Goal: Task Accomplishment & Management: Complete application form

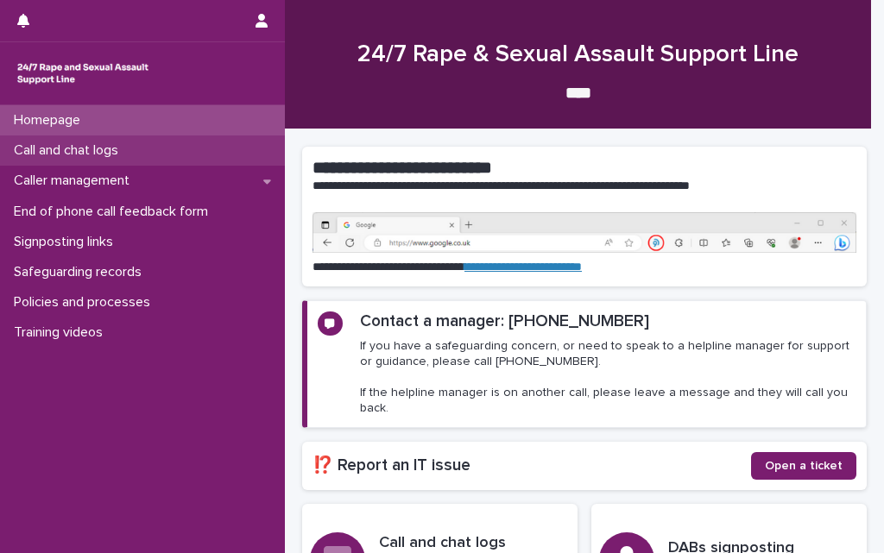
click at [91, 154] on p "Call and chat logs" at bounding box center [69, 150] width 125 height 16
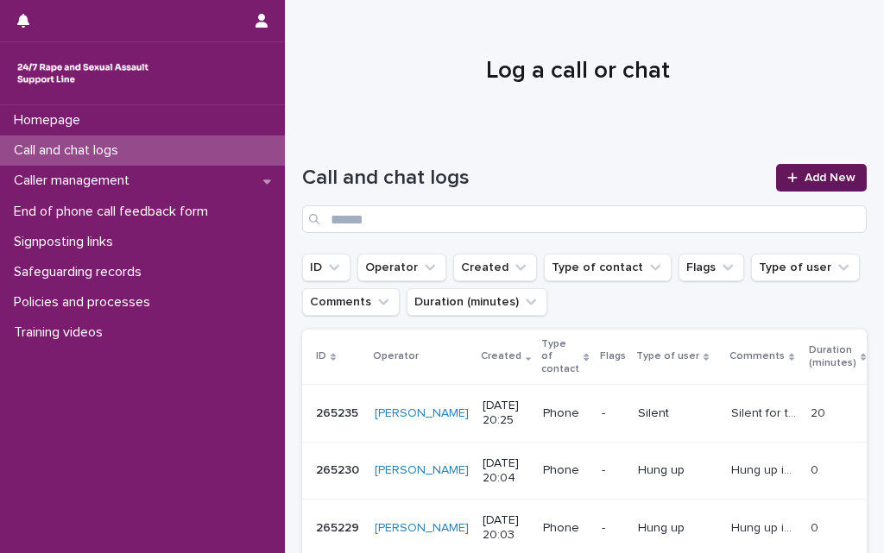
click at [807, 179] on span "Add New" at bounding box center [829, 178] width 51 height 12
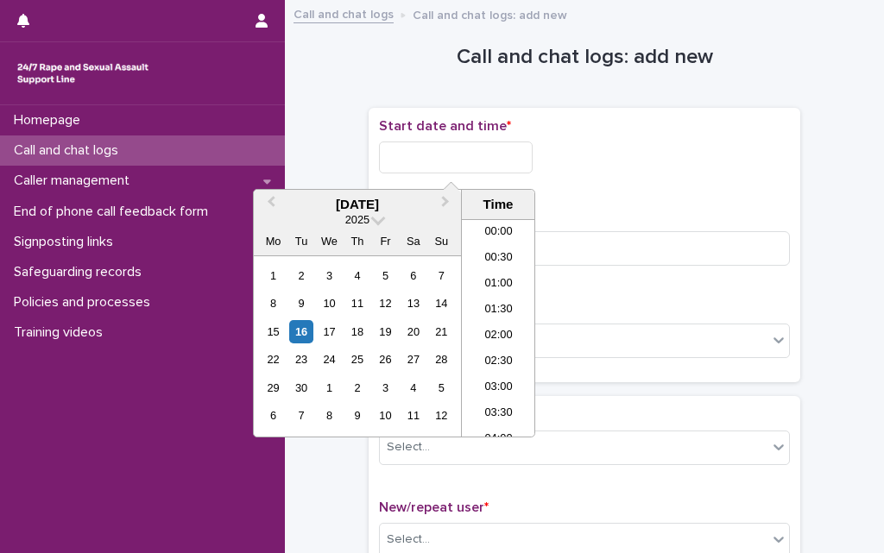
click at [442, 155] on input "text" at bounding box center [456, 158] width 154 height 32
click at [484, 302] on li "18:00" at bounding box center [498, 302] width 73 height 26
type input "**********"
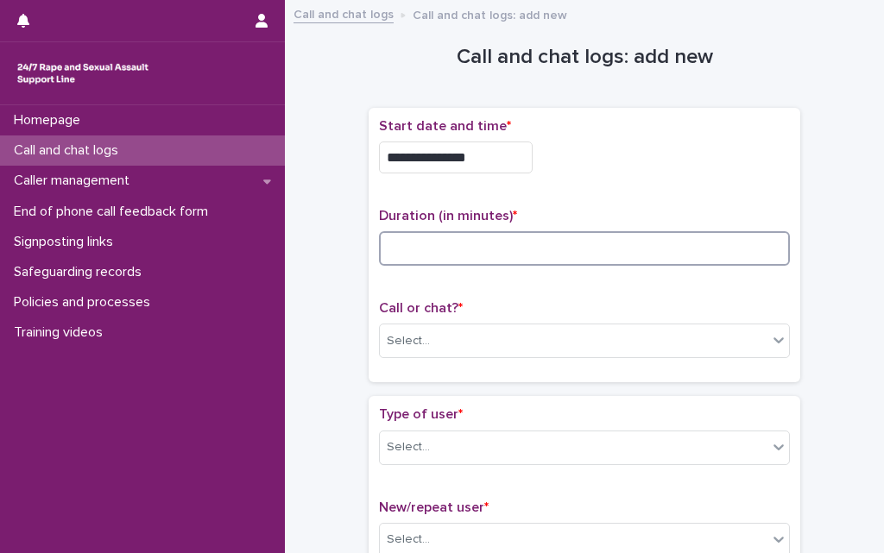
click at [458, 236] on input at bounding box center [584, 248] width 411 height 35
type input "**"
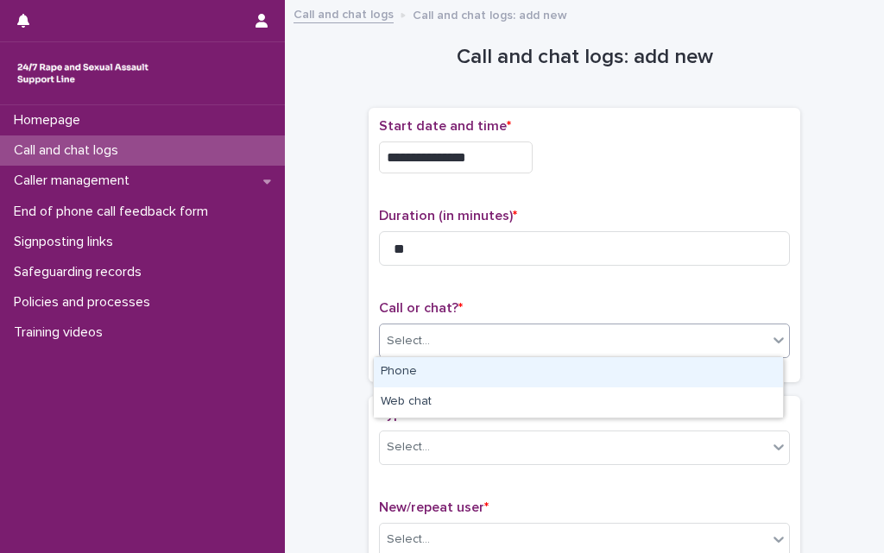
click at [418, 343] on div "Select..." at bounding box center [408, 341] width 43 height 18
click at [418, 374] on div "Phone" at bounding box center [578, 372] width 409 height 30
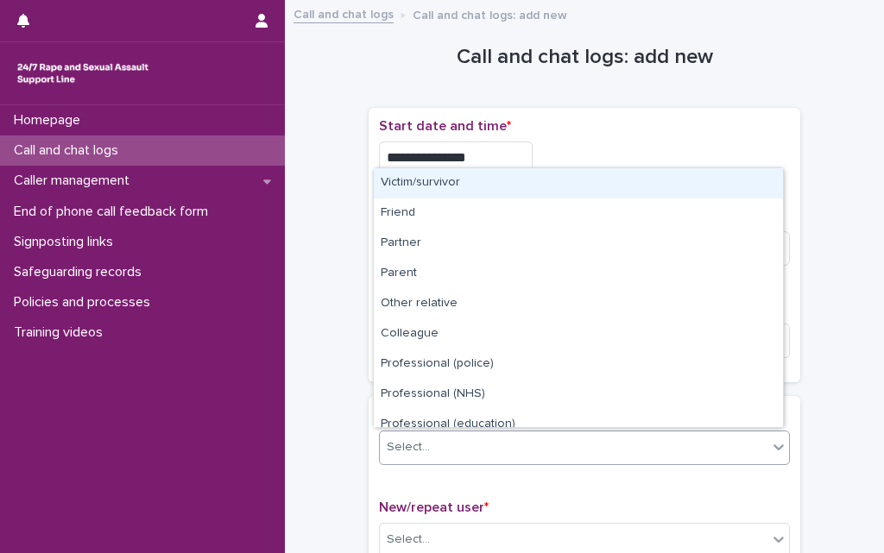
click at [419, 440] on div "Select..." at bounding box center [408, 447] width 43 height 18
click at [449, 185] on div "Victim/survivor" at bounding box center [578, 183] width 409 height 30
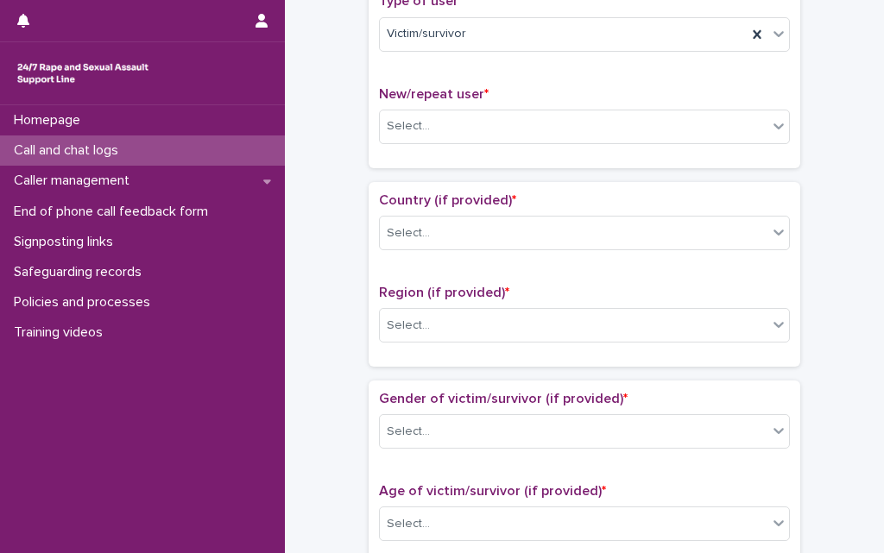
scroll to position [414, 0]
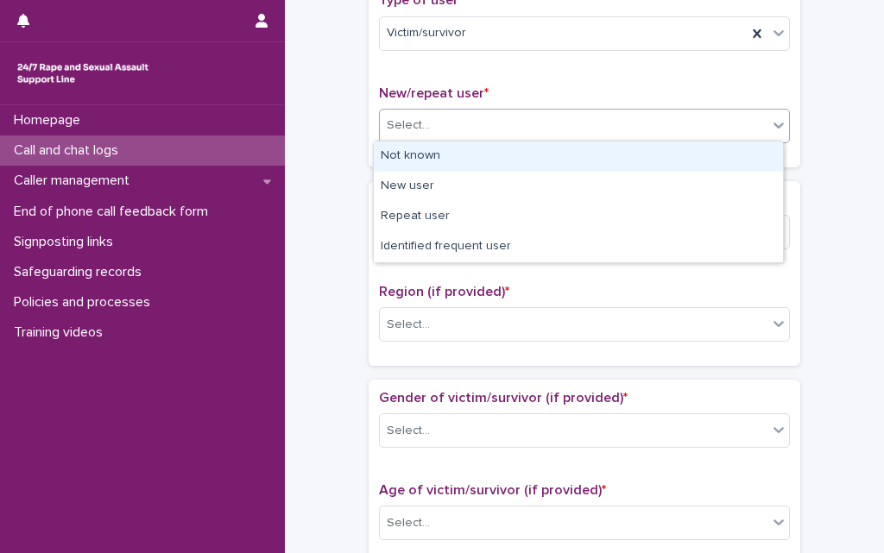
click at [417, 125] on div "Select..." at bounding box center [408, 125] width 43 height 18
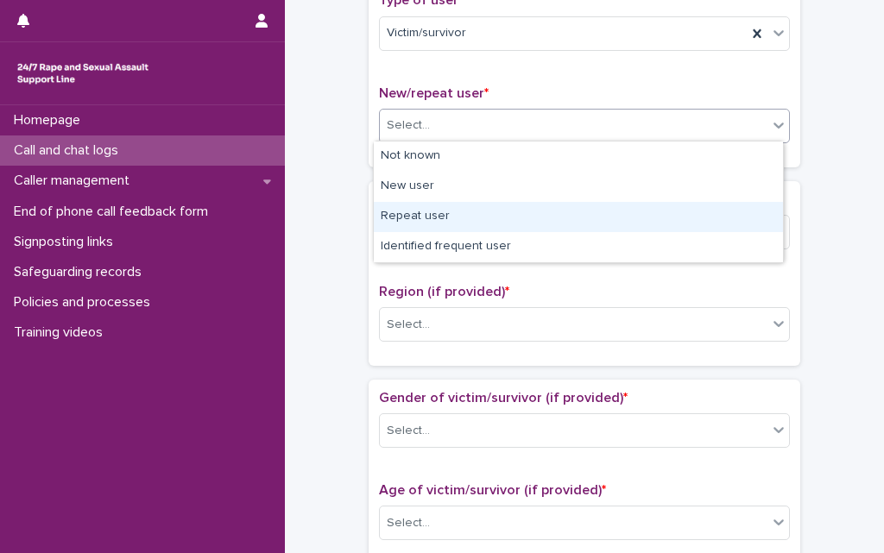
click at [417, 217] on div "Repeat user" at bounding box center [578, 217] width 409 height 30
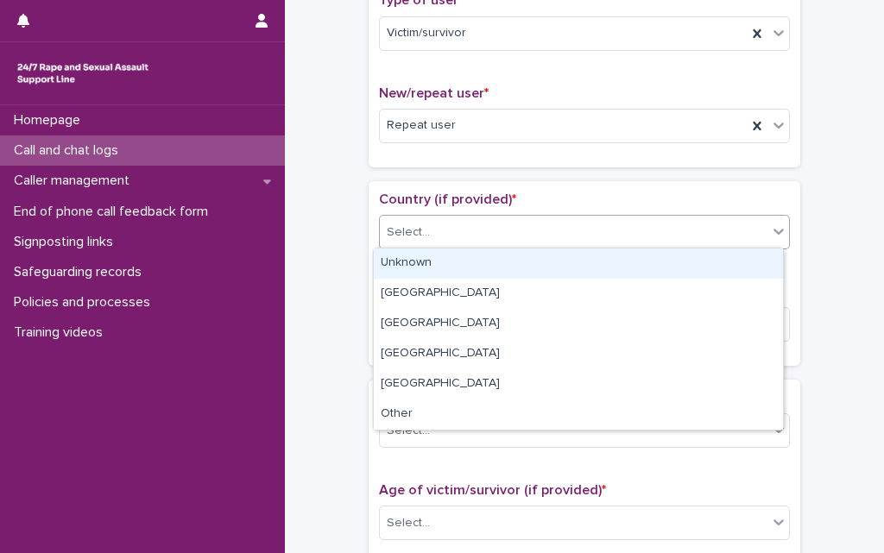
click at [433, 230] on div "Select..." at bounding box center [573, 232] width 387 height 28
click at [426, 266] on div "Unknown" at bounding box center [578, 263] width 409 height 30
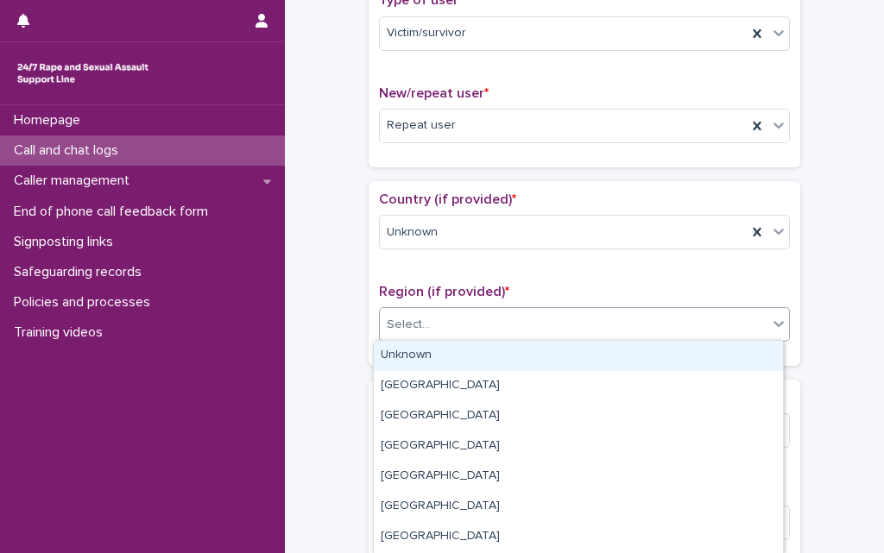
click at [427, 330] on div "Select..." at bounding box center [573, 325] width 387 height 28
click at [425, 358] on div "Unknown" at bounding box center [578, 356] width 409 height 30
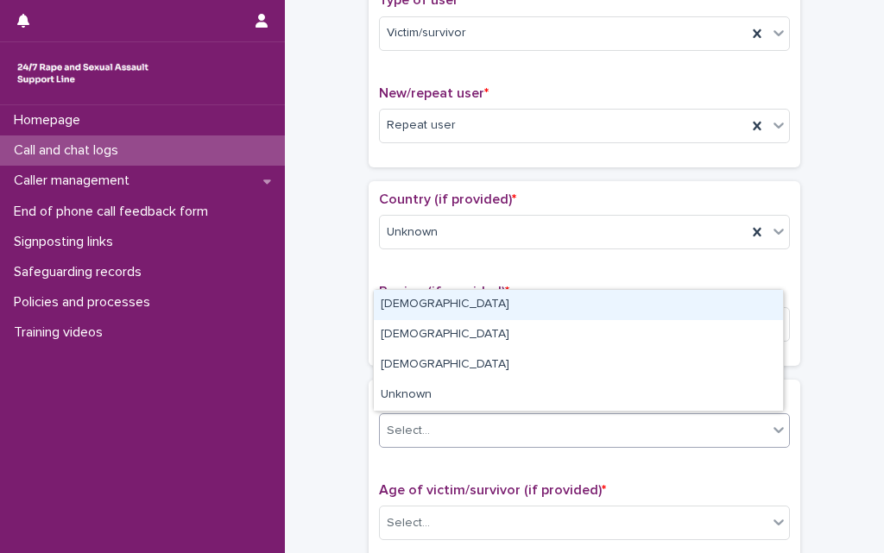
click at [426, 419] on div "Select..." at bounding box center [573, 431] width 387 height 28
click at [416, 303] on div "[DEMOGRAPHIC_DATA]" at bounding box center [578, 305] width 409 height 30
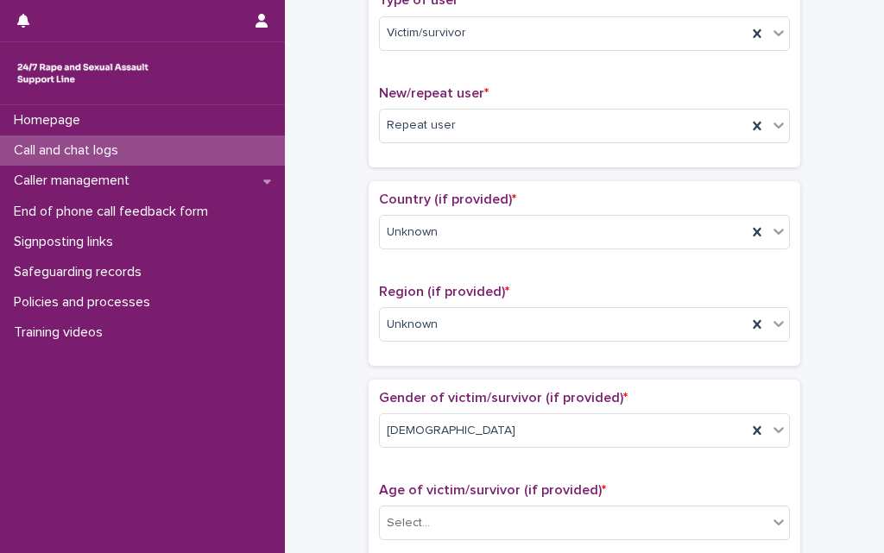
click at [346, 372] on div "**********" at bounding box center [584, 479] width 564 height 1766
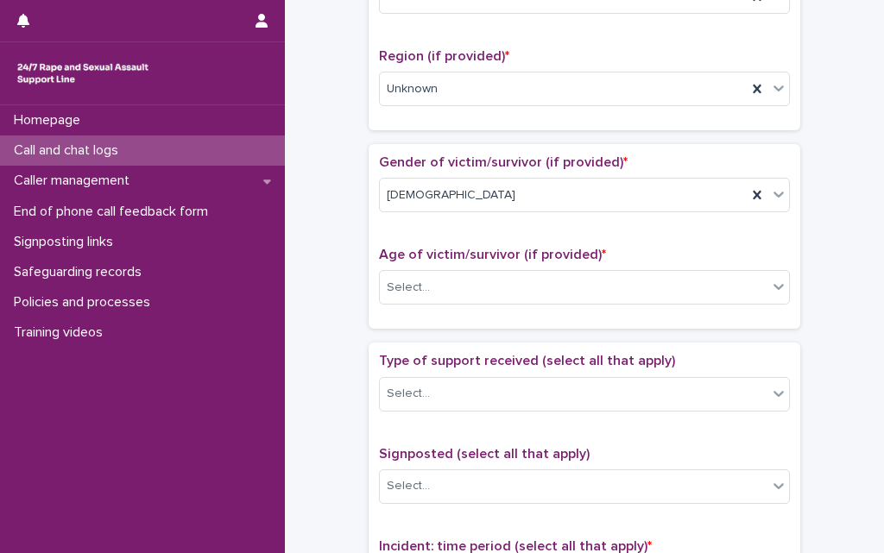
scroll to position [759, 0]
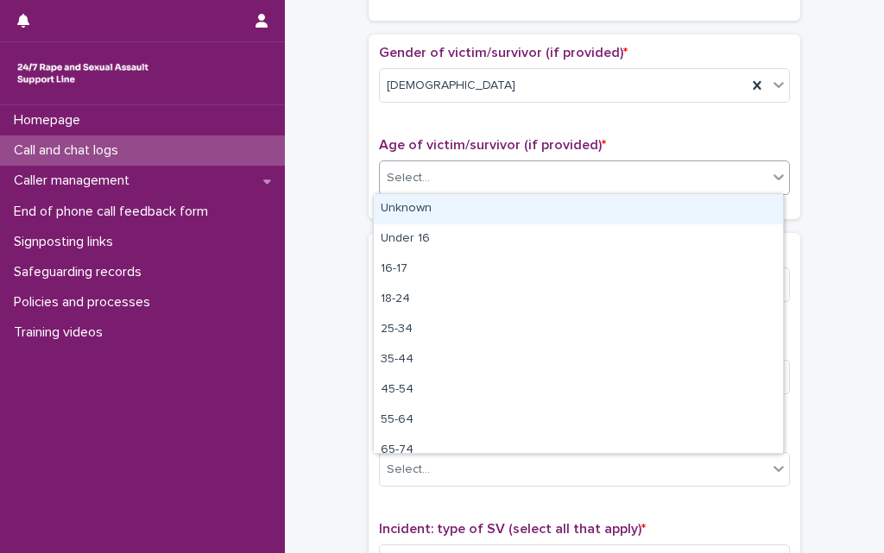
click at [418, 183] on div "Select..." at bounding box center [408, 178] width 43 height 18
click at [411, 201] on div "Unknown" at bounding box center [578, 209] width 409 height 30
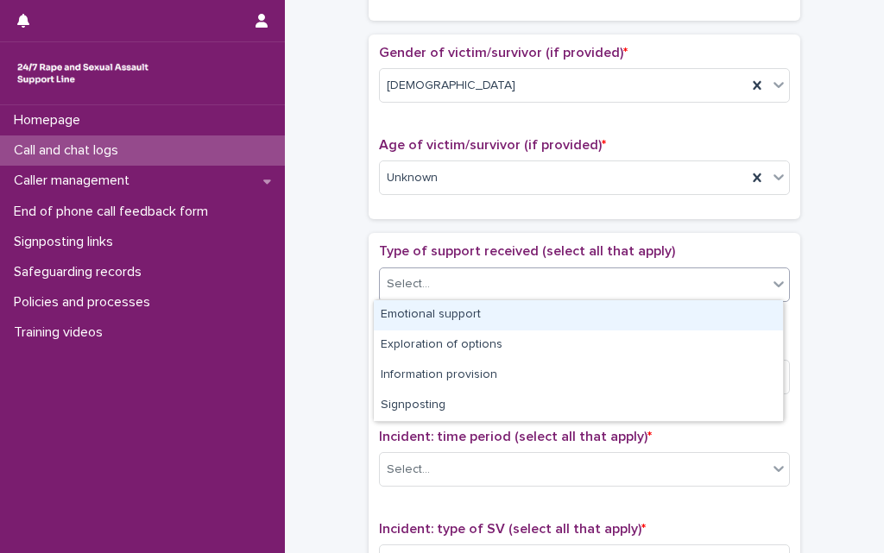
click at [418, 272] on div "Select..." at bounding box center [573, 284] width 387 height 28
click at [425, 316] on div "Emotional support" at bounding box center [578, 315] width 409 height 30
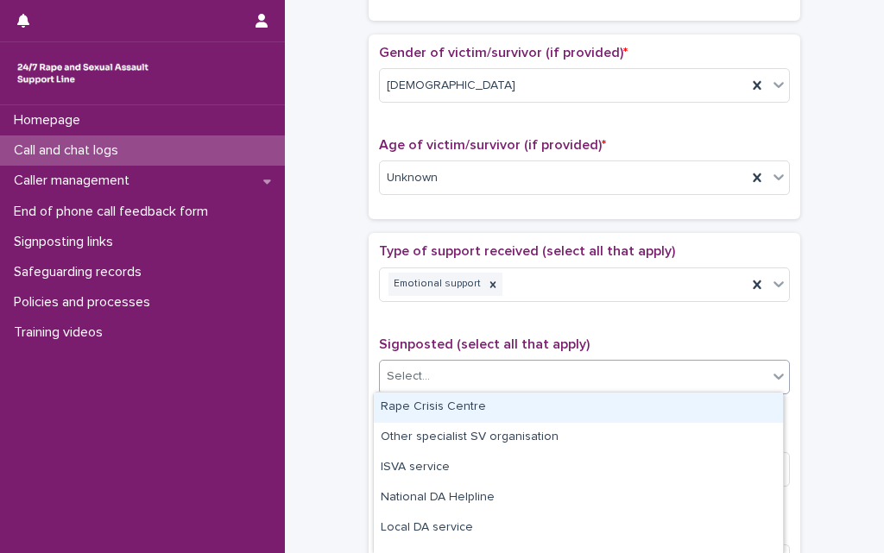
click at [431, 371] on input "text" at bounding box center [432, 376] width 2 height 16
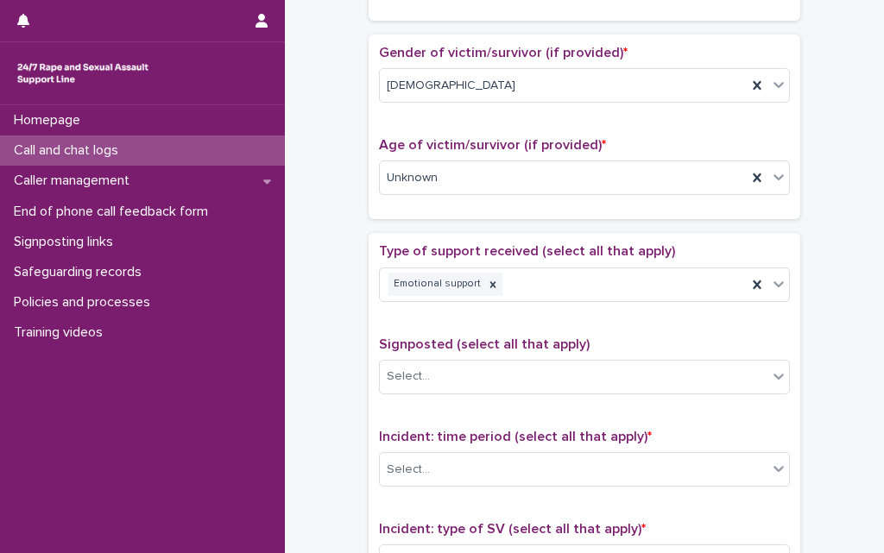
click at [350, 360] on div "**********" at bounding box center [584, 134] width 564 height 1766
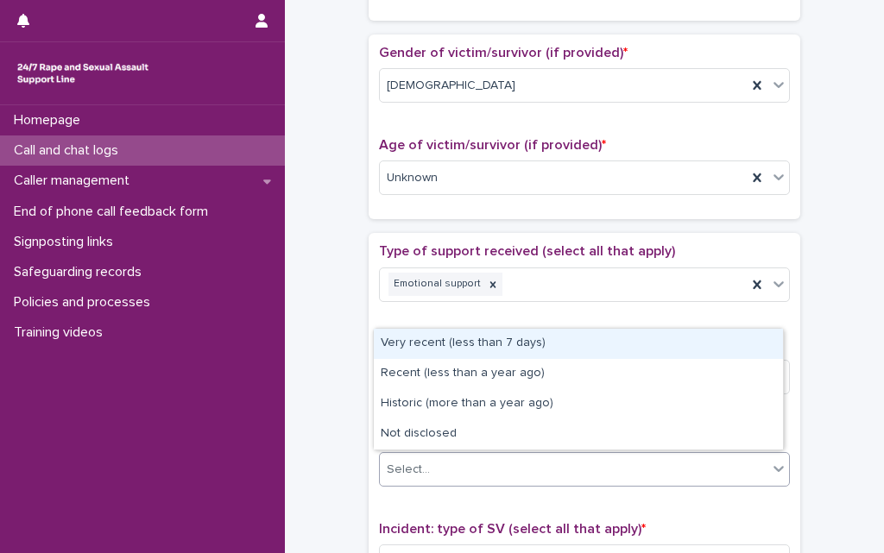
click at [417, 456] on div "Select..." at bounding box center [573, 470] width 387 height 28
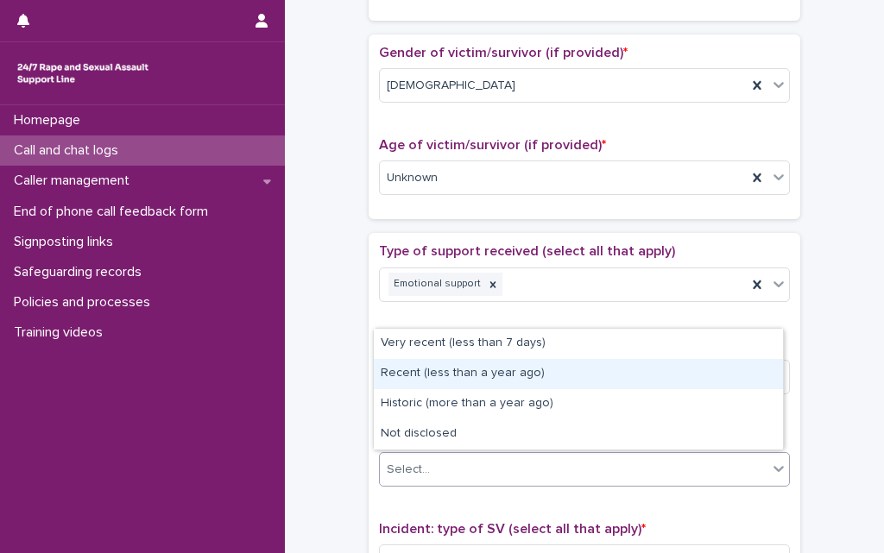
click at [420, 377] on div "Recent (less than a year ago)" at bounding box center [578, 374] width 409 height 30
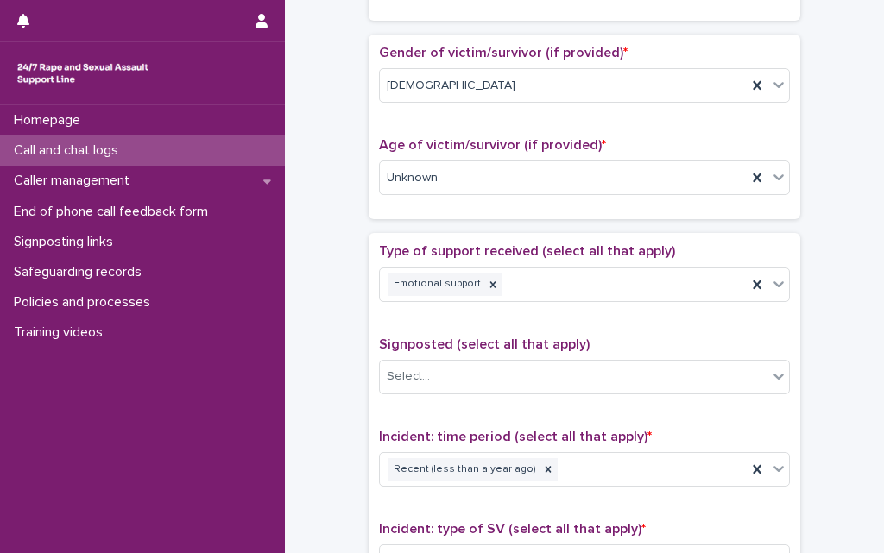
click at [325, 428] on div "**********" at bounding box center [584, 134] width 564 height 1766
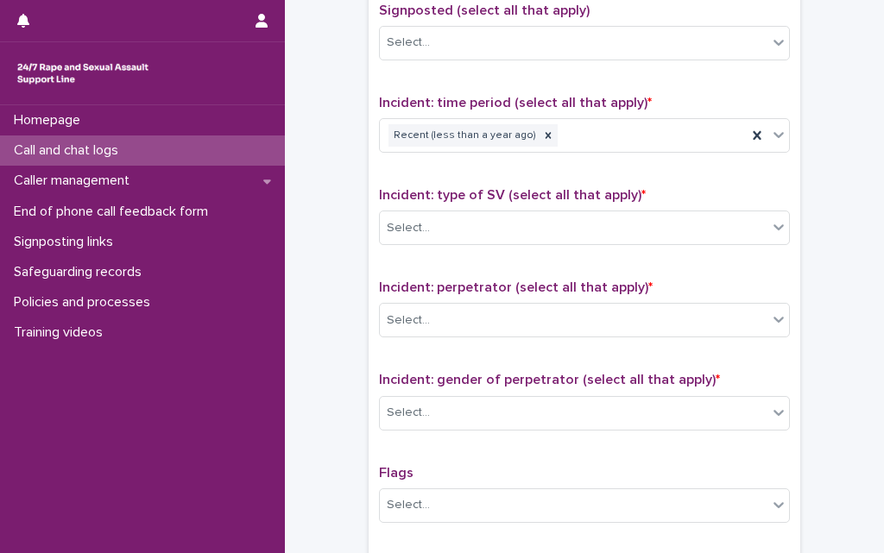
scroll to position [1104, 0]
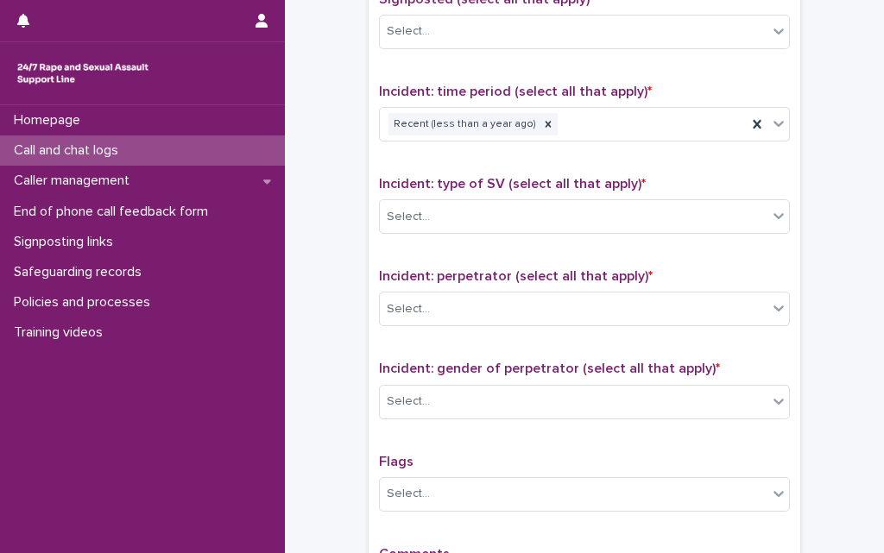
click at [464, 232] on div "Incident: type of SV (select all that apply) * Select..." at bounding box center [584, 212] width 411 height 72
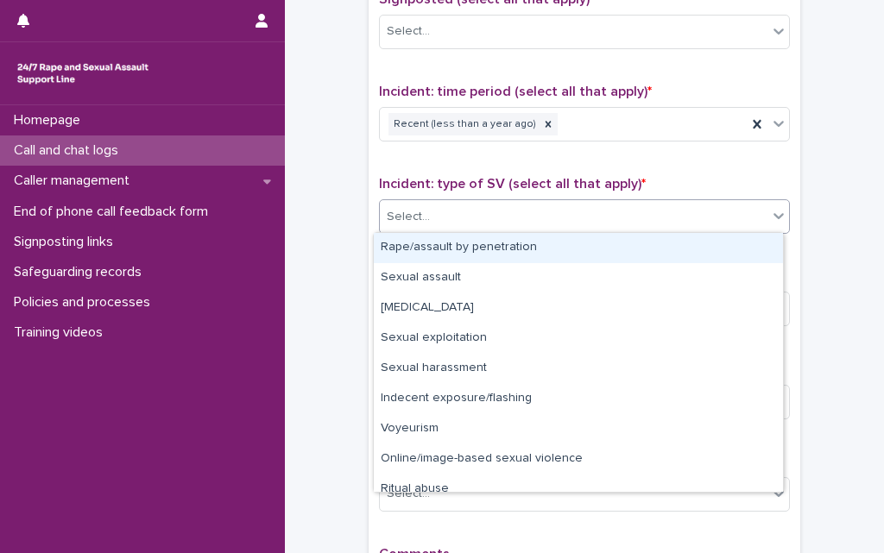
click at [463, 223] on div "Select..." at bounding box center [573, 217] width 387 height 28
click at [456, 240] on div "Rape/assault by penetration" at bounding box center [578, 248] width 409 height 30
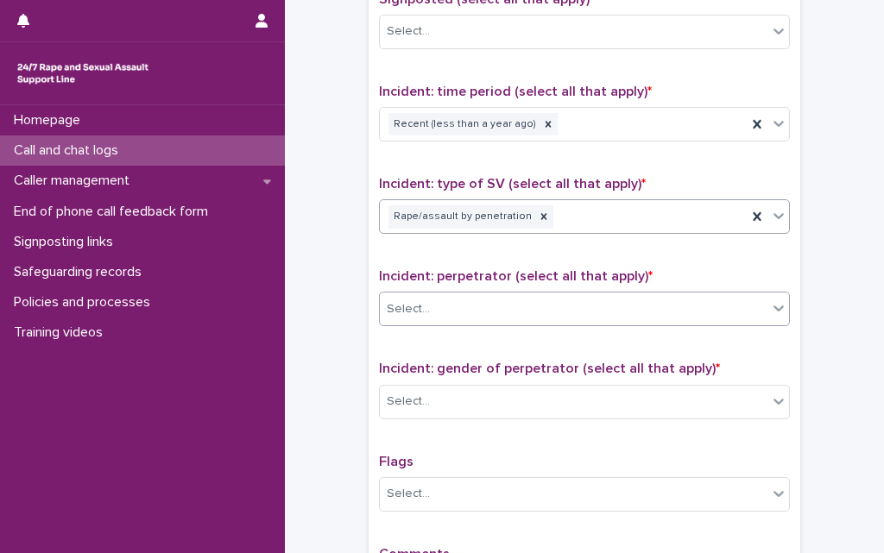
click at [467, 312] on div "Select..." at bounding box center [573, 309] width 387 height 28
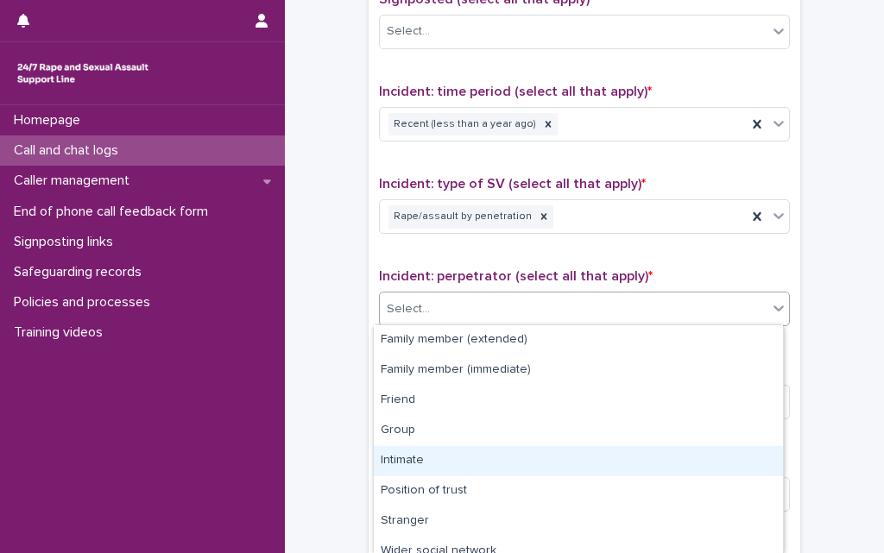
click at [394, 469] on div "Intimate" at bounding box center [578, 461] width 409 height 30
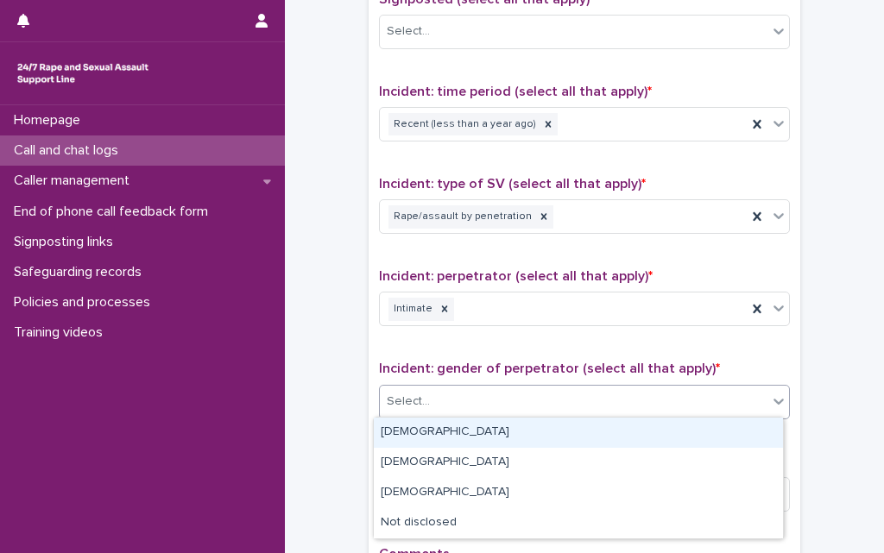
click at [409, 404] on div "Select..." at bounding box center [408, 402] width 43 height 18
click at [407, 426] on div "[DEMOGRAPHIC_DATA]" at bounding box center [578, 433] width 409 height 30
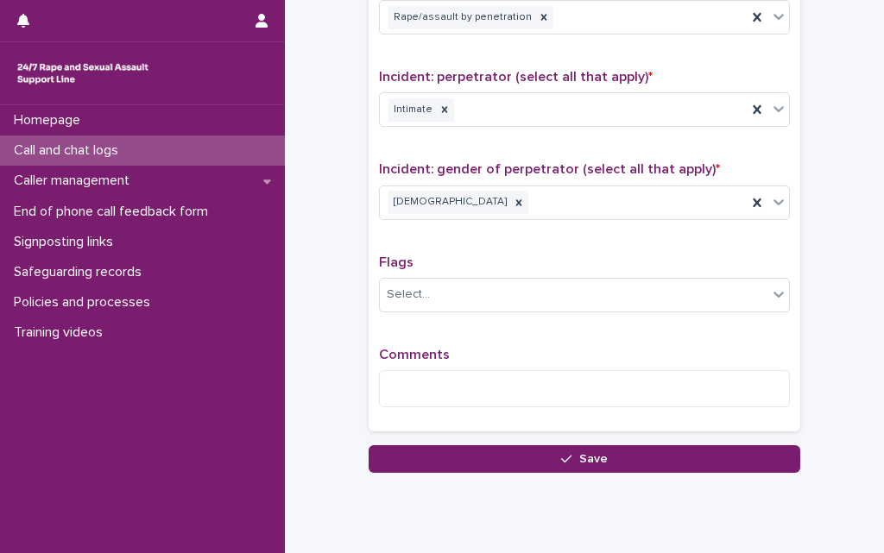
scroll to position [1356, 0]
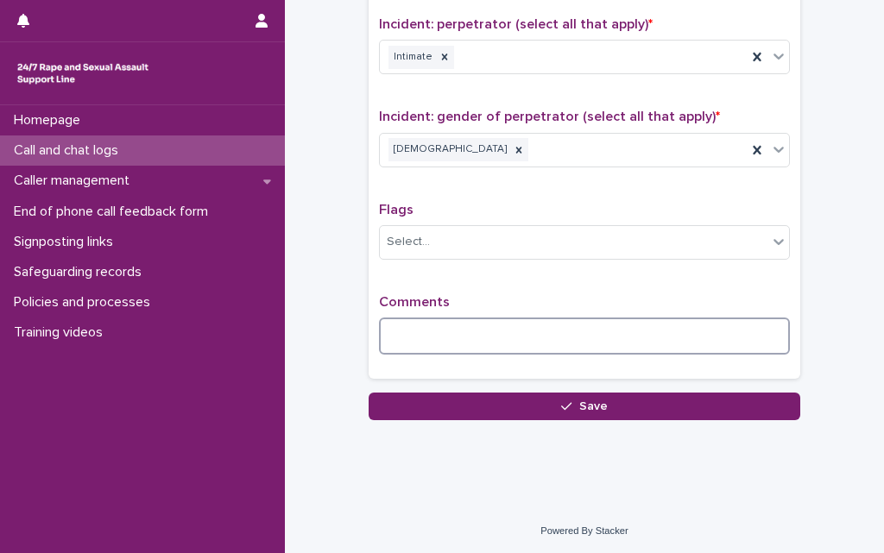
click at [428, 335] on textarea at bounding box center [584, 336] width 411 height 37
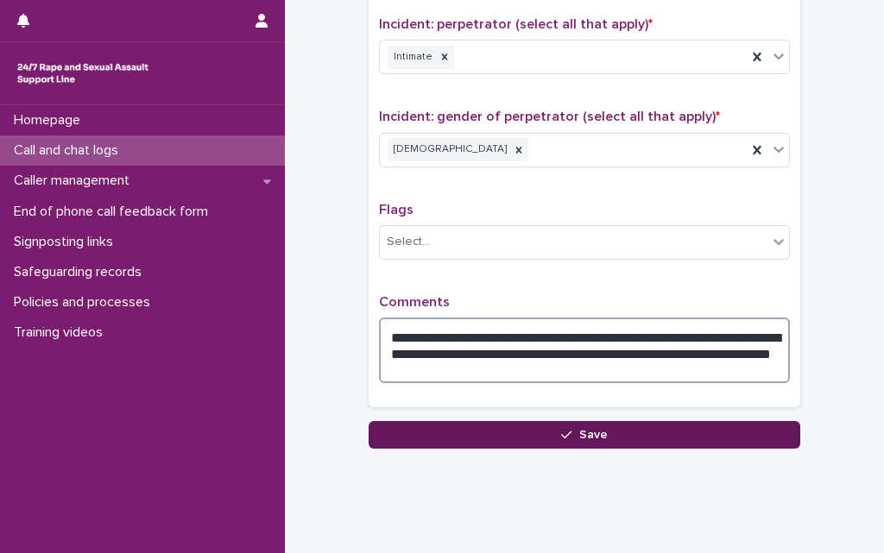
type textarea "**********"
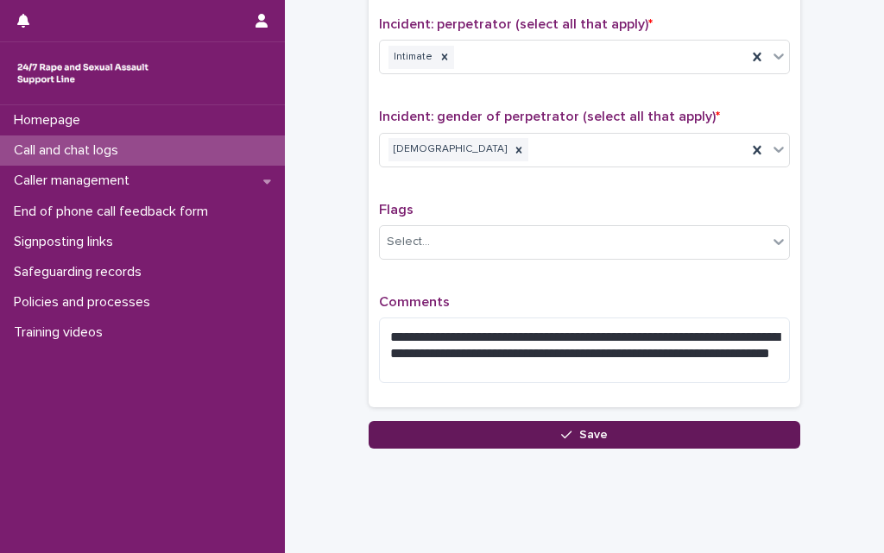
click at [525, 437] on button "Save" at bounding box center [583, 435] width 431 height 28
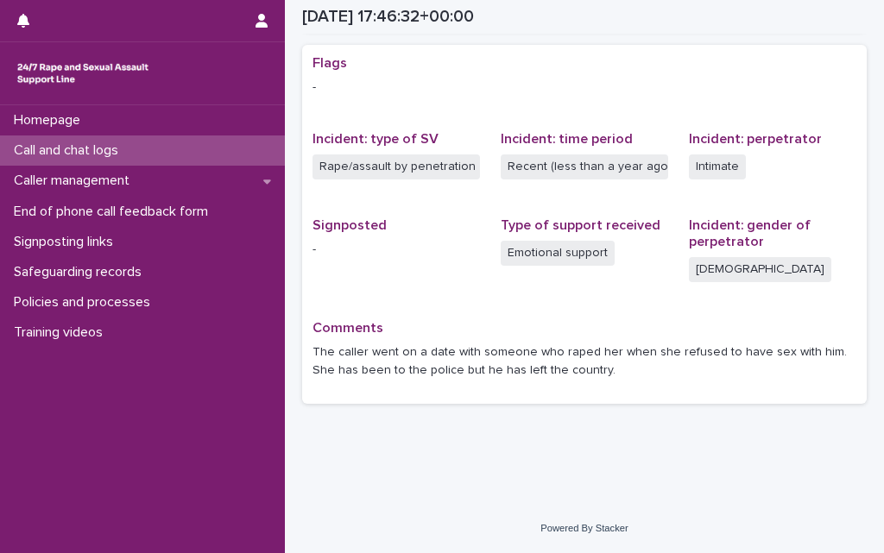
scroll to position [347, 0]
click at [78, 149] on p "Call and chat logs" at bounding box center [69, 150] width 125 height 16
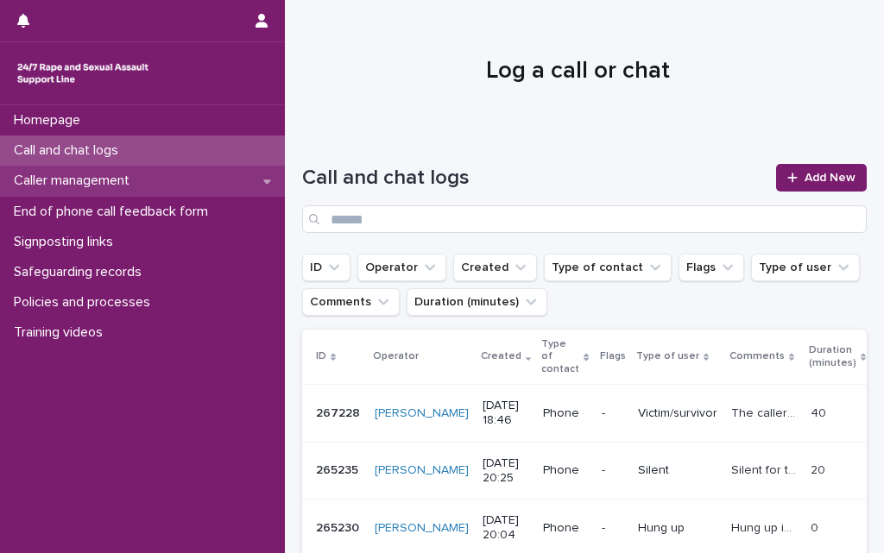
click at [268, 173] on div "Caller management" at bounding box center [142, 181] width 285 height 30
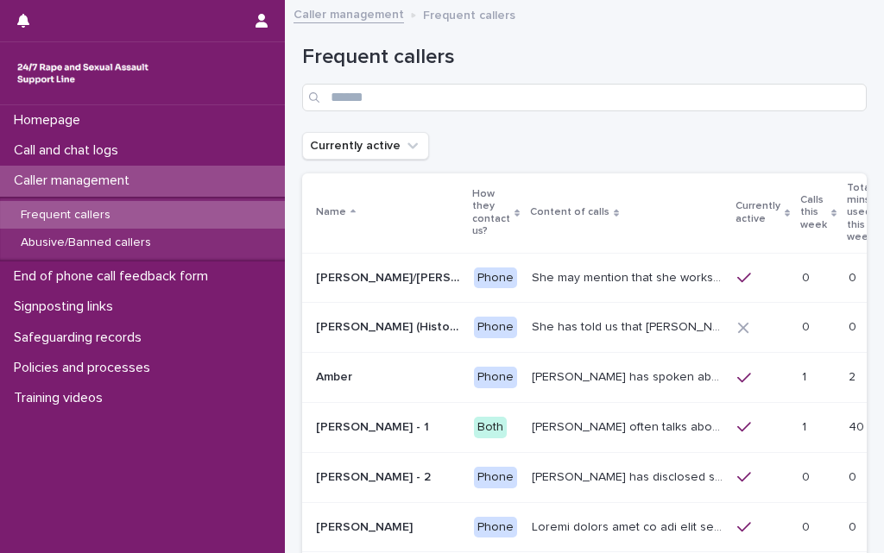
click at [99, 211] on p "Frequent callers" at bounding box center [65, 215] width 117 height 15
click at [414, 97] on input "Search" at bounding box center [584, 98] width 564 height 28
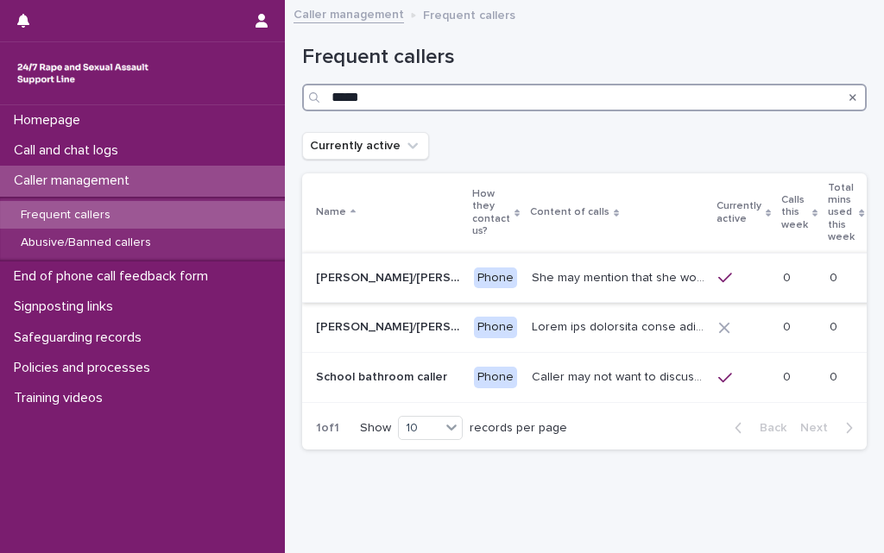
type input "*****"
click at [351, 267] on p "[PERSON_NAME]/[PERSON_NAME] (Anon/'I don't know'/'I can't remember')" at bounding box center [390, 276] width 148 height 18
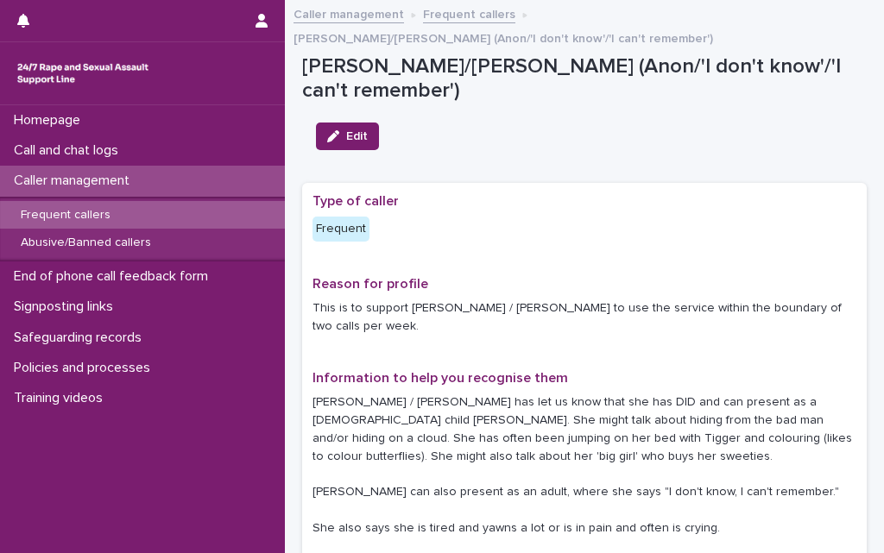
click at [506, 393] on p "[PERSON_NAME] / [PERSON_NAME] has let us know that she has DID and can present …" at bounding box center [584, 482] width 544 height 179
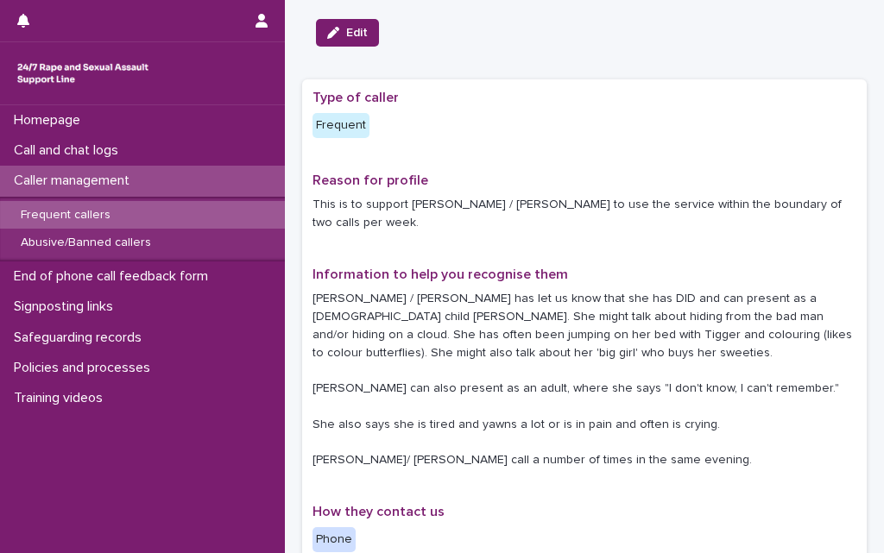
scroll to position [69, 0]
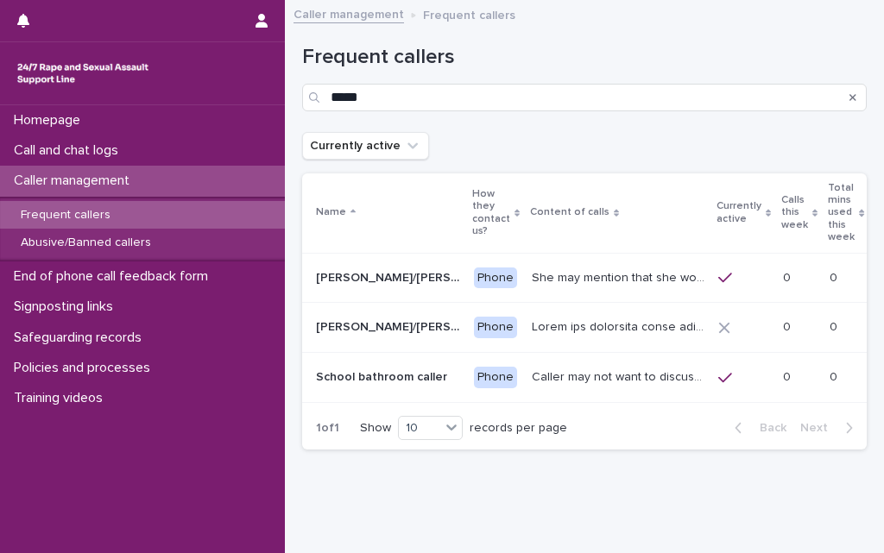
click at [362, 367] on p "School bathroom caller" at bounding box center [383, 376] width 135 height 18
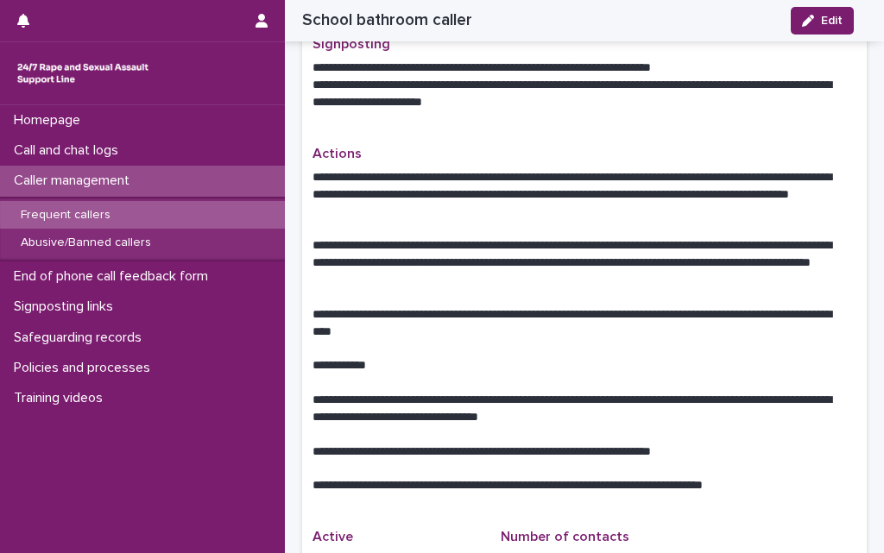
scroll to position [932, 0]
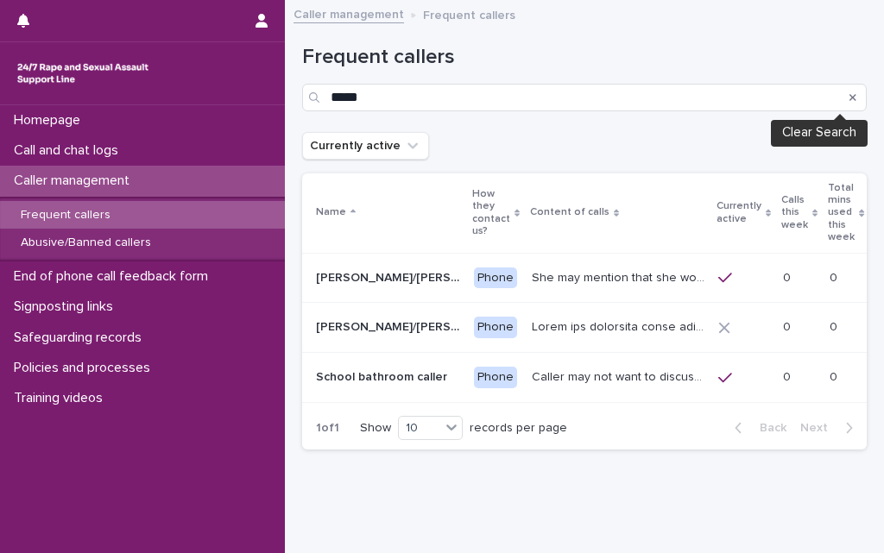
click at [849, 92] on icon "Search" at bounding box center [852, 97] width 7 height 10
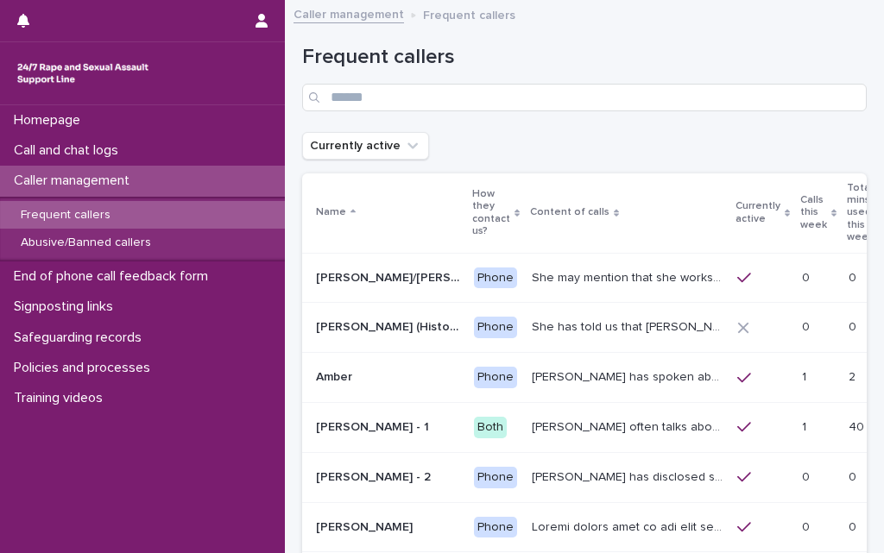
click at [112, 179] on p "Caller management" at bounding box center [75, 181] width 136 height 16
click at [437, 105] on input "Search" at bounding box center [584, 98] width 564 height 28
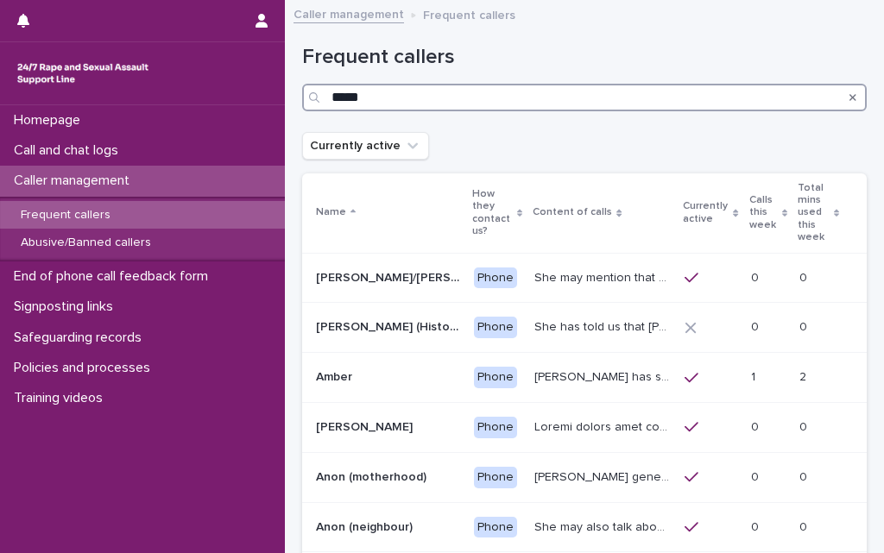
type input "*****"
click at [503, 144] on div "Currently active" at bounding box center [584, 146] width 564 height 28
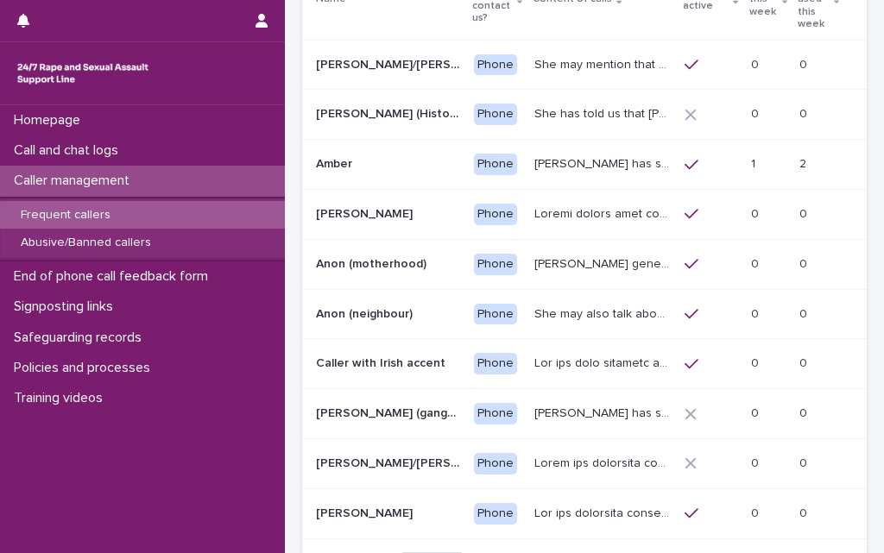
scroll to position [210, 0]
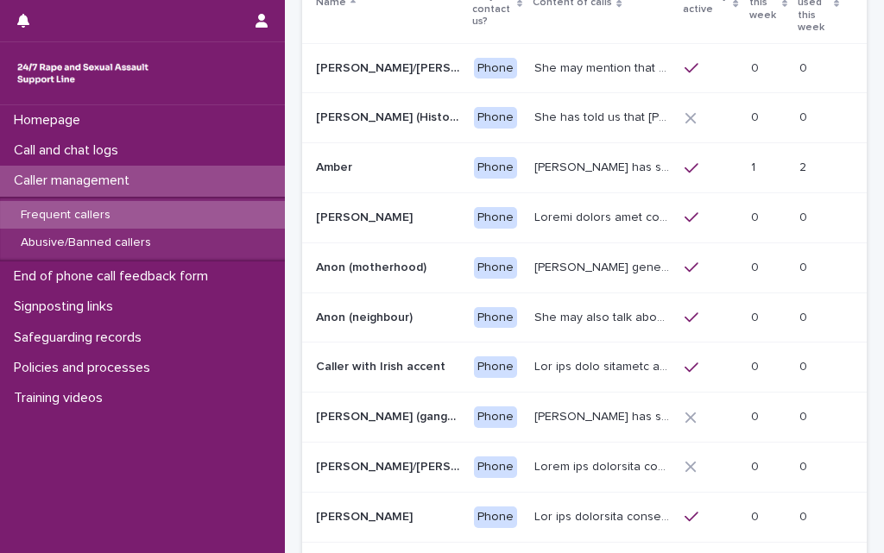
click at [537, 207] on p at bounding box center [603, 216] width 139 height 18
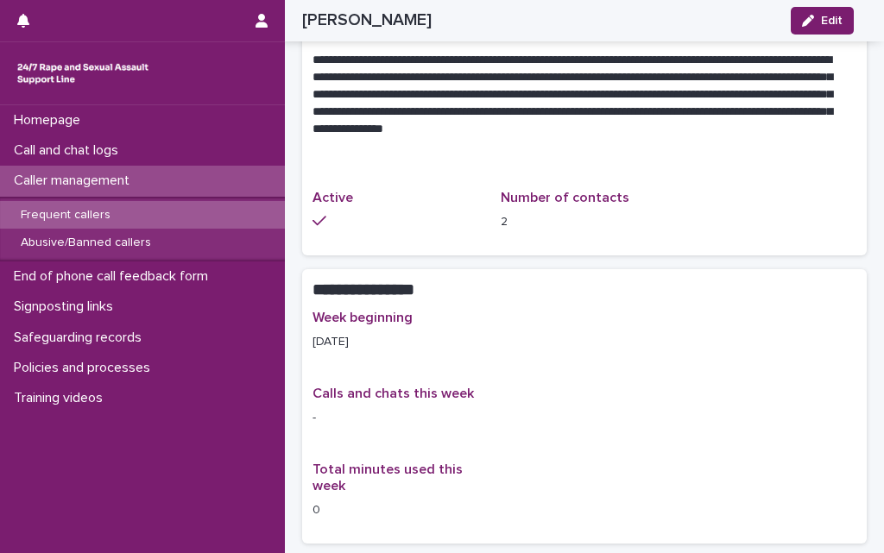
scroll to position [1208, 0]
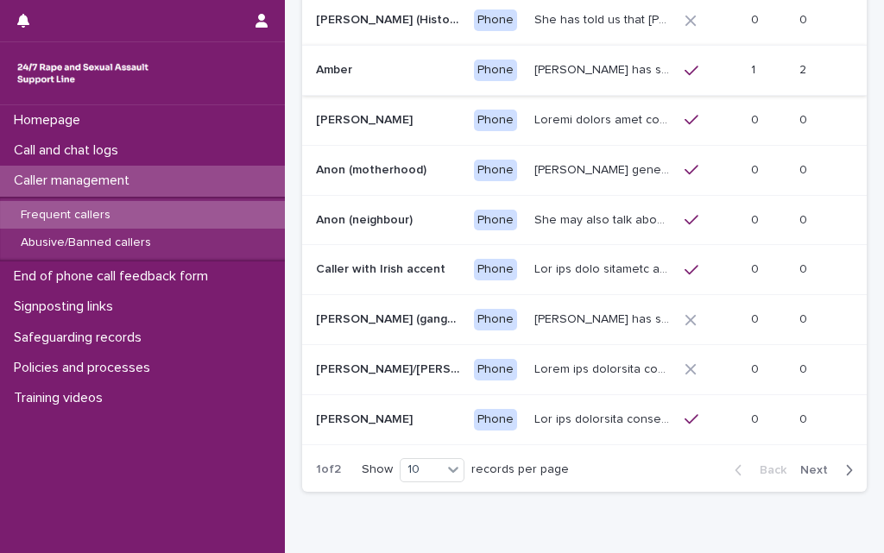
scroll to position [311, 0]
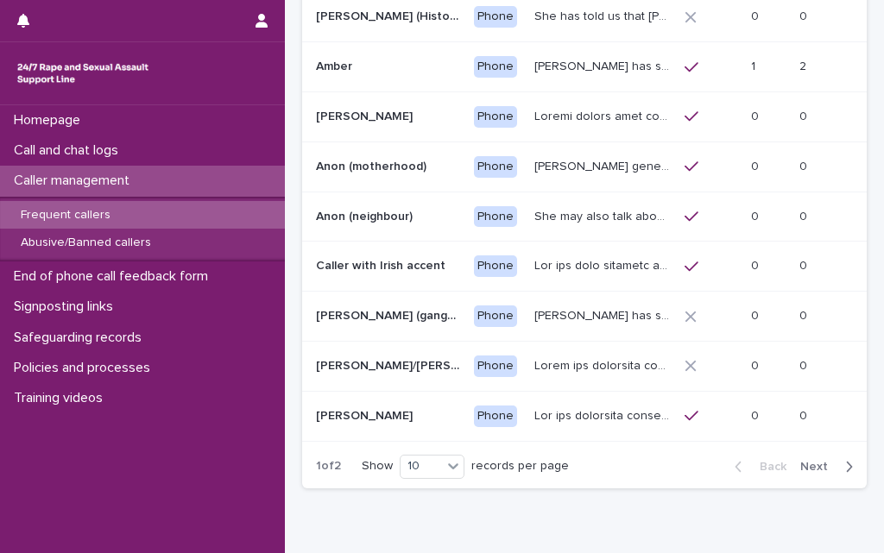
click at [845, 459] on icon "button" at bounding box center [849, 467] width 8 height 16
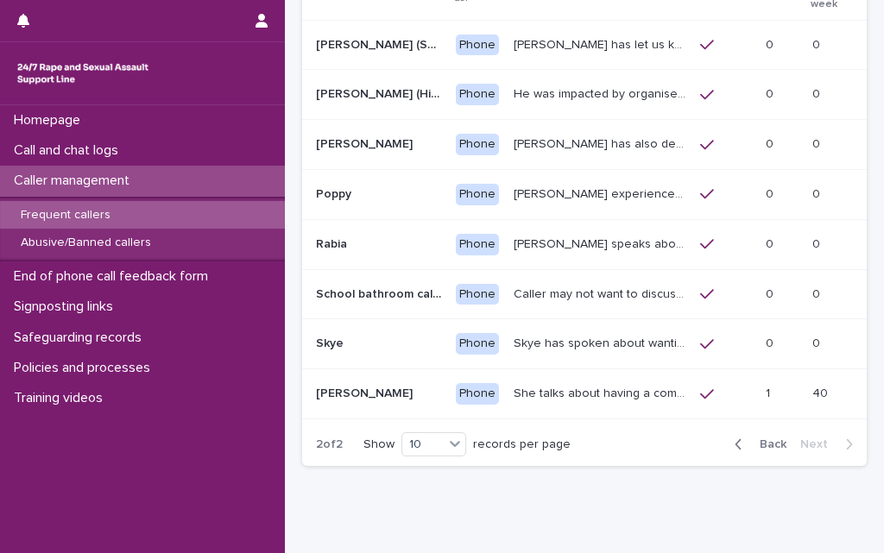
scroll to position [242, 0]
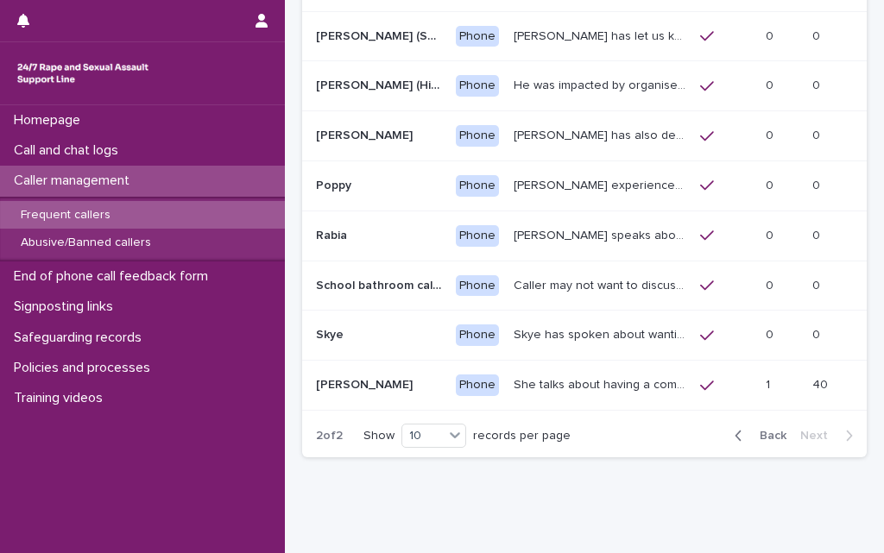
click at [346, 378] on p at bounding box center [379, 385] width 126 height 15
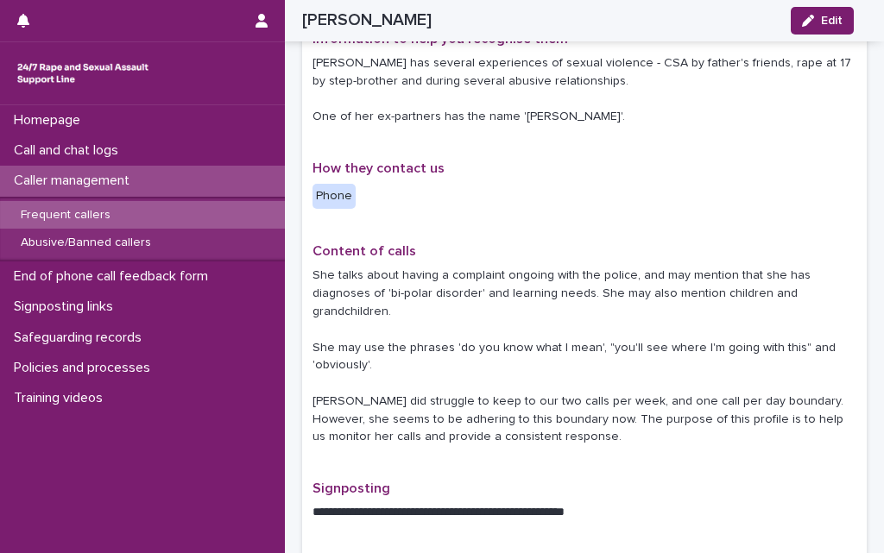
scroll to position [207, 0]
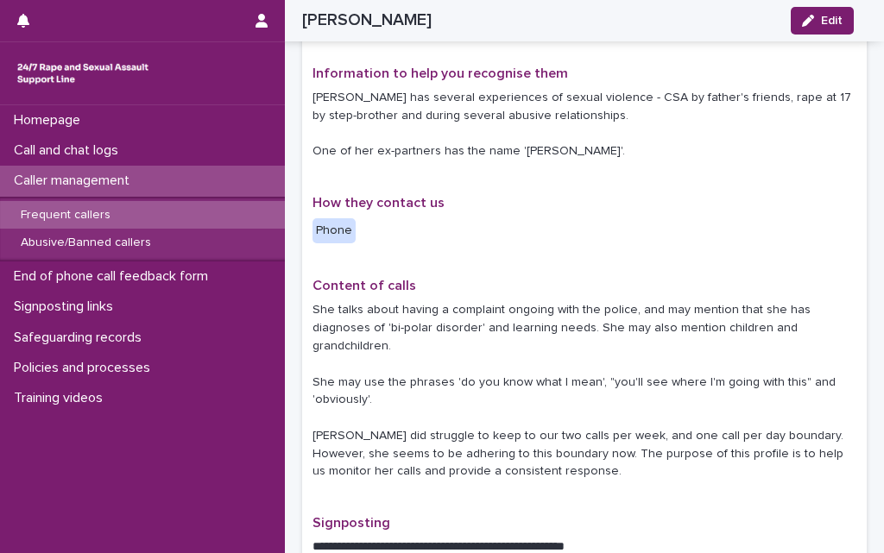
click at [107, 175] on p "Caller management" at bounding box center [75, 181] width 136 height 16
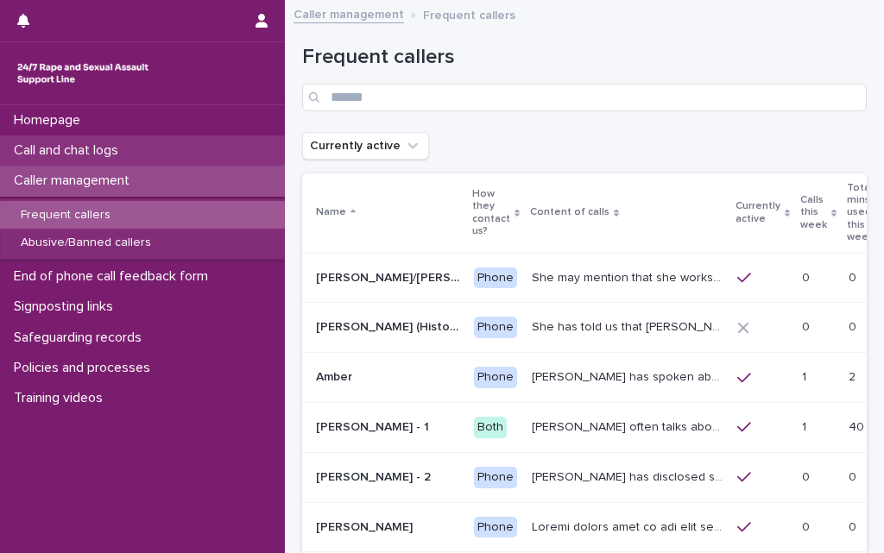
click at [94, 143] on p "Call and chat logs" at bounding box center [69, 150] width 125 height 16
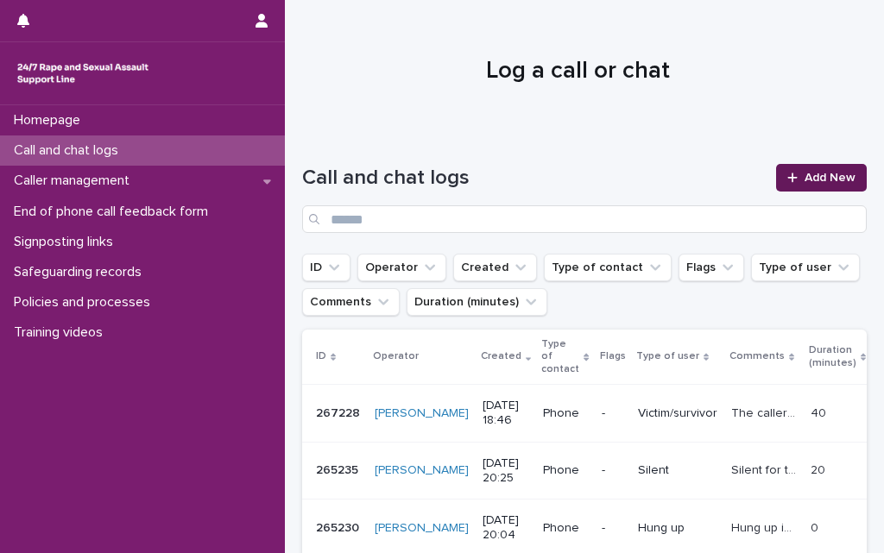
click at [787, 174] on icon at bounding box center [792, 178] width 10 height 12
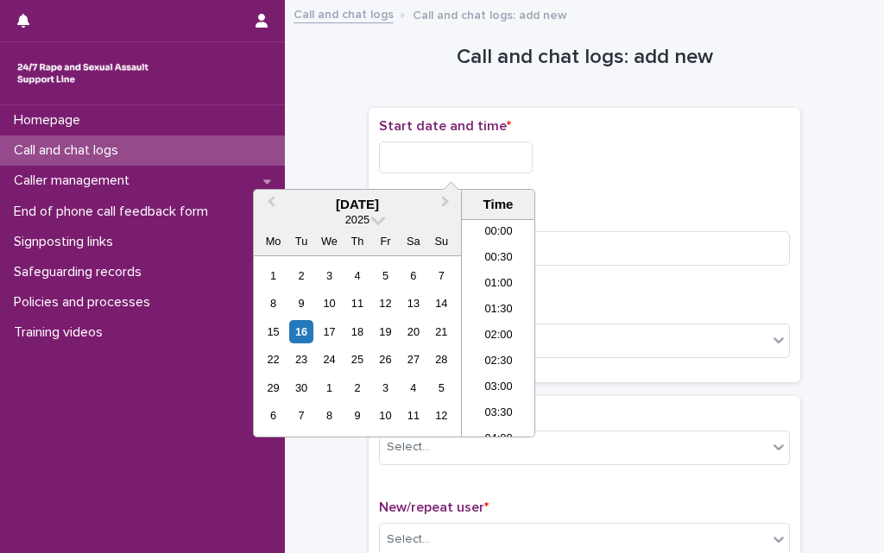
click at [436, 163] on input "text" at bounding box center [456, 158] width 154 height 32
click at [497, 320] on li "19:30" at bounding box center [498, 328] width 73 height 26
type input "**********"
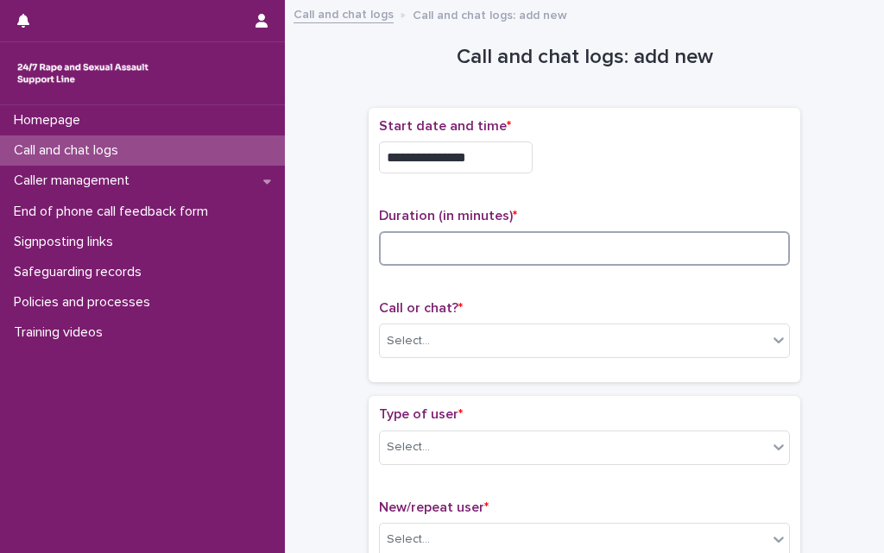
click at [480, 255] on input at bounding box center [584, 248] width 411 height 35
type input "**"
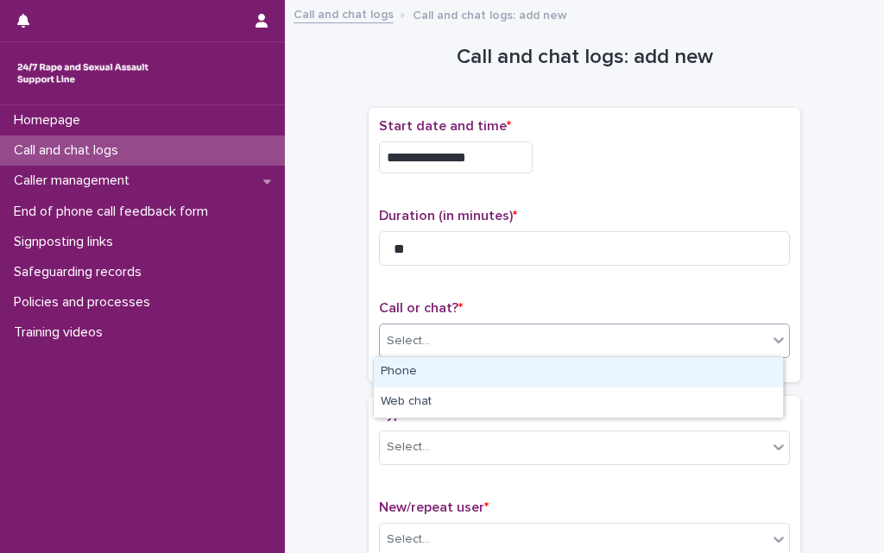
click at [453, 324] on div "Select..." at bounding box center [584, 341] width 411 height 35
click at [437, 366] on div "Phone" at bounding box center [578, 372] width 409 height 30
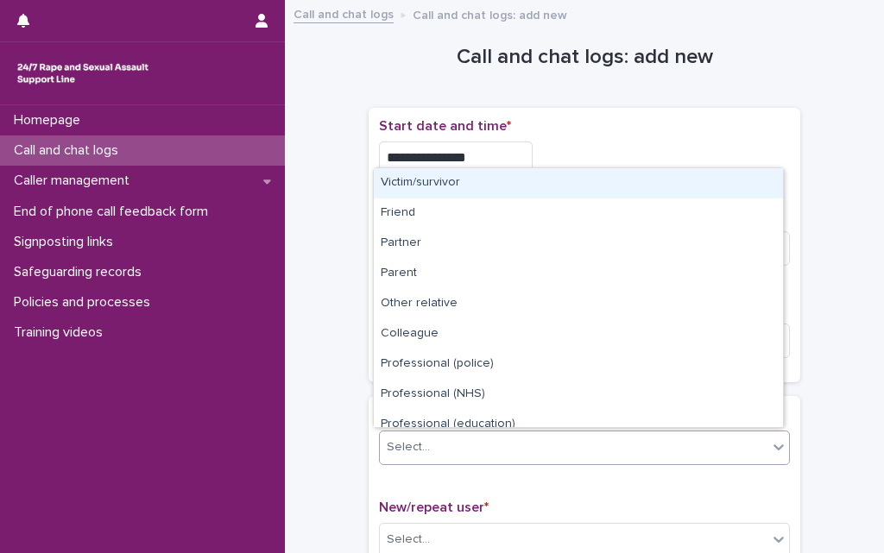
click at [428, 441] on div "Select..." at bounding box center [573, 447] width 387 height 28
click at [421, 186] on div "Victim/survivor" at bounding box center [578, 183] width 409 height 30
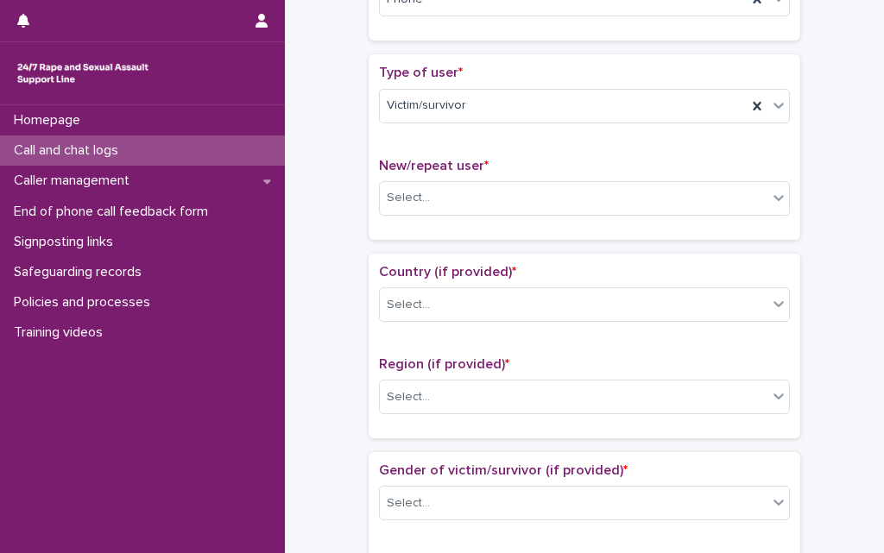
scroll to position [345, 0]
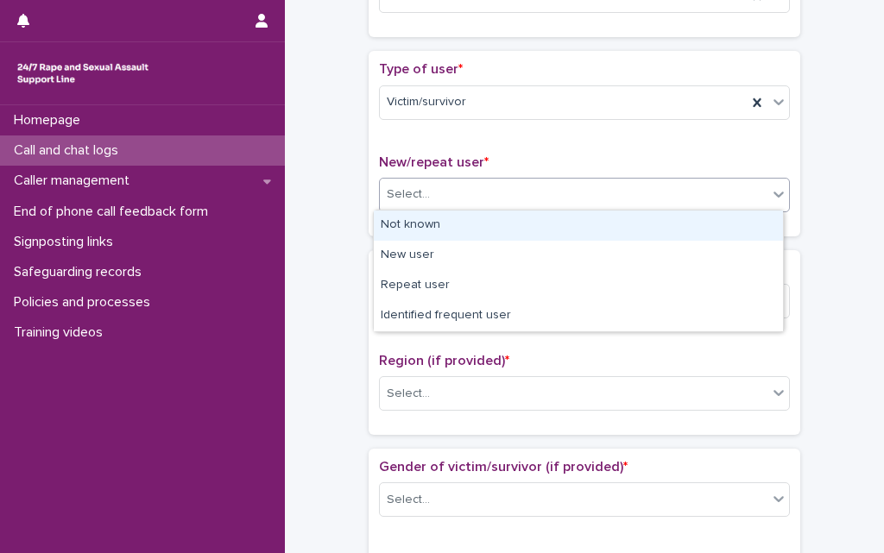
click at [431, 192] on input "text" at bounding box center [432, 194] width 2 height 16
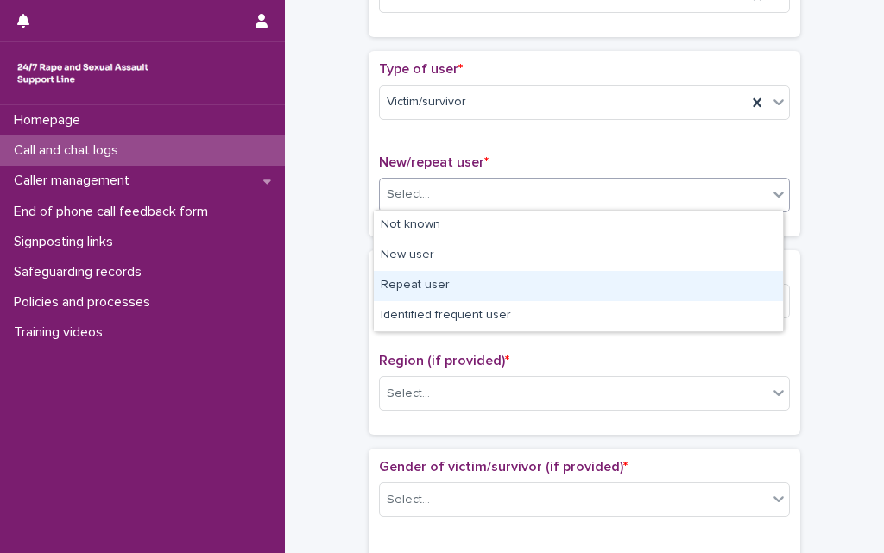
click at [400, 286] on div "Repeat user" at bounding box center [578, 286] width 409 height 30
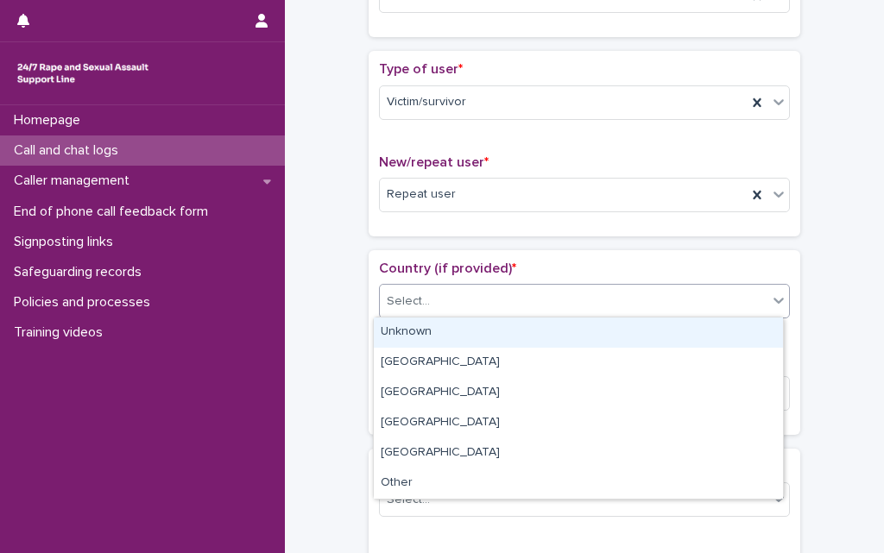
click at [400, 300] on div "Select..." at bounding box center [408, 301] width 43 height 18
click at [397, 328] on div "Unknown" at bounding box center [578, 333] width 409 height 30
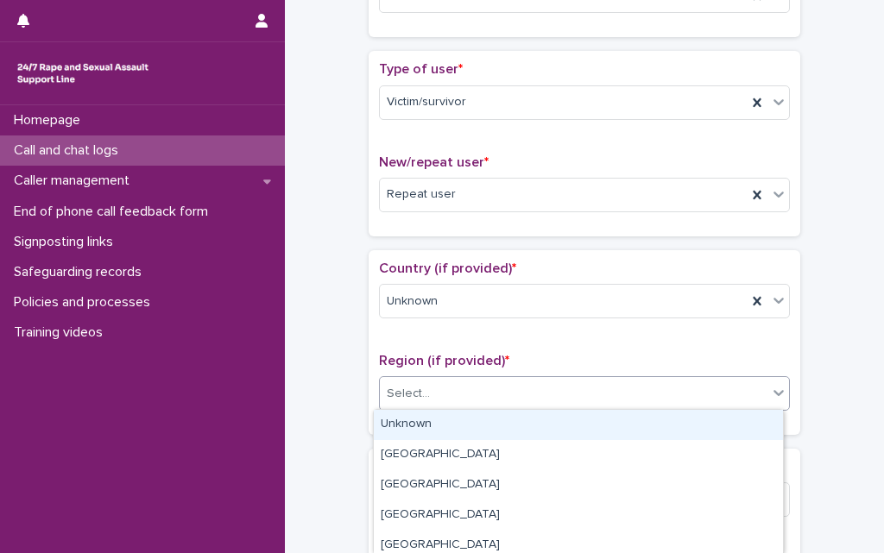
click at [401, 393] on div "Select..." at bounding box center [408, 394] width 43 height 18
drag, startPoint x: 404, startPoint y: 421, endPoint x: 358, endPoint y: 427, distance: 46.1
click at [358, 427] on body "**********" at bounding box center [442, 276] width 884 height 553
click at [404, 424] on div "Unknown" at bounding box center [578, 425] width 409 height 30
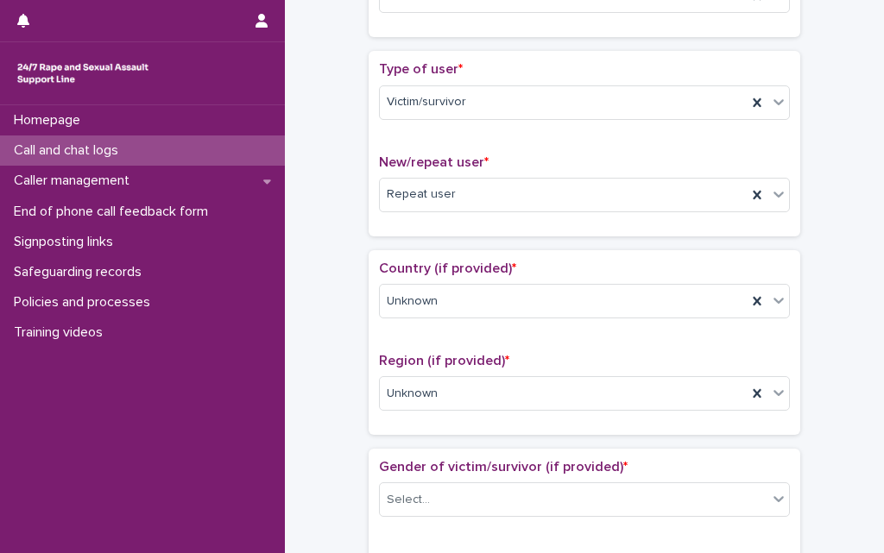
click at [342, 424] on div "**********" at bounding box center [584, 548] width 564 height 1766
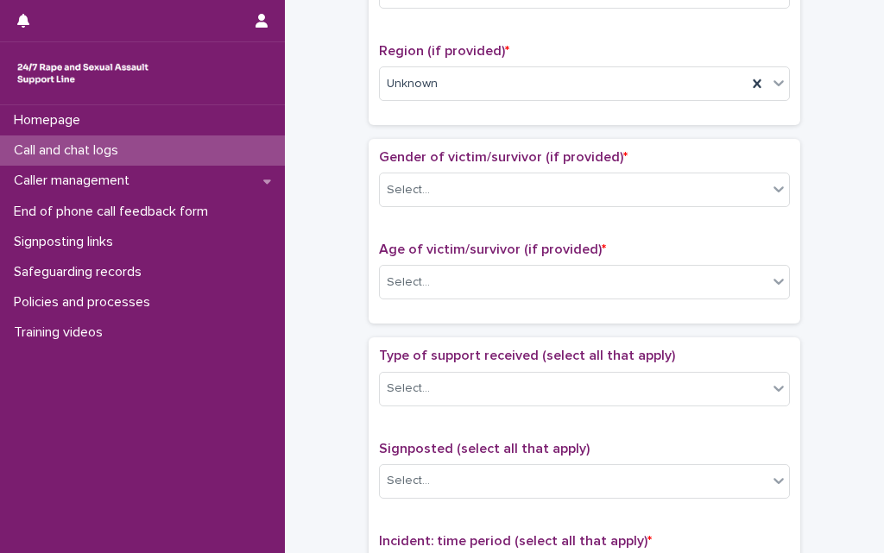
scroll to position [656, 0]
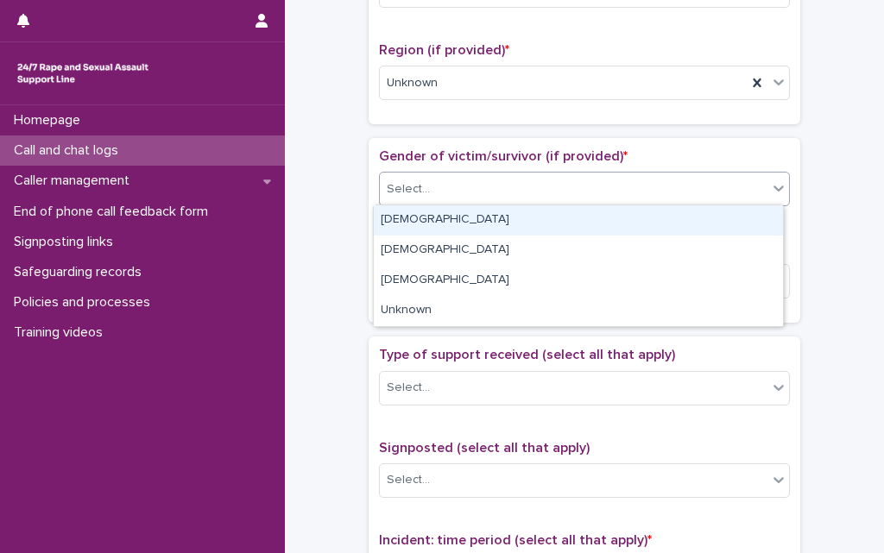
click at [432, 181] on div "Select..." at bounding box center [573, 189] width 387 height 28
click at [418, 217] on div "[DEMOGRAPHIC_DATA]" at bounding box center [578, 220] width 409 height 30
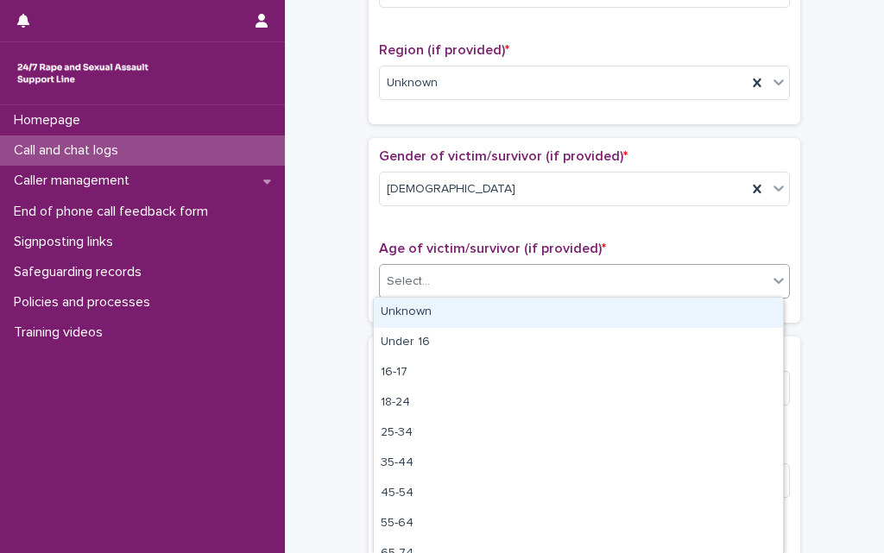
click at [421, 273] on div "Select..." at bounding box center [408, 282] width 43 height 18
click at [421, 313] on div "Unknown" at bounding box center [578, 313] width 409 height 30
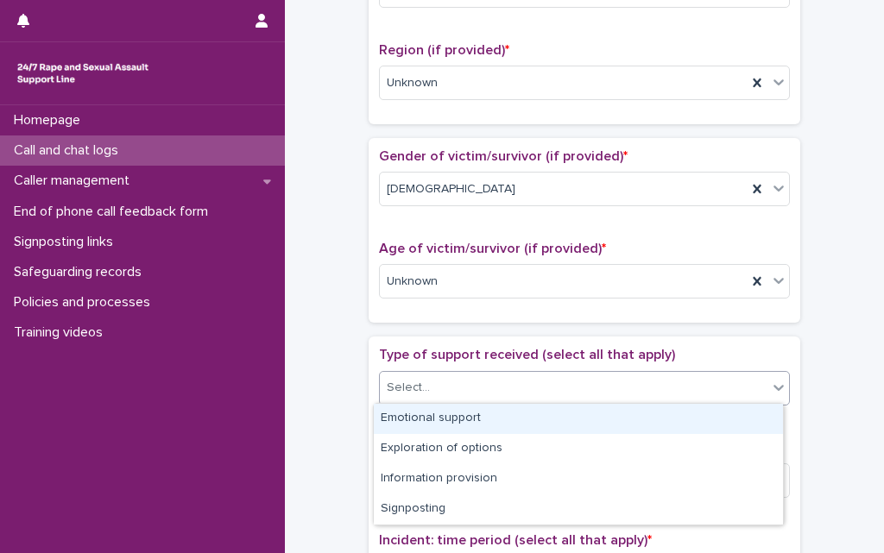
click at [421, 380] on div "Select..." at bounding box center [408, 388] width 43 height 18
click at [419, 416] on div "Emotional support" at bounding box center [578, 419] width 409 height 30
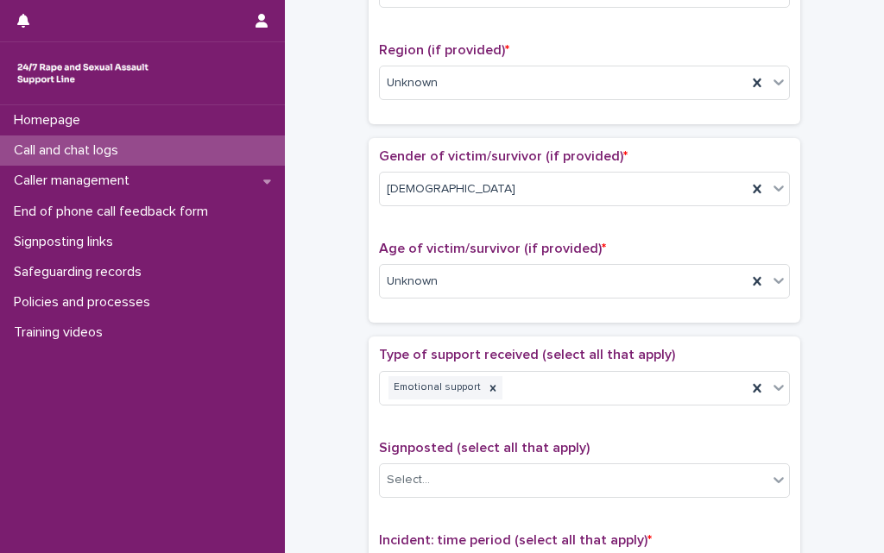
click at [337, 453] on div "**********" at bounding box center [584, 238] width 564 height 1766
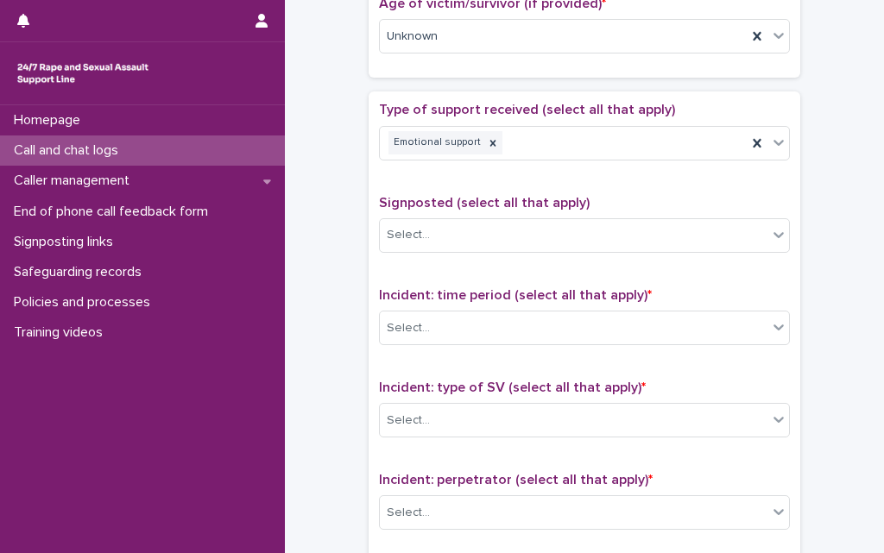
scroll to position [1035, 0]
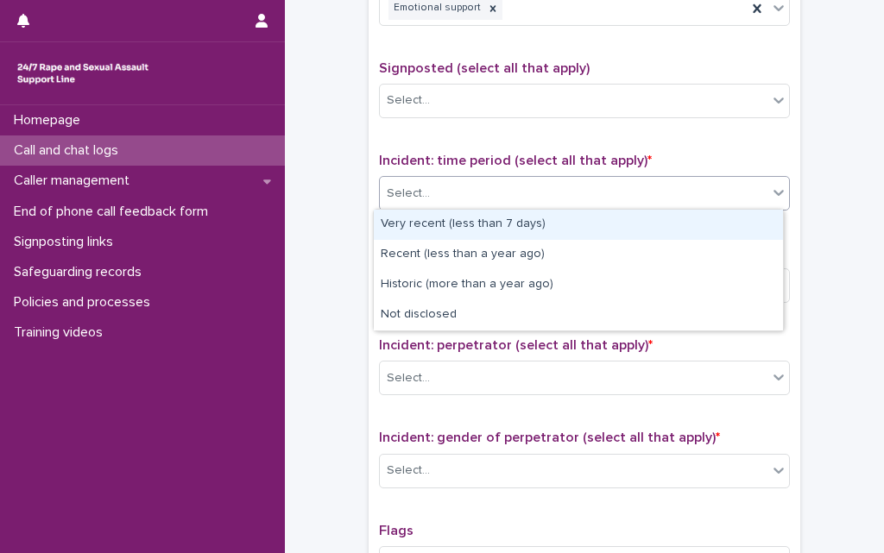
click at [449, 185] on div "Select..." at bounding box center [573, 193] width 387 height 28
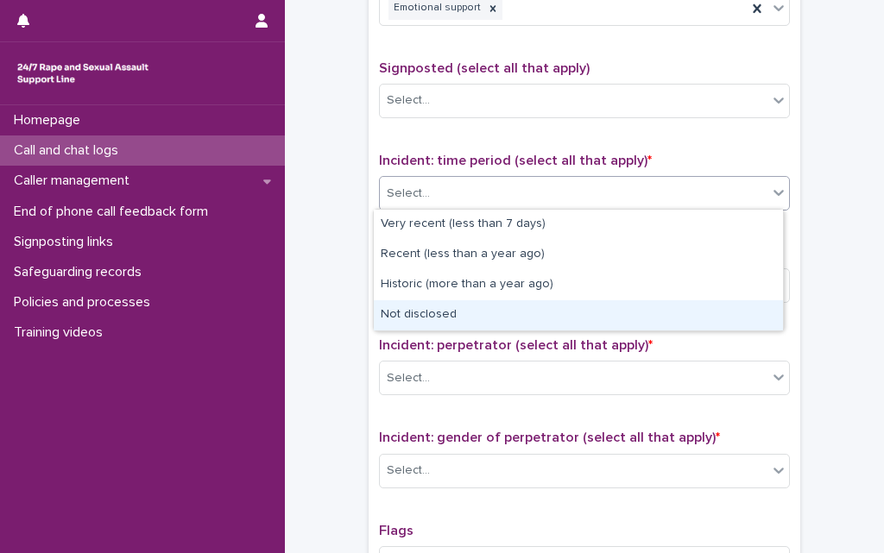
click at [438, 315] on div "Not disclosed" at bounding box center [578, 315] width 409 height 30
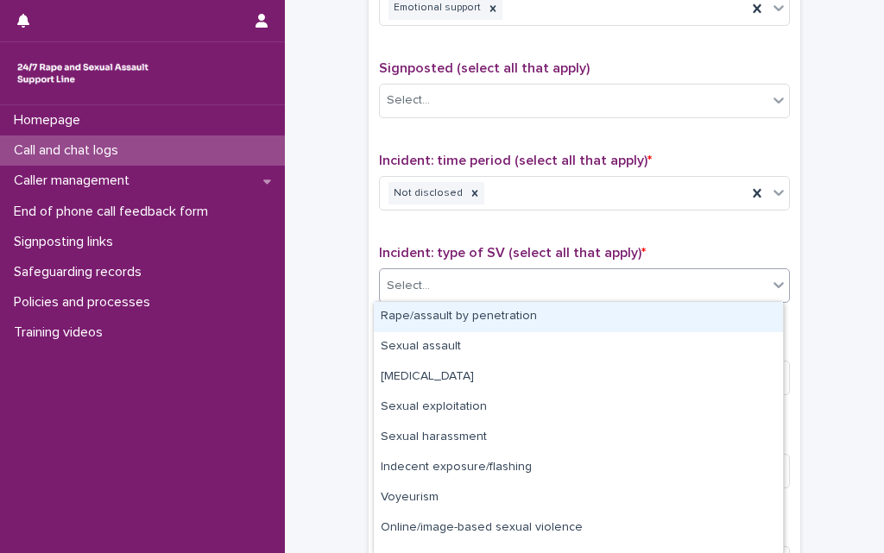
click at [443, 286] on div "Select..." at bounding box center [573, 286] width 387 height 28
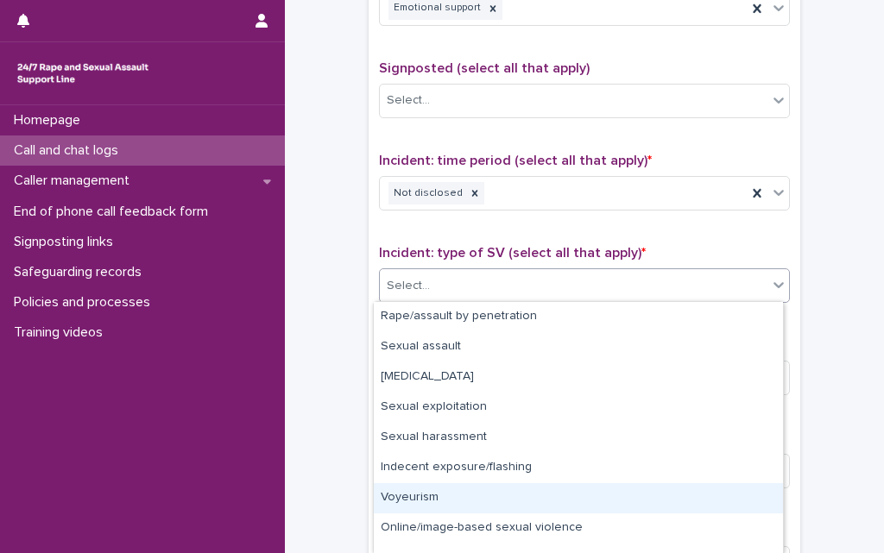
scroll to position [50, 0]
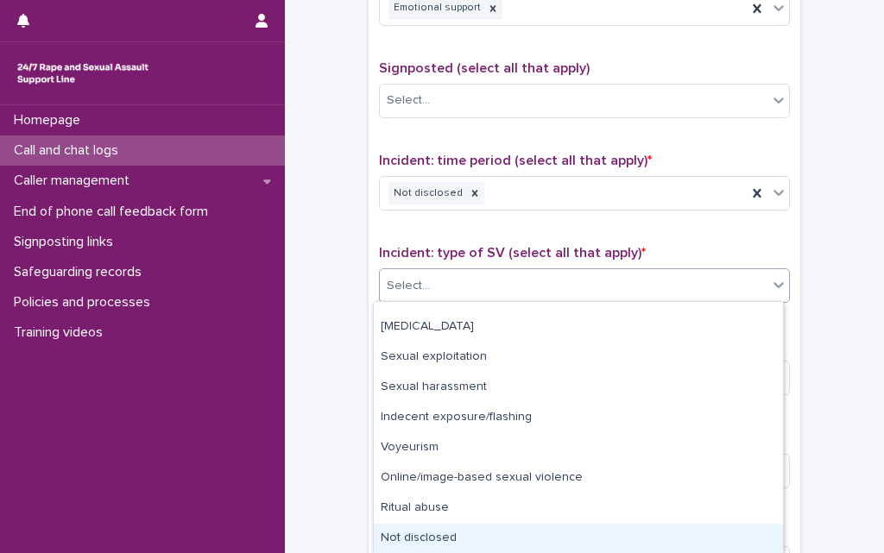
click at [489, 530] on div "Not disclosed" at bounding box center [578, 539] width 409 height 30
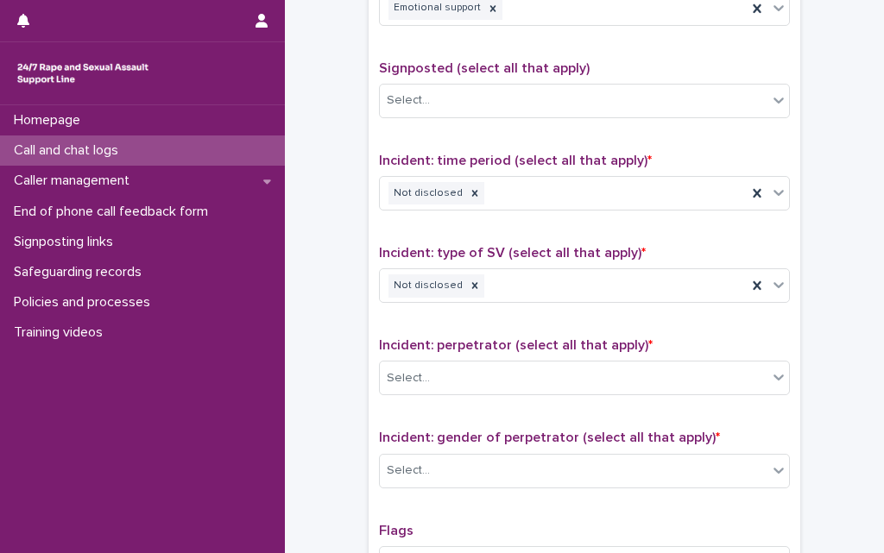
click at [391, 378] on div "Select..." at bounding box center [408, 378] width 43 height 18
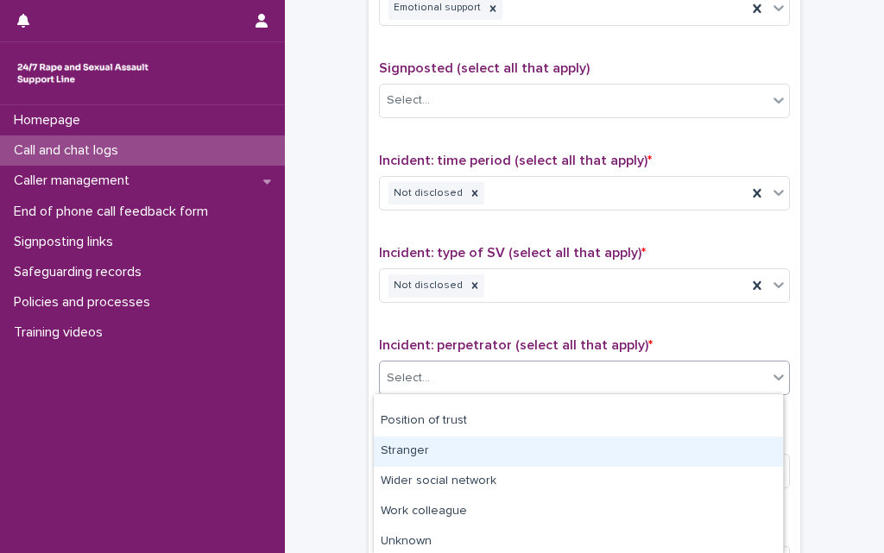
scroll to position [173, 0]
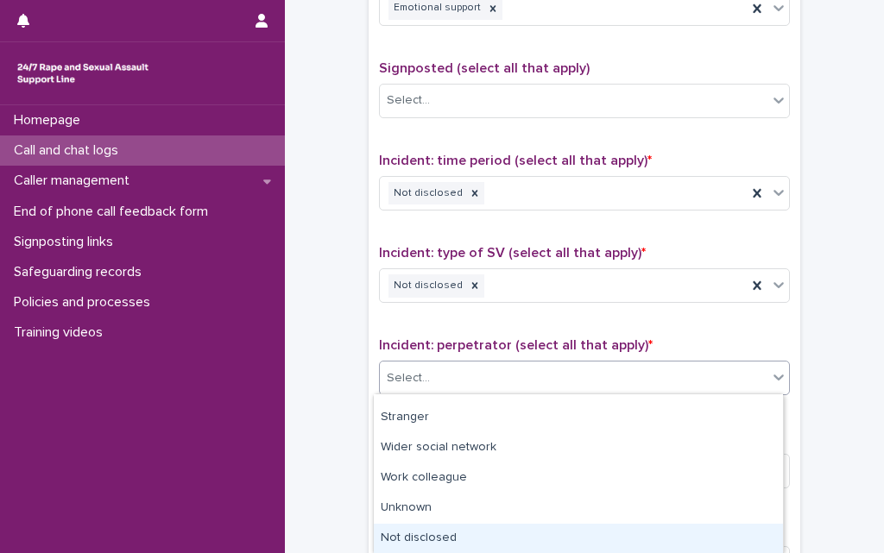
click at [446, 531] on div "Not disclosed" at bounding box center [578, 539] width 409 height 30
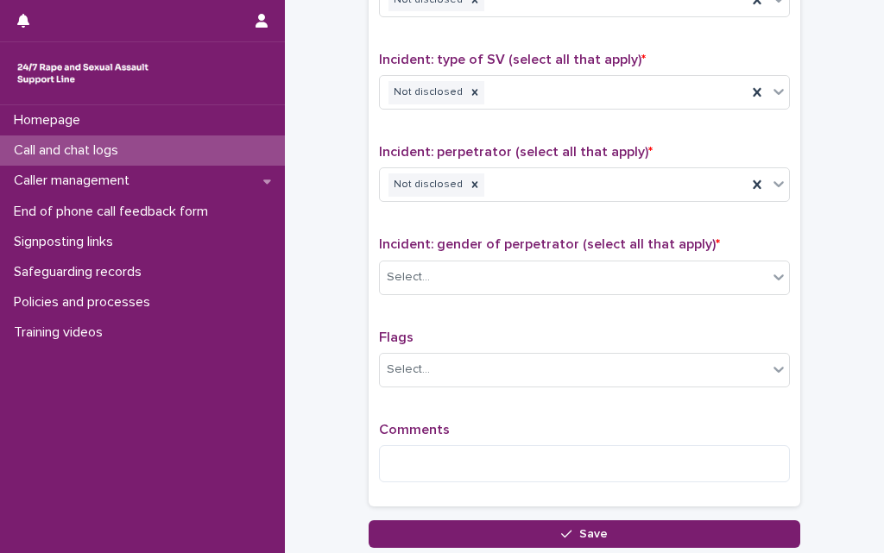
scroll to position [1311, 0]
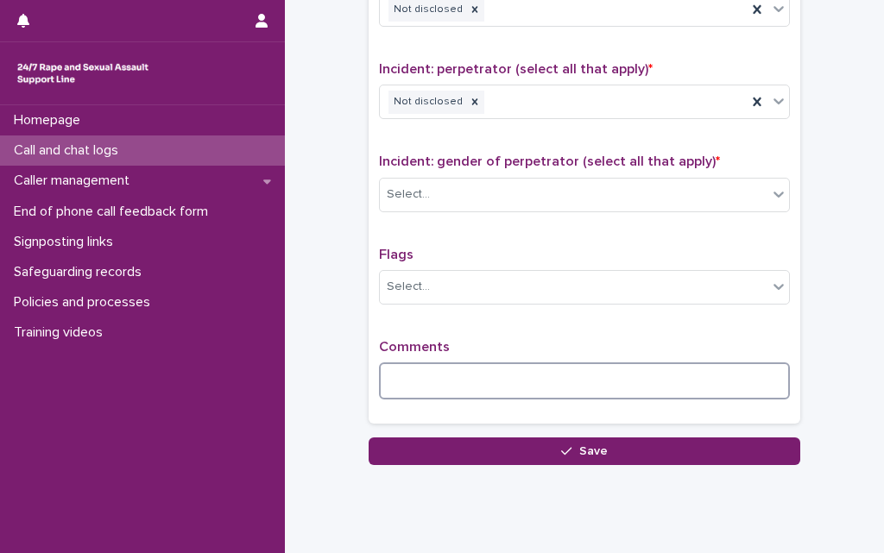
click at [399, 383] on textarea at bounding box center [584, 380] width 411 height 37
type textarea "*"
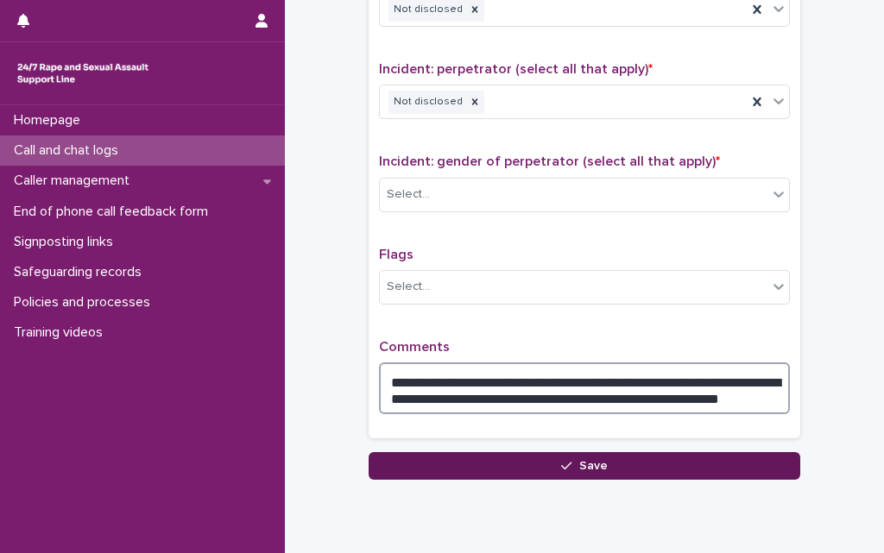
type textarea "**********"
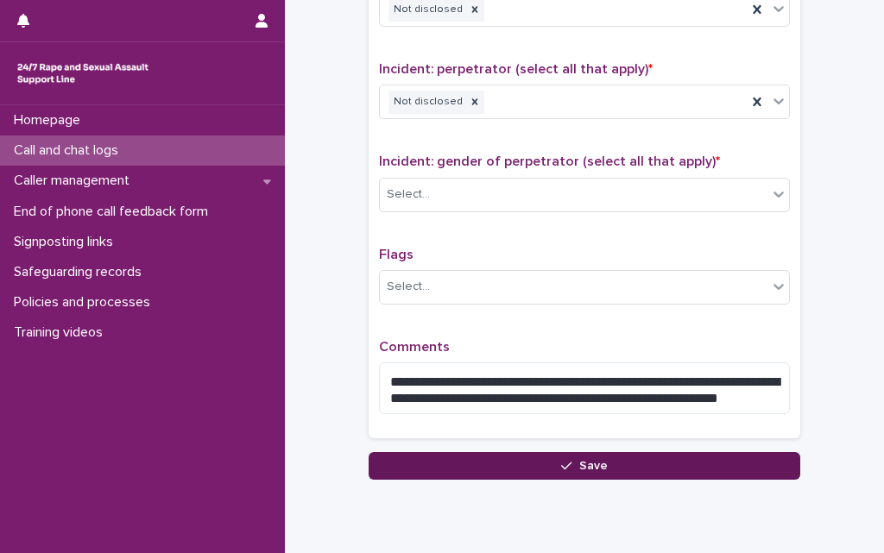
click at [494, 463] on button "Save" at bounding box center [583, 466] width 431 height 28
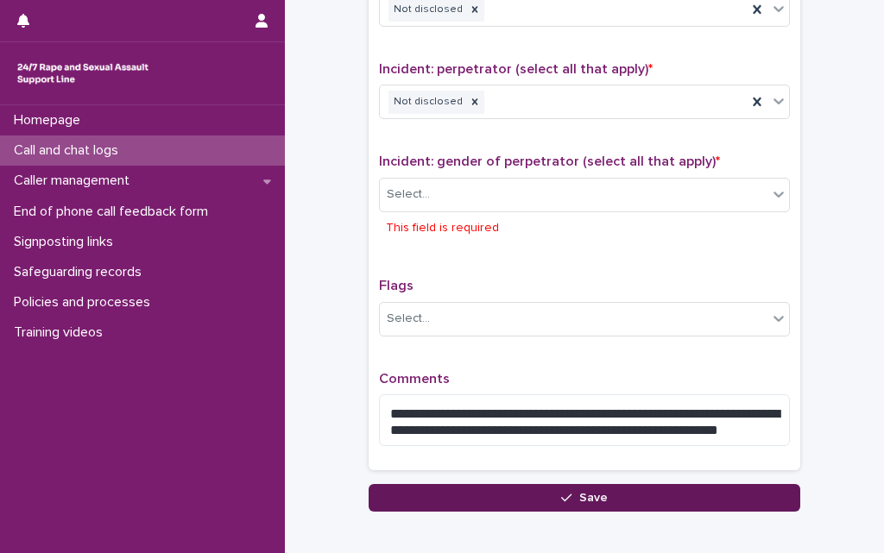
scroll to position [1403, 0]
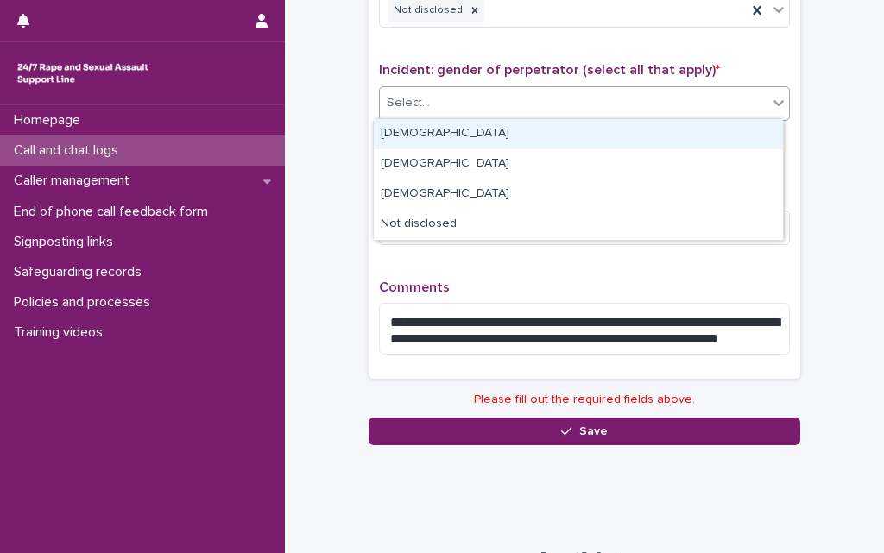
click at [464, 107] on div "Select..." at bounding box center [573, 103] width 387 height 28
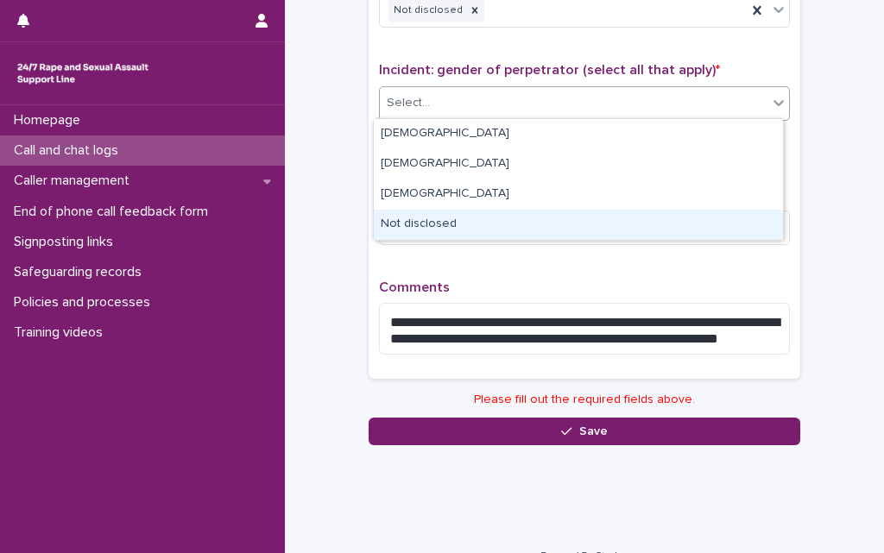
click at [431, 220] on div "Not disclosed" at bounding box center [578, 225] width 409 height 30
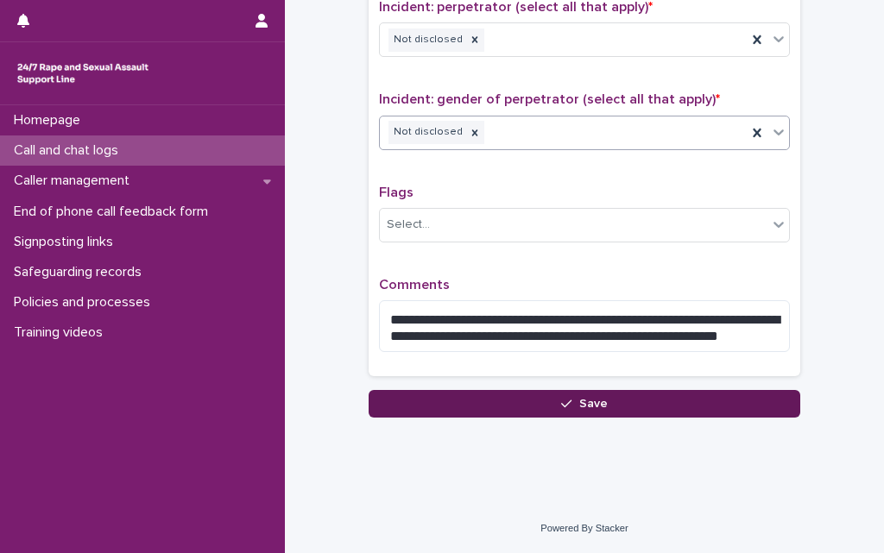
scroll to position [1371, 0]
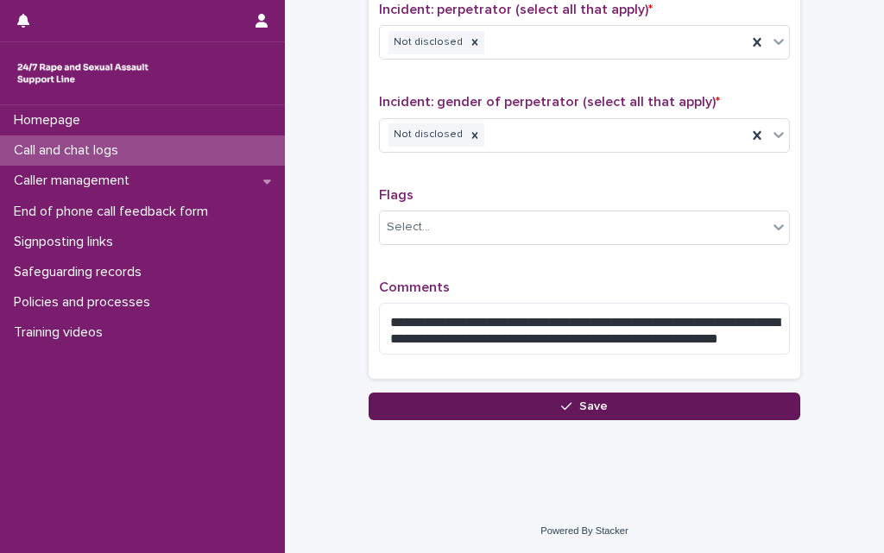
click at [475, 409] on button "Save" at bounding box center [583, 407] width 431 height 28
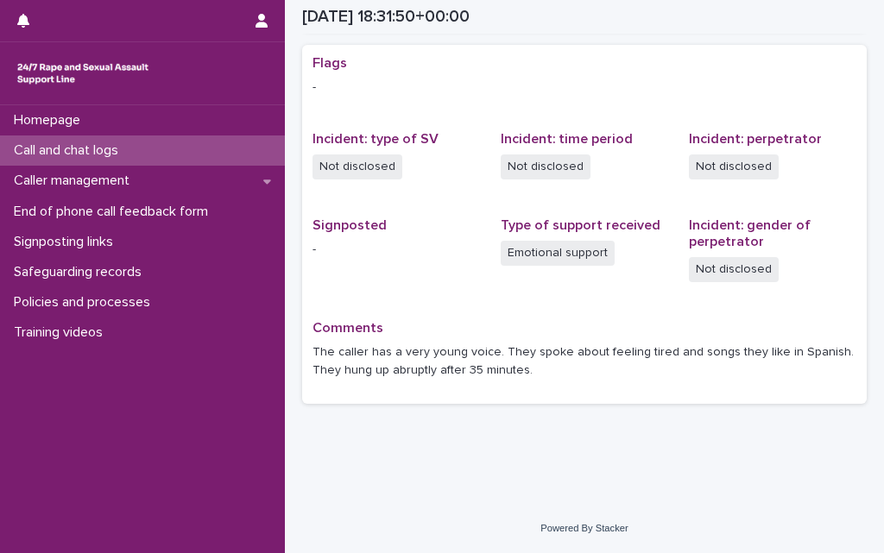
scroll to position [347, 0]
click at [104, 154] on p "Call and chat logs" at bounding box center [69, 150] width 125 height 16
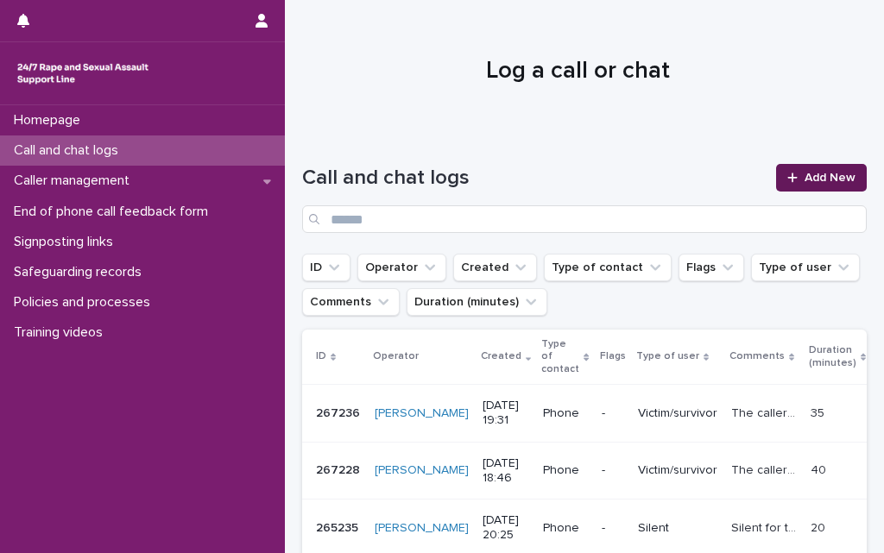
click at [787, 173] on icon at bounding box center [792, 178] width 10 height 12
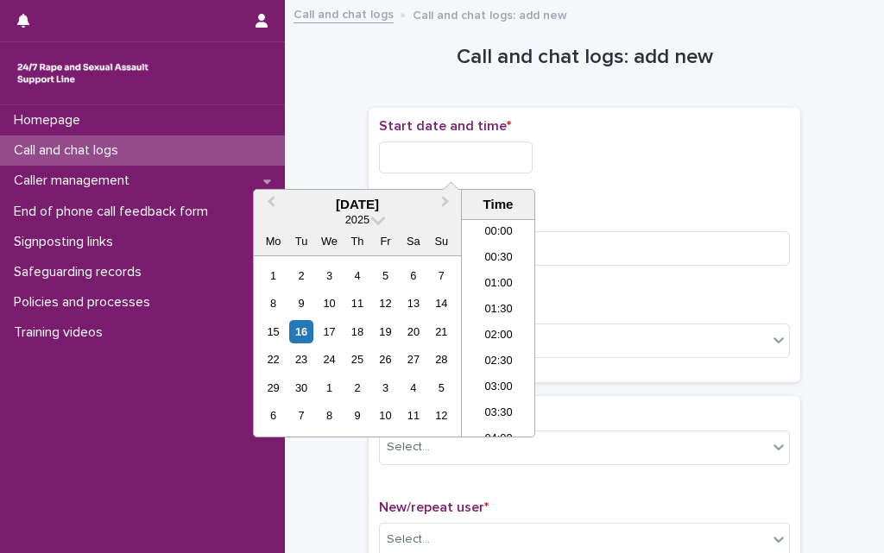
click at [446, 153] on input "text" at bounding box center [456, 158] width 154 height 32
click at [494, 345] on li "20:00" at bounding box center [498, 354] width 73 height 26
type input "**********"
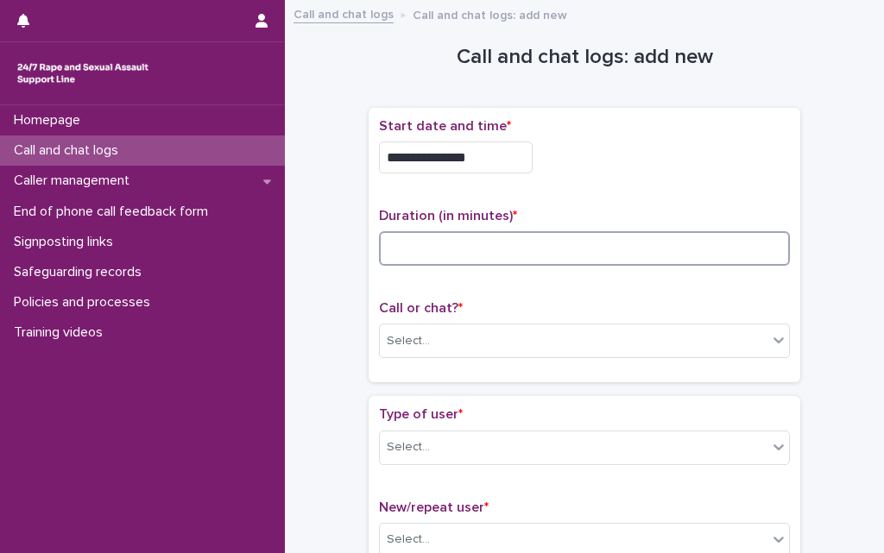
click at [498, 239] on input at bounding box center [584, 248] width 411 height 35
type input "*"
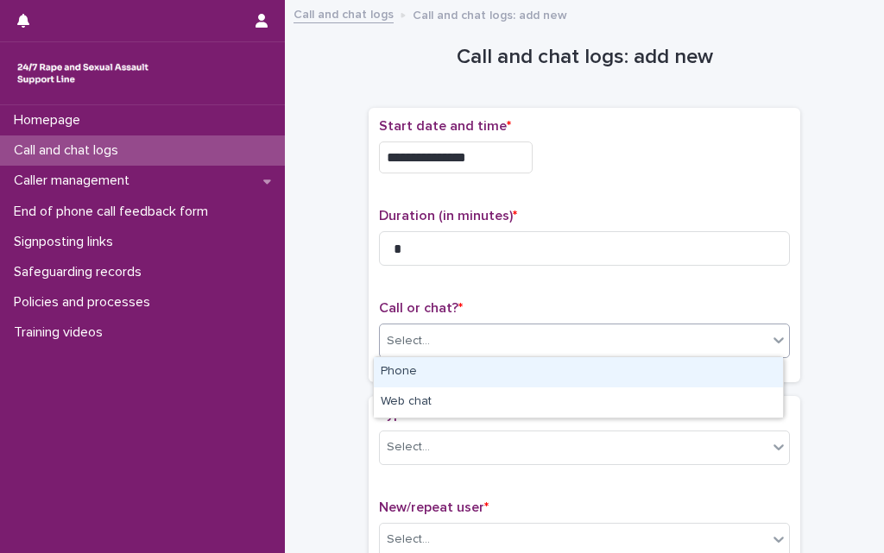
click at [443, 336] on div "Select..." at bounding box center [573, 341] width 387 height 28
click at [425, 363] on div "Phone" at bounding box center [578, 372] width 409 height 30
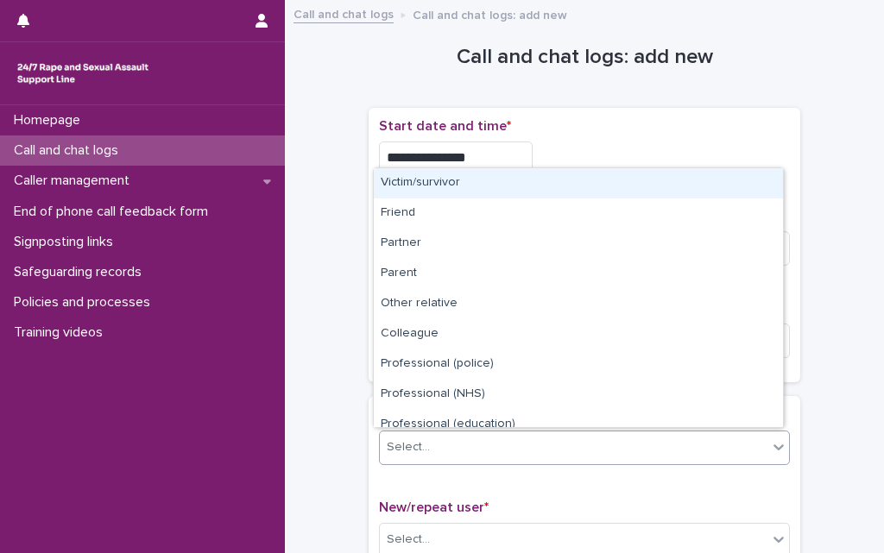
click at [414, 456] on div "Select..." at bounding box center [573, 447] width 387 height 28
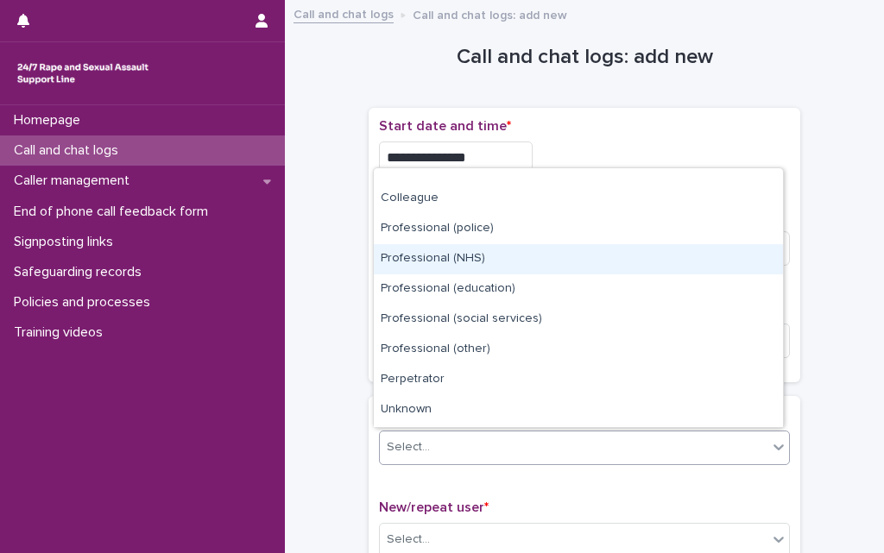
scroll to position [194, 0]
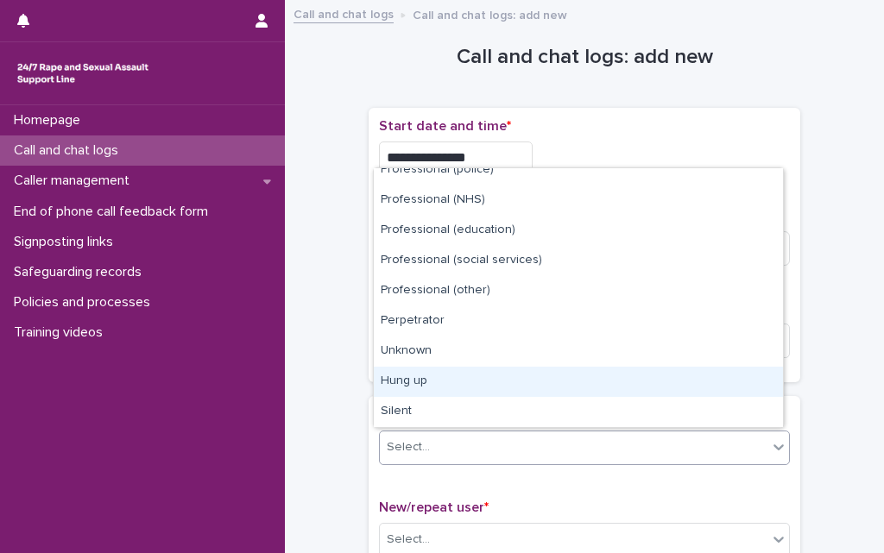
click at [481, 383] on div "Hung up" at bounding box center [578, 382] width 409 height 30
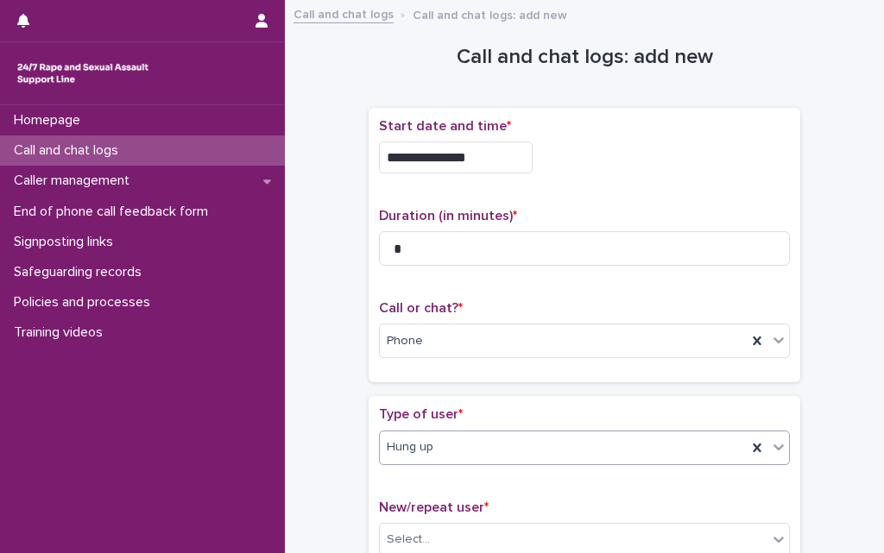
click at [342, 456] on div "**********" at bounding box center [584, 368] width 564 height 716
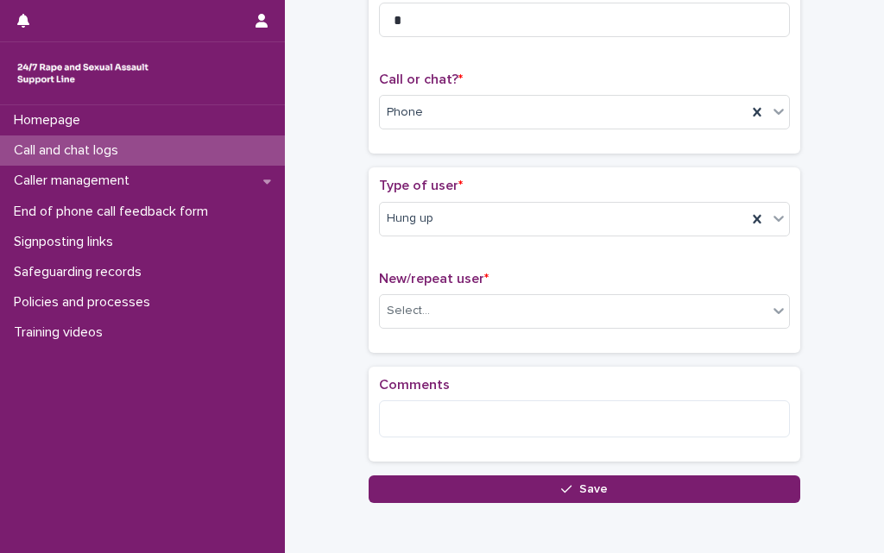
scroll to position [311, 0]
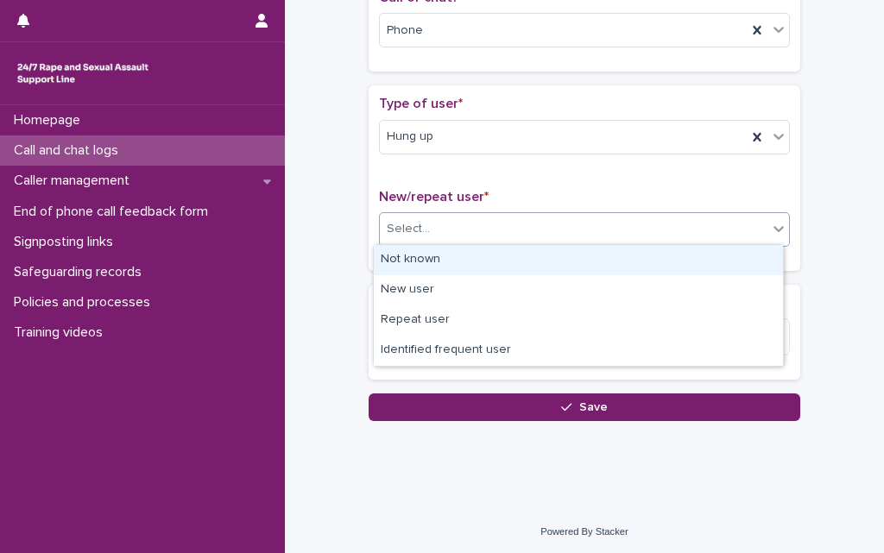
click at [440, 229] on div "Select..." at bounding box center [573, 229] width 387 height 28
click at [420, 256] on div "Not known" at bounding box center [578, 260] width 409 height 30
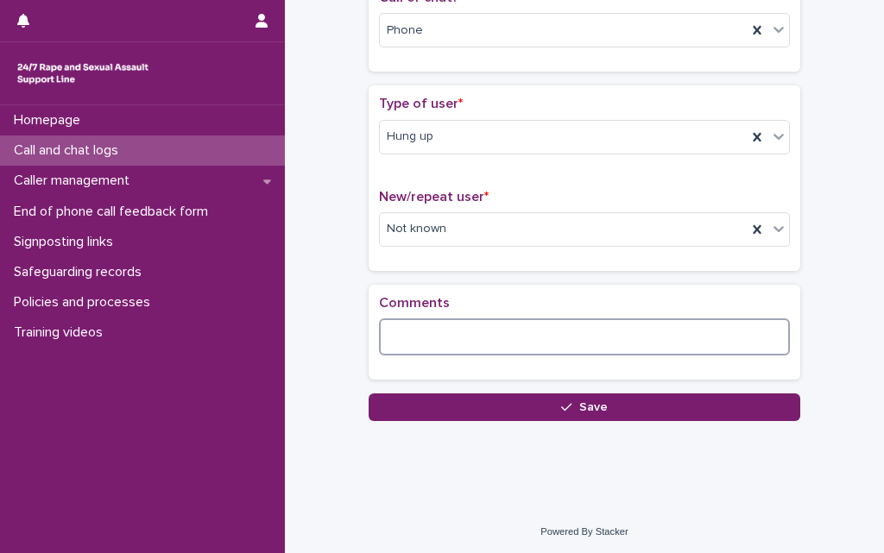
click at [413, 327] on textarea at bounding box center [584, 336] width 411 height 37
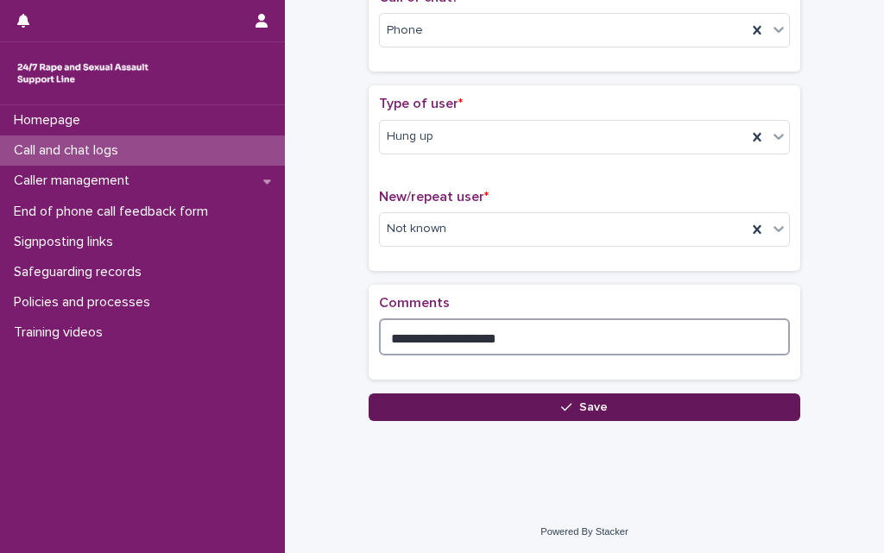
type textarea "**********"
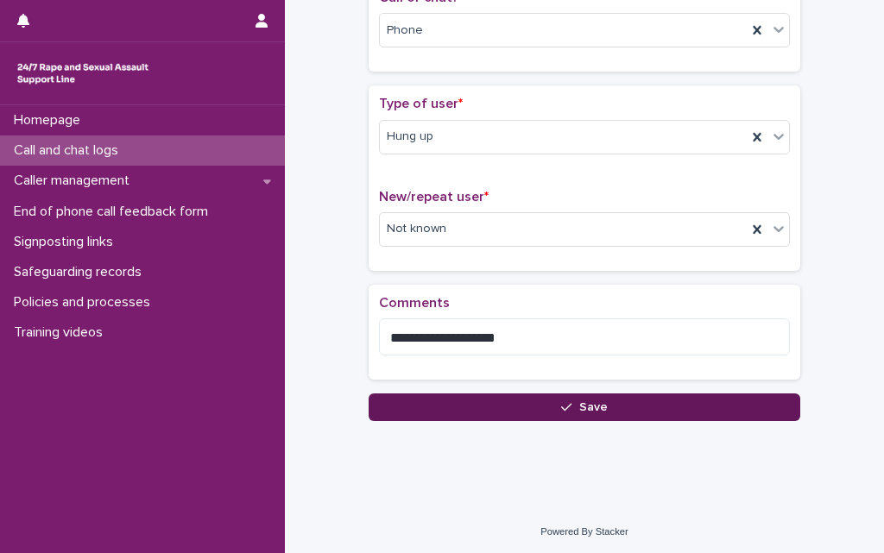
click at [494, 401] on button "Save" at bounding box center [583, 407] width 431 height 28
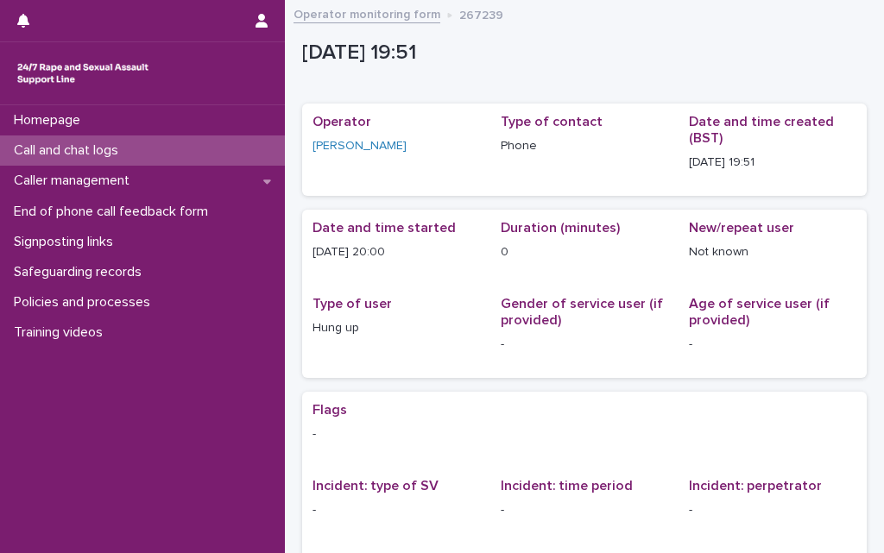
click at [102, 155] on p "Call and chat logs" at bounding box center [69, 150] width 125 height 16
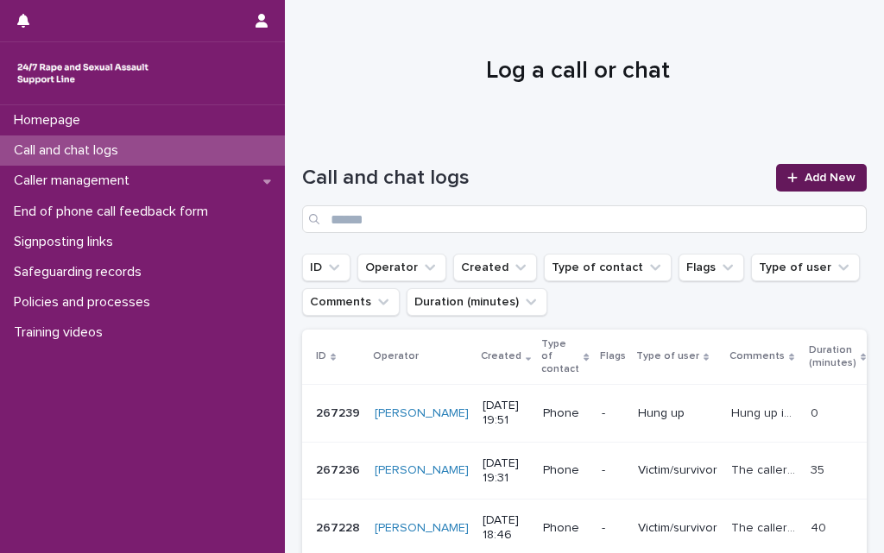
click at [787, 173] on div at bounding box center [795, 178] width 17 height 12
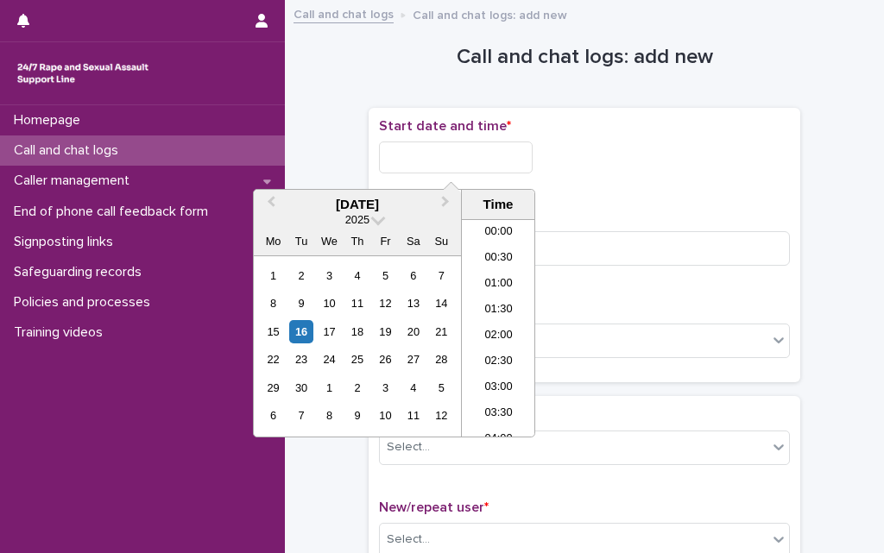
click at [440, 154] on input "text" at bounding box center [456, 158] width 154 height 32
click at [506, 348] on li "20:00" at bounding box center [498, 354] width 73 height 26
type input "**********"
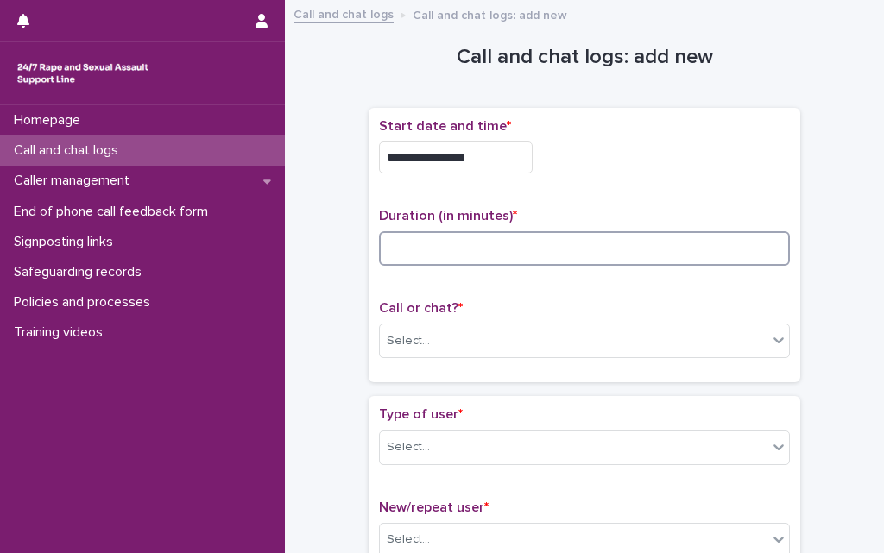
click at [532, 246] on input at bounding box center [584, 248] width 411 height 35
type input "*"
click at [486, 331] on div "Select..." at bounding box center [573, 341] width 387 height 28
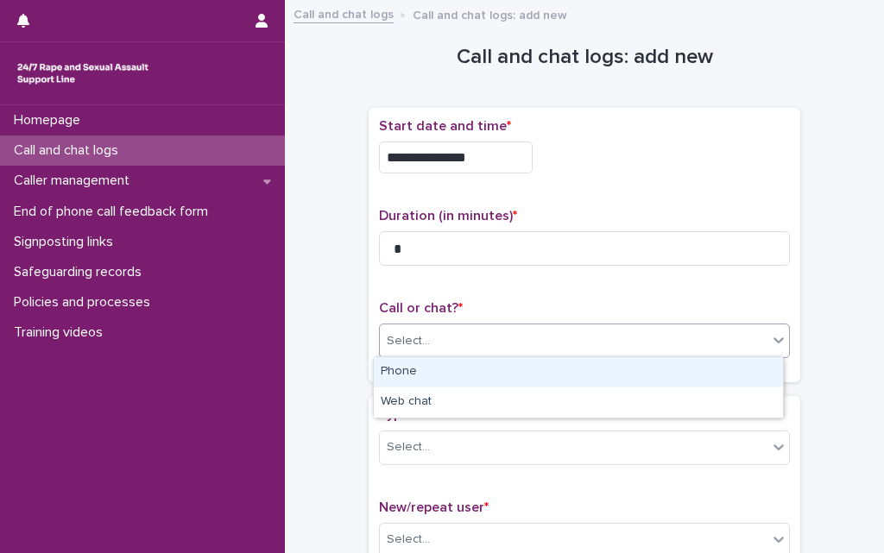
click at [434, 372] on div "Phone" at bounding box center [578, 372] width 409 height 30
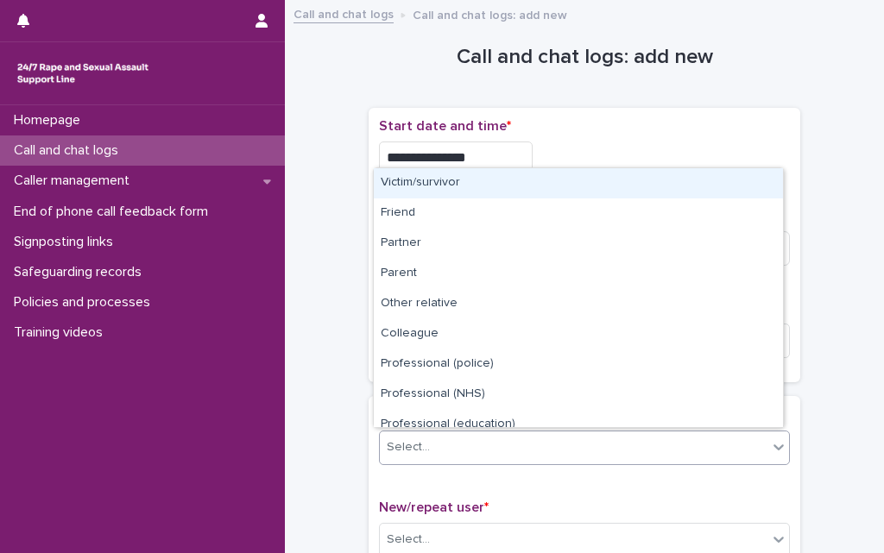
click at [425, 436] on div "Select..." at bounding box center [573, 447] width 387 height 28
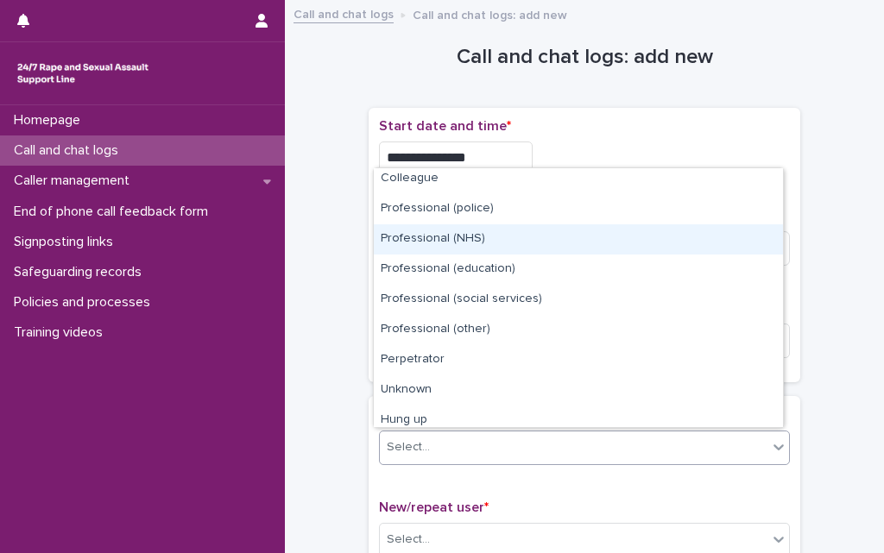
scroll to position [194, 0]
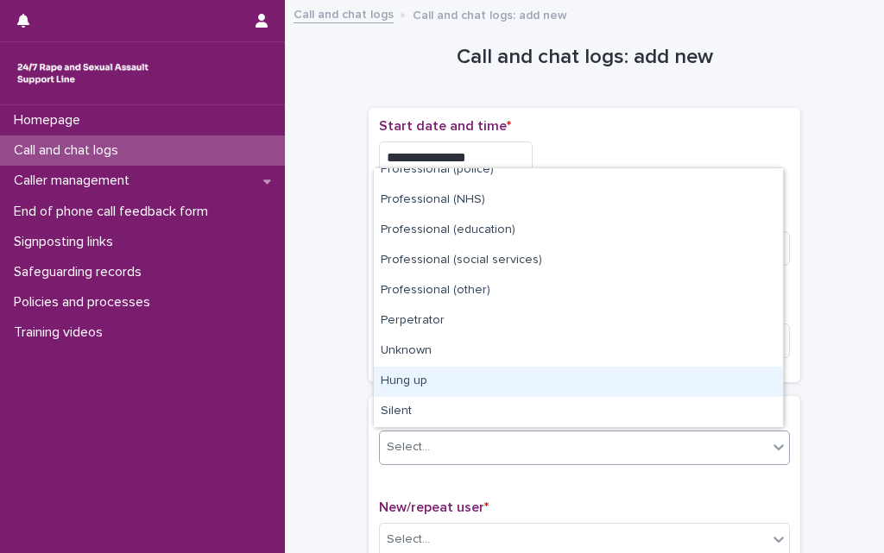
click at [480, 388] on div "Hung up" at bounding box center [578, 382] width 409 height 30
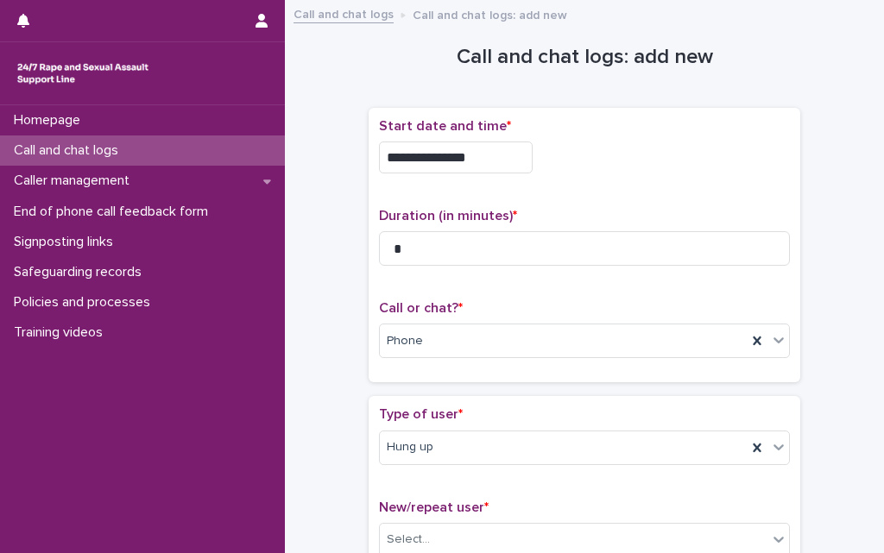
click at [353, 457] on div "**********" at bounding box center [584, 370] width 564 height 721
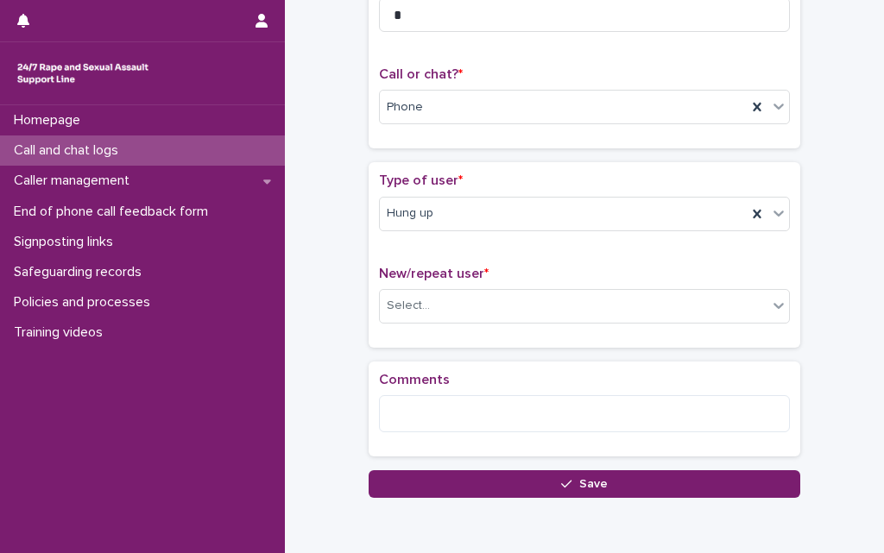
scroll to position [311, 0]
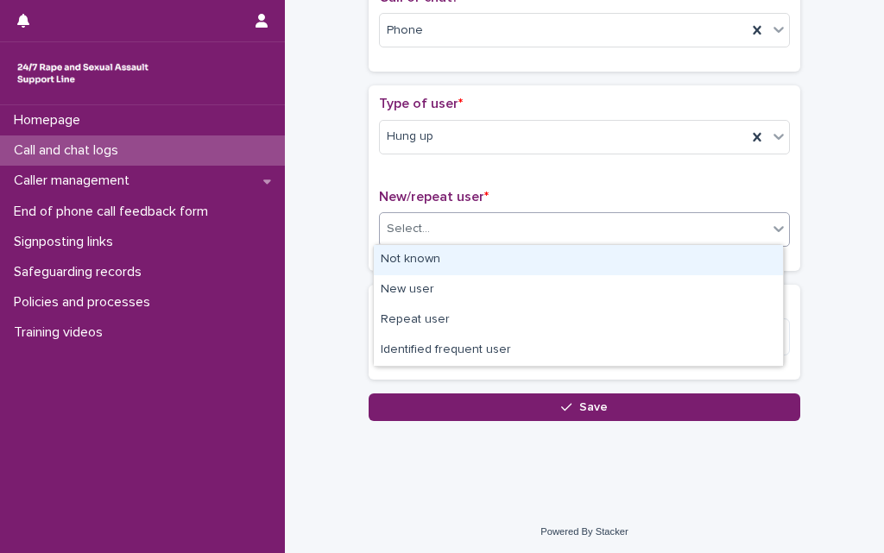
click at [443, 233] on div "Select..." at bounding box center [573, 229] width 387 height 28
click at [435, 268] on div "Not known" at bounding box center [578, 260] width 409 height 30
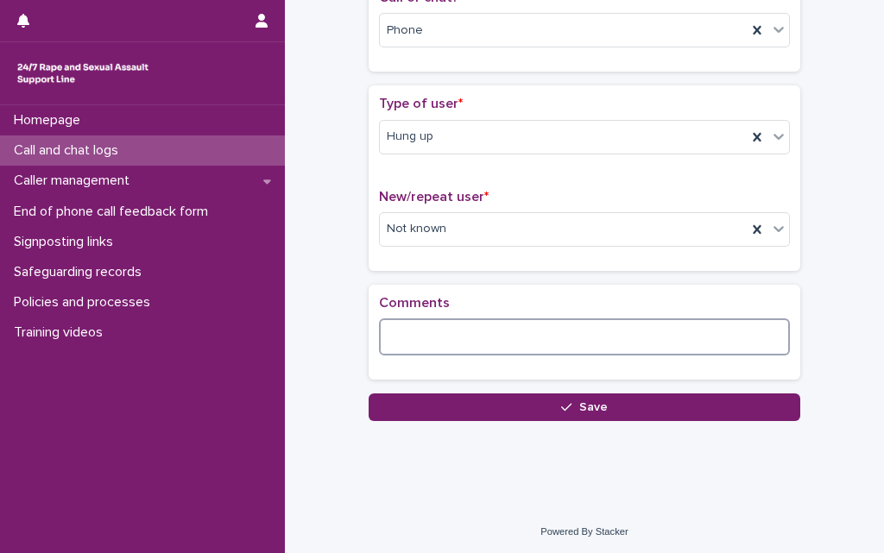
click at [426, 343] on textarea at bounding box center [584, 336] width 411 height 37
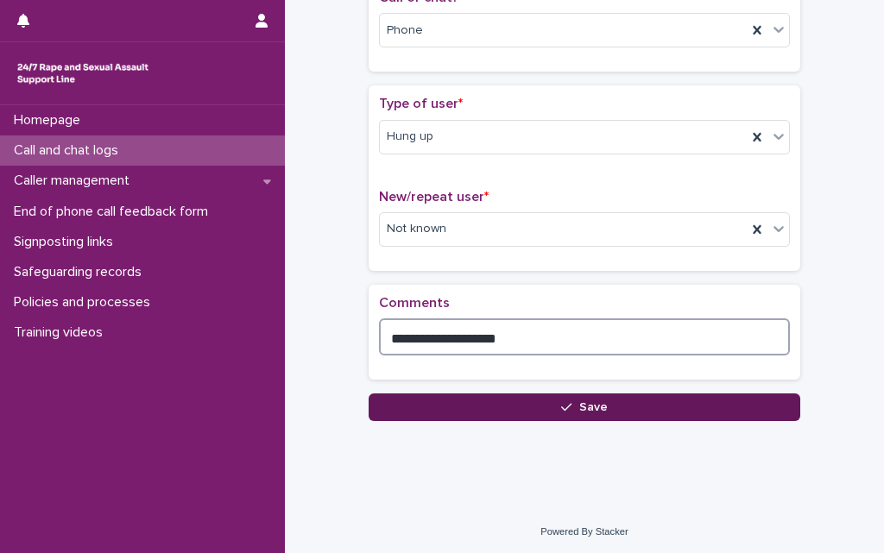
type textarea "**********"
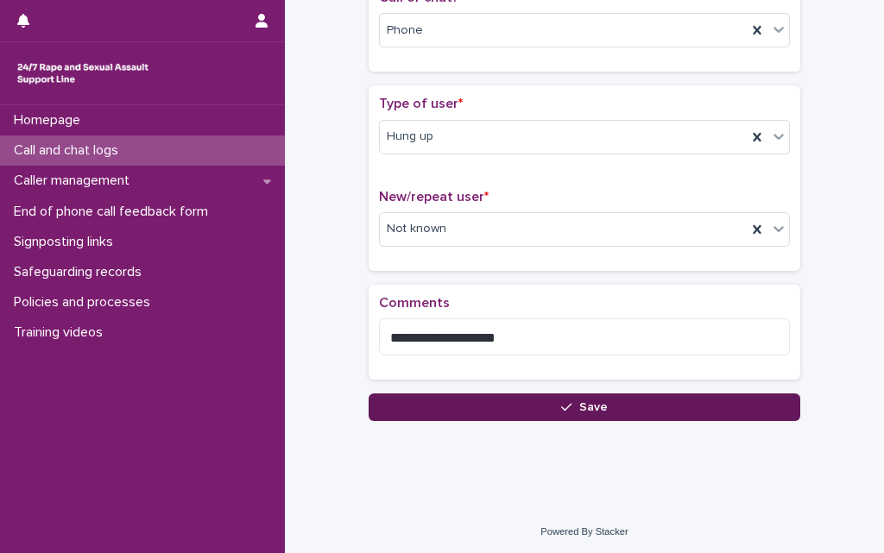
click at [479, 402] on button "Save" at bounding box center [583, 407] width 431 height 28
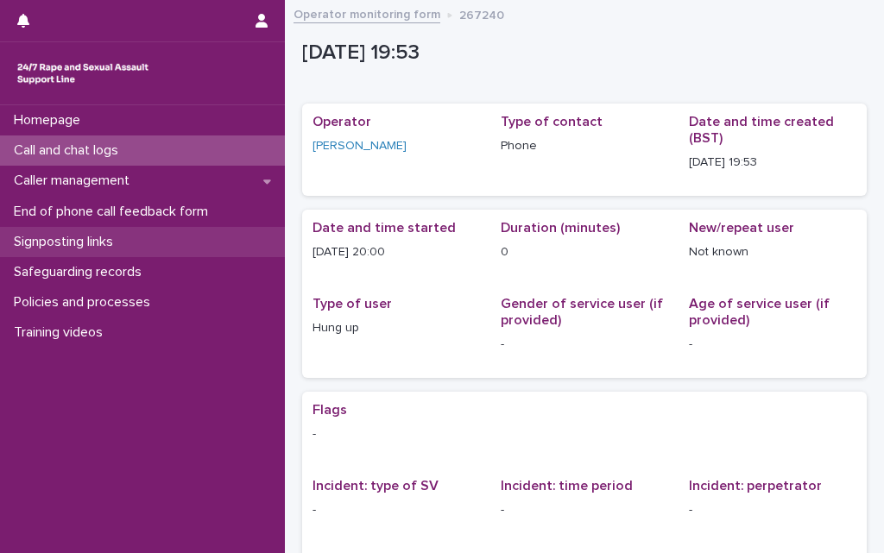
click at [88, 234] on p "Signposting links" at bounding box center [67, 242] width 120 height 16
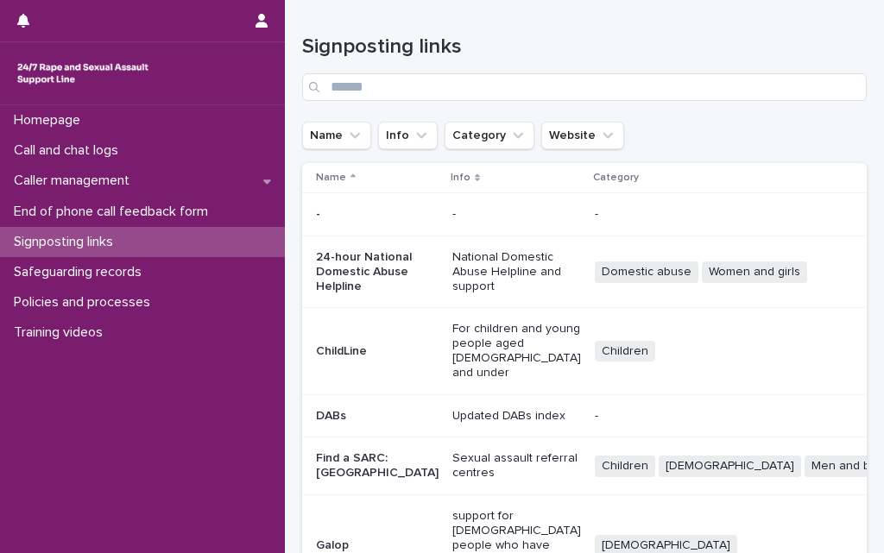
click at [593, 177] on div "Category" at bounding box center [745, 177] width 305 height 19
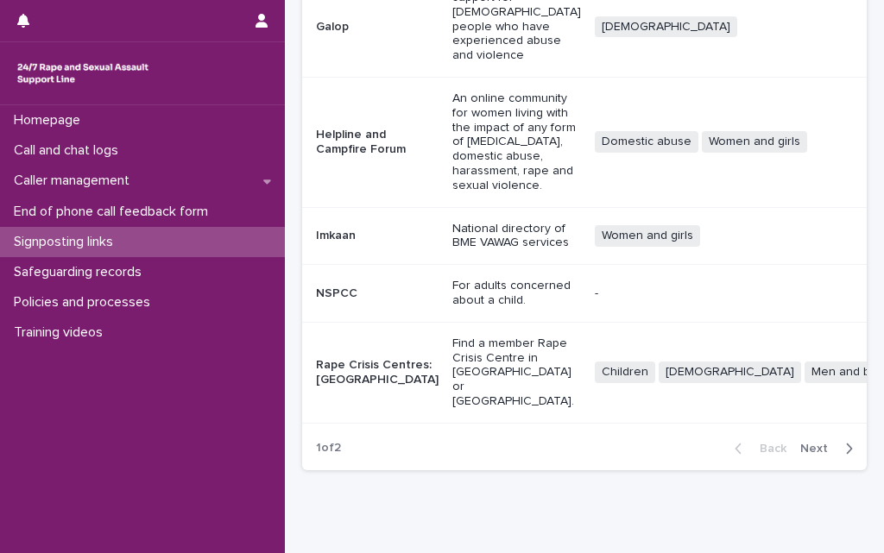
scroll to position [515, 0]
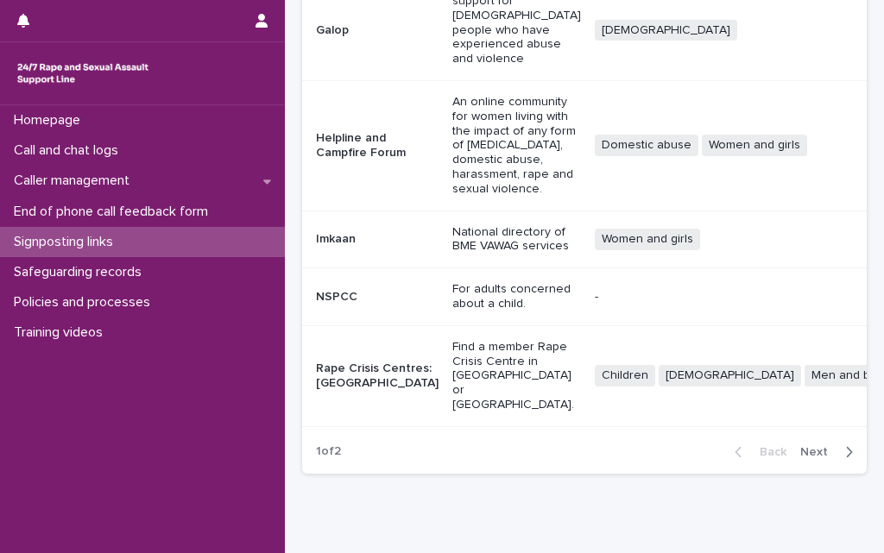
click at [807, 446] on span "Next" at bounding box center [819, 452] width 38 height 12
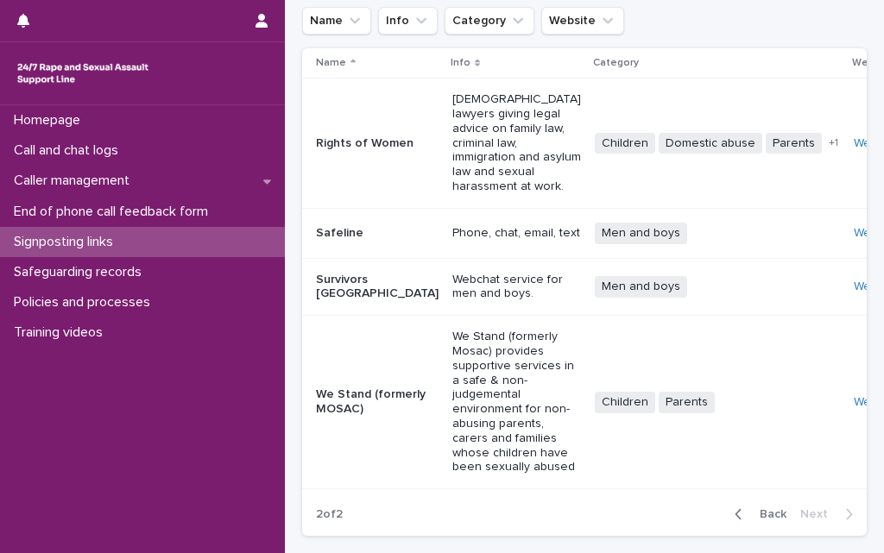
scroll to position [80, 0]
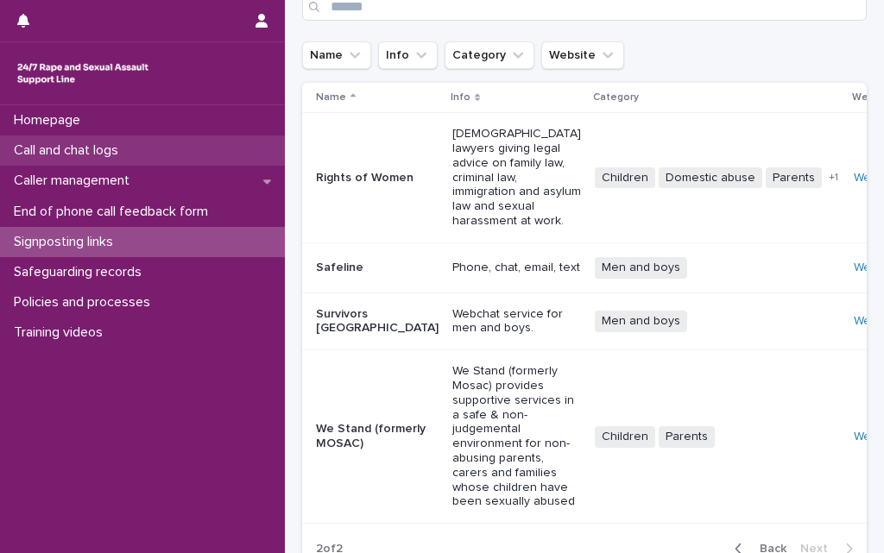
click at [50, 145] on p "Call and chat logs" at bounding box center [69, 150] width 125 height 16
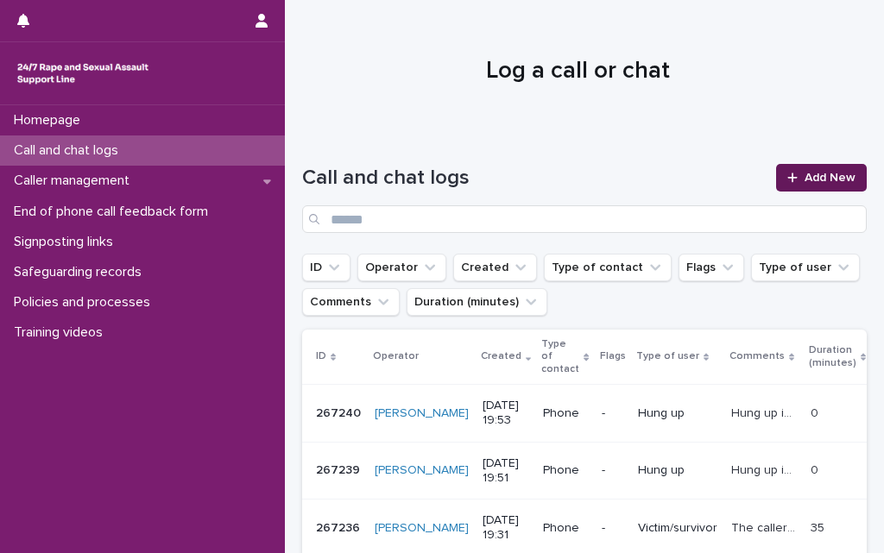
click at [789, 176] on div at bounding box center [795, 178] width 17 height 12
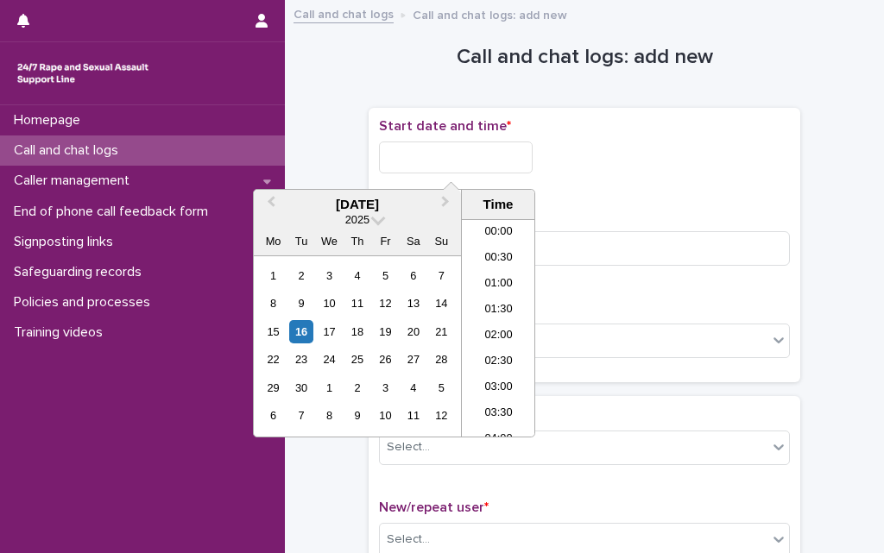
click at [504, 161] on input "text" at bounding box center [456, 158] width 154 height 32
click at [496, 323] on li "20:00" at bounding box center [498, 328] width 73 height 26
type input "**********"
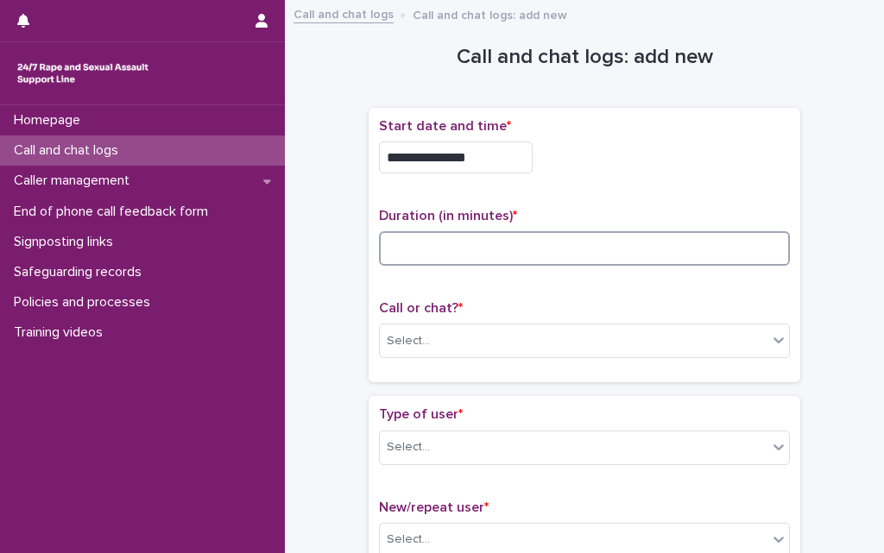
click at [510, 255] on input at bounding box center [584, 248] width 411 height 35
type input "**"
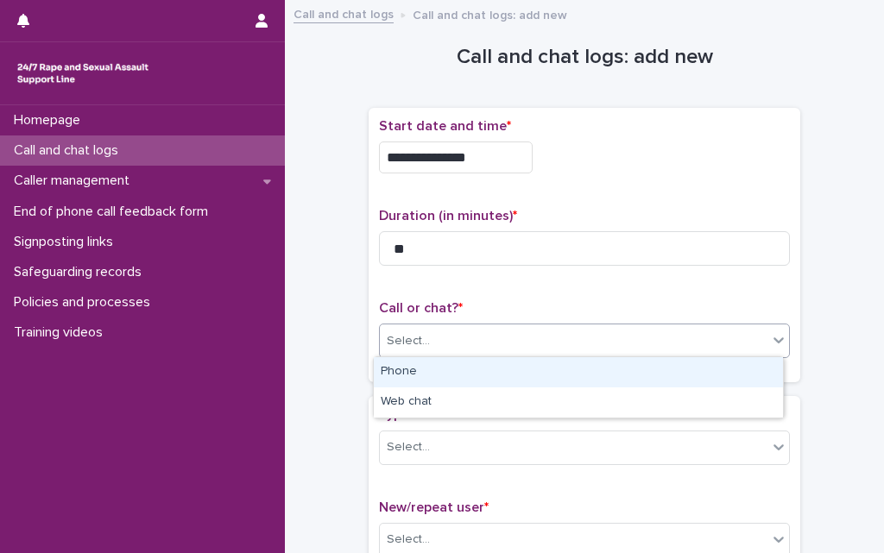
click at [431, 340] on div "Select..." at bounding box center [573, 341] width 387 height 28
click at [421, 365] on div "Phone" at bounding box center [578, 372] width 409 height 30
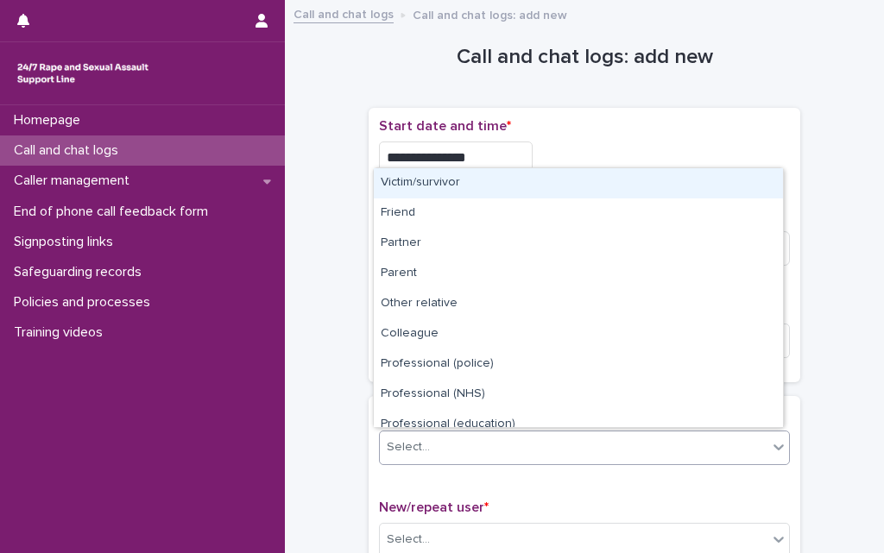
click at [418, 438] on div "Select..." at bounding box center [408, 447] width 43 height 18
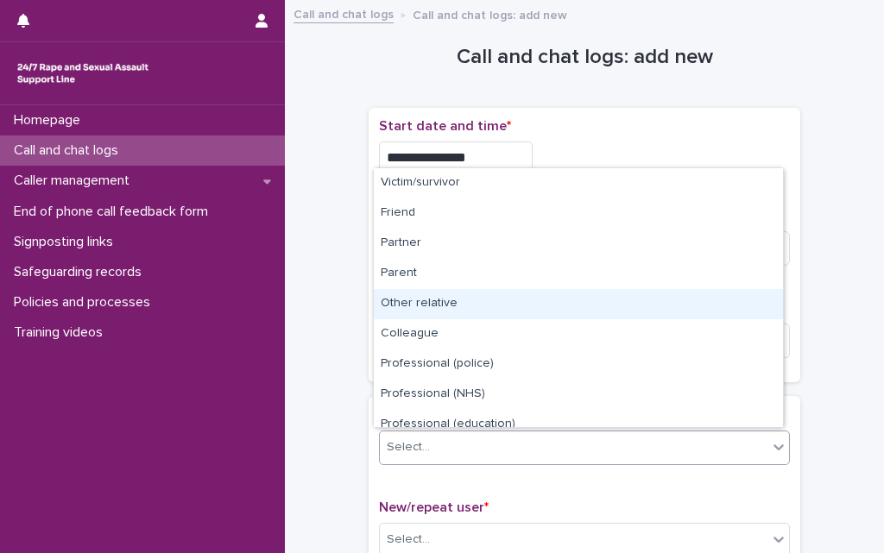
click at [428, 302] on div "Other relative" at bounding box center [578, 304] width 409 height 30
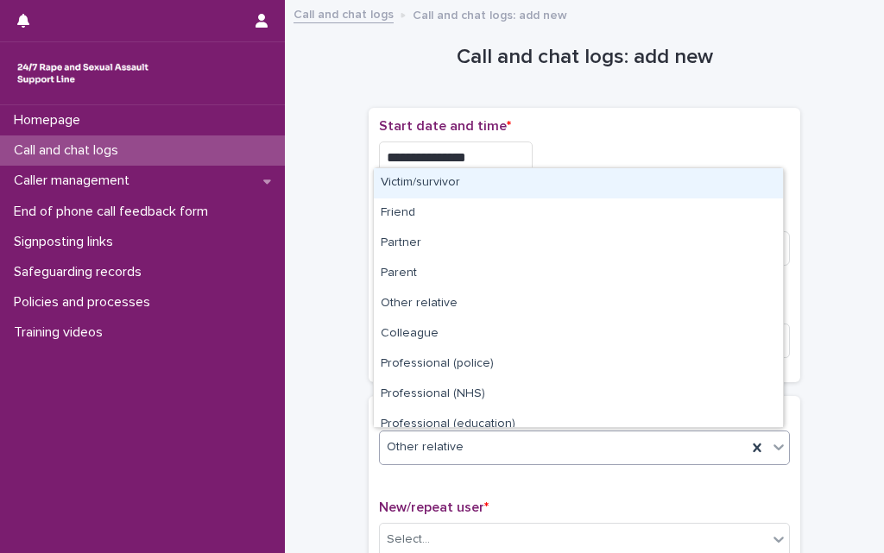
click at [432, 450] on span "Other relative" at bounding box center [425, 447] width 77 height 18
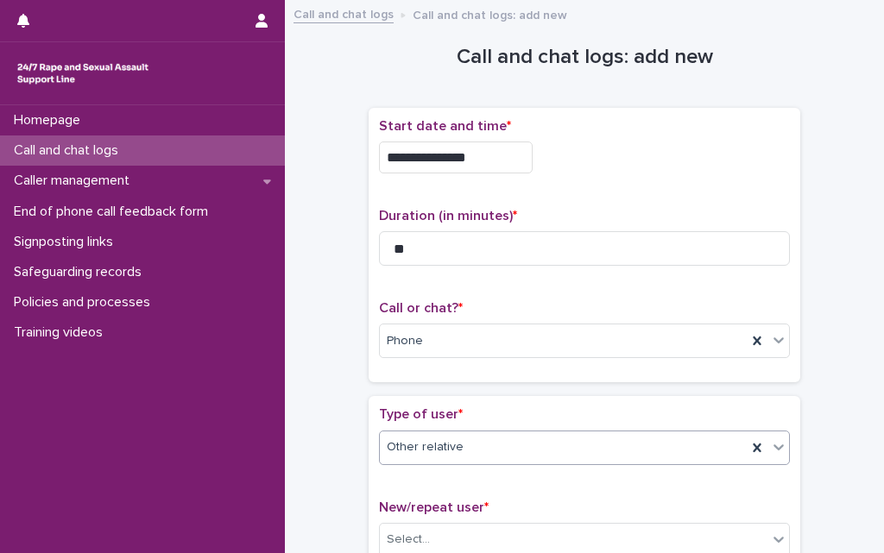
click at [432, 450] on span "Other relative" at bounding box center [425, 447] width 77 height 18
click at [370, 490] on div "Type of user * Other relative New/repeat user * Select..." at bounding box center [583, 488] width 431 height 185
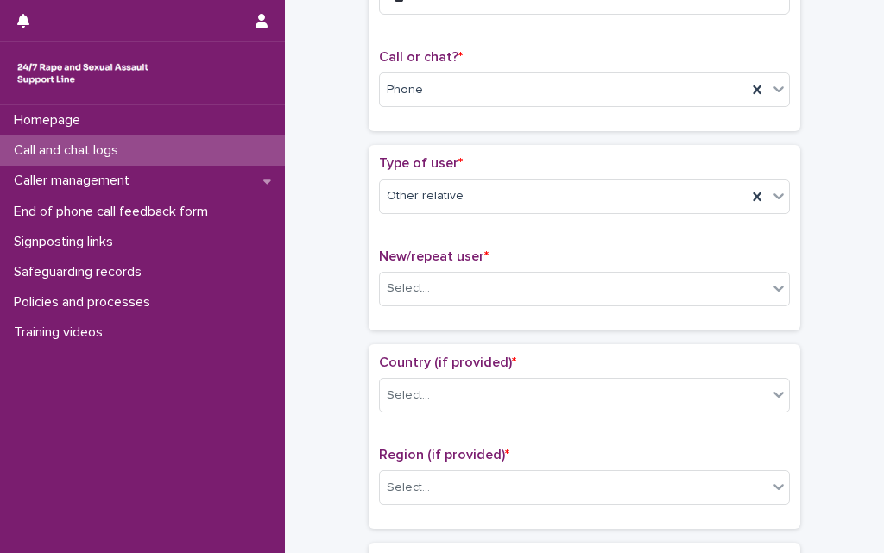
scroll to position [311, 0]
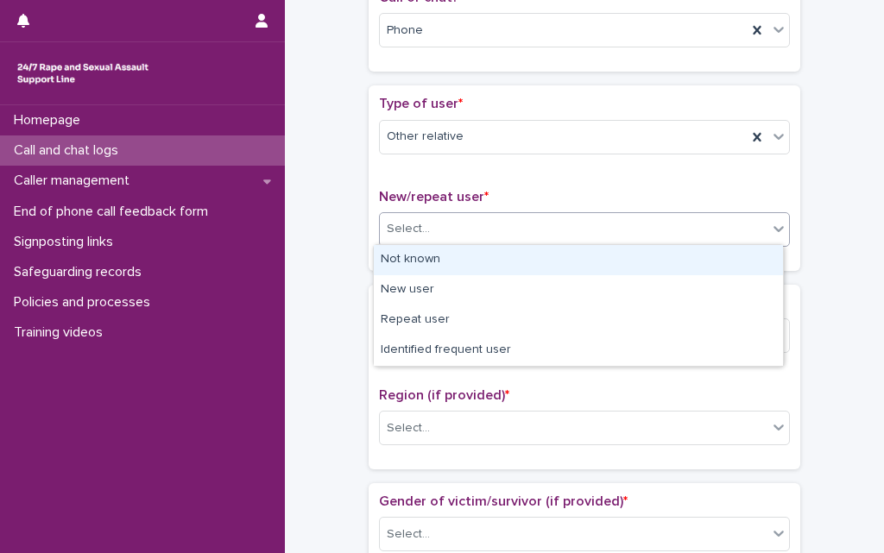
click at [448, 216] on div "Select..." at bounding box center [573, 229] width 387 height 28
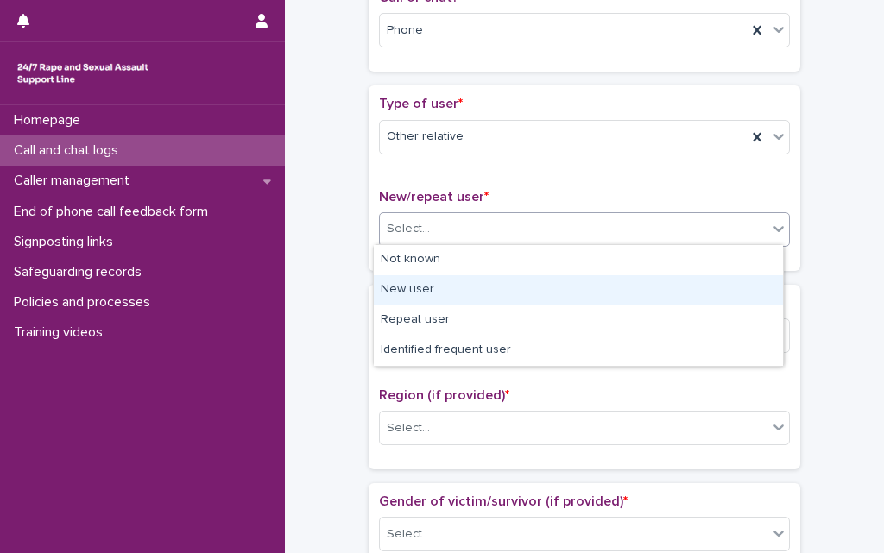
click at [419, 285] on div "New user" at bounding box center [578, 290] width 409 height 30
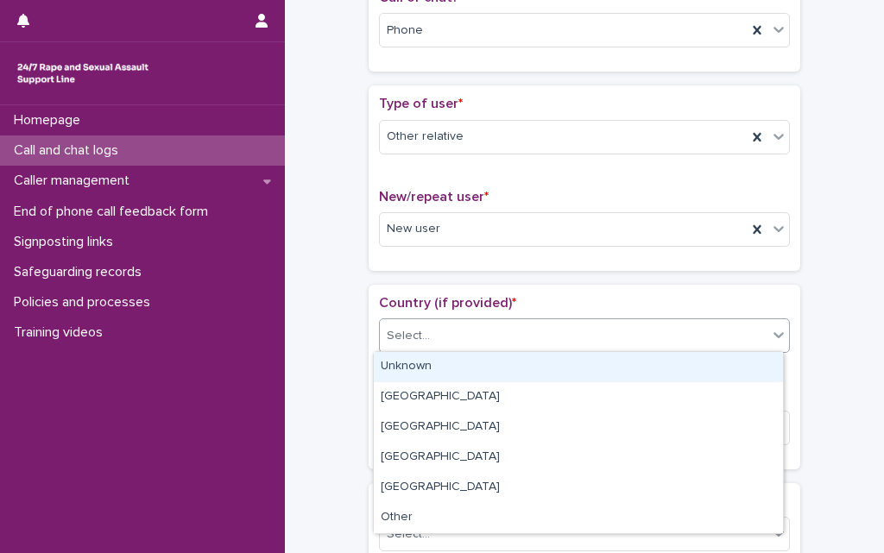
click at [426, 330] on div "Select..." at bounding box center [573, 336] width 387 height 28
click at [421, 359] on div "Unknown" at bounding box center [578, 367] width 409 height 30
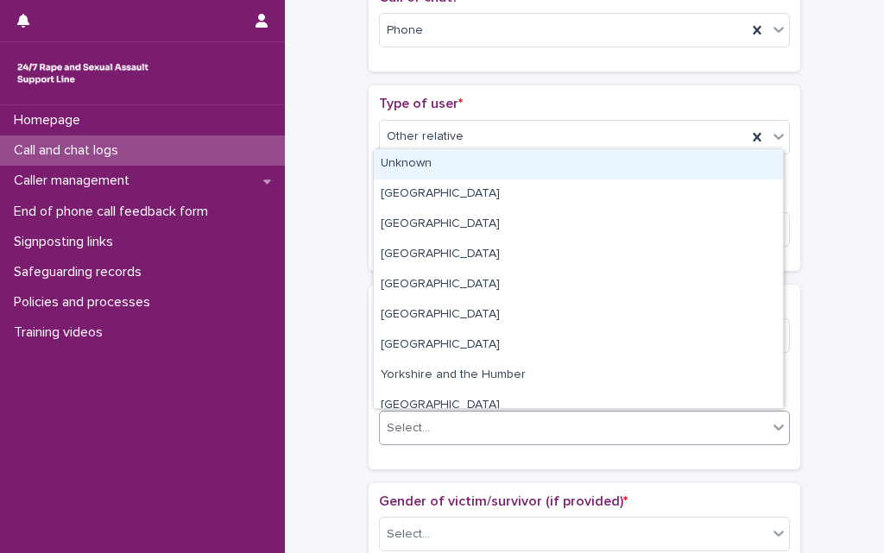
click at [431, 423] on input "text" at bounding box center [432, 427] width 2 height 16
click at [408, 161] on div "Unknown" at bounding box center [578, 164] width 409 height 30
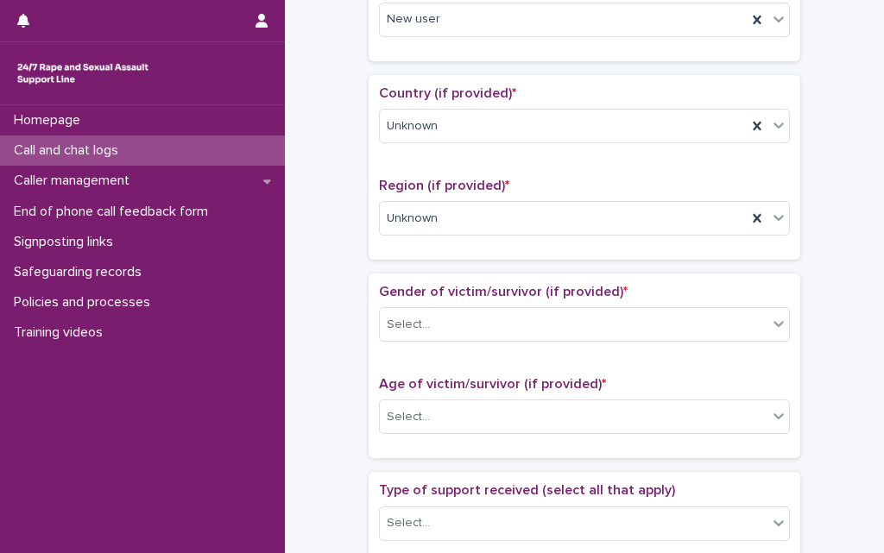
scroll to position [656, 0]
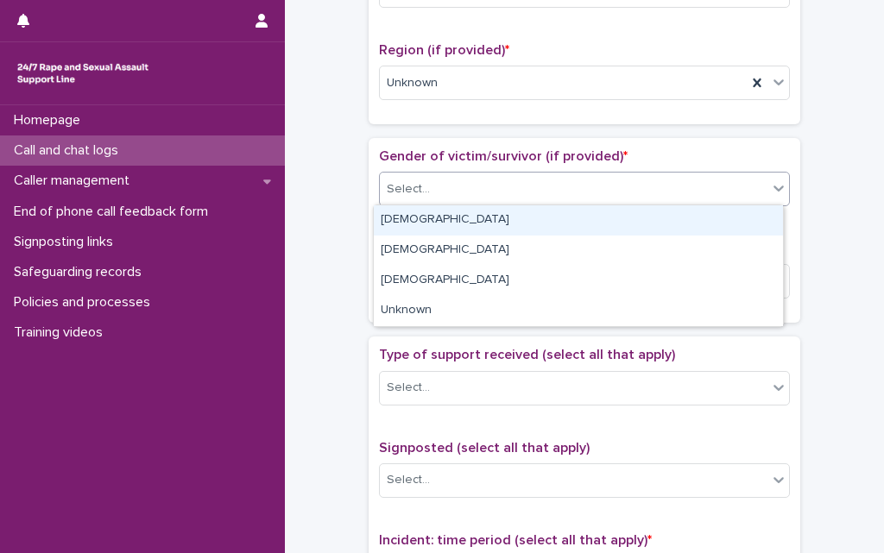
click at [425, 196] on div "Select..." at bounding box center [573, 189] width 387 height 28
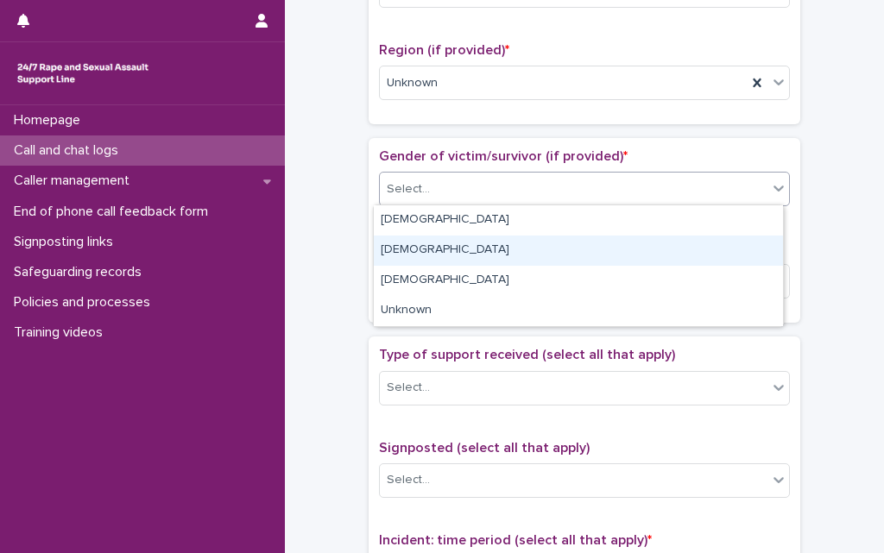
click at [406, 254] on div "[DEMOGRAPHIC_DATA]" at bounding box center [578, 251] width 409 height 30
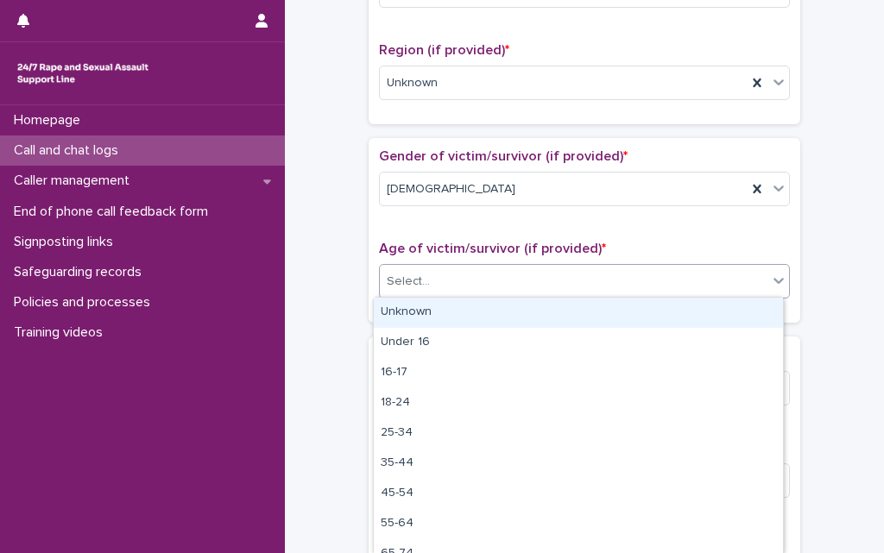
click at [431, 282] on input "text" at bounding box center [432, 281] width 2 height 16
click at [414, 311] on div "Unknown" at bounding box center [578, 313] width 409 height 30
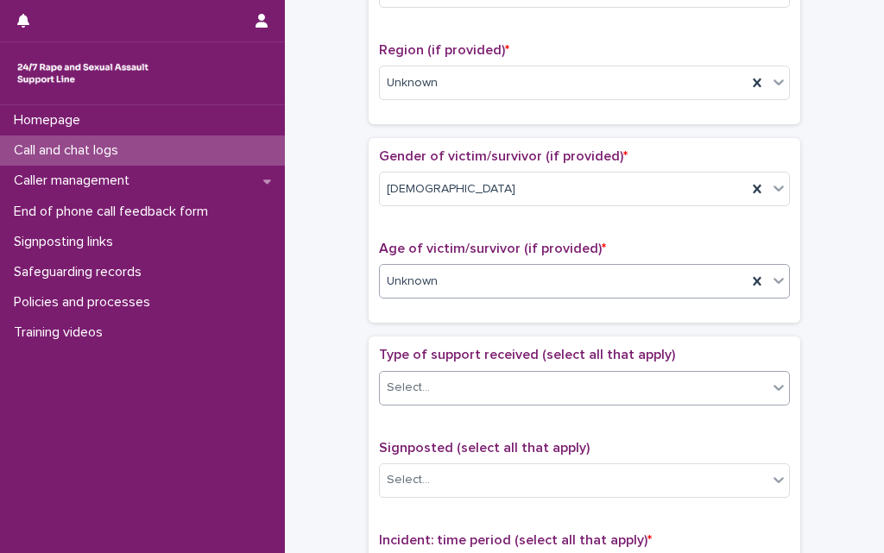
click at [414, 387] on div "Select..." at bounding box center [408, 388] width 43 height 18
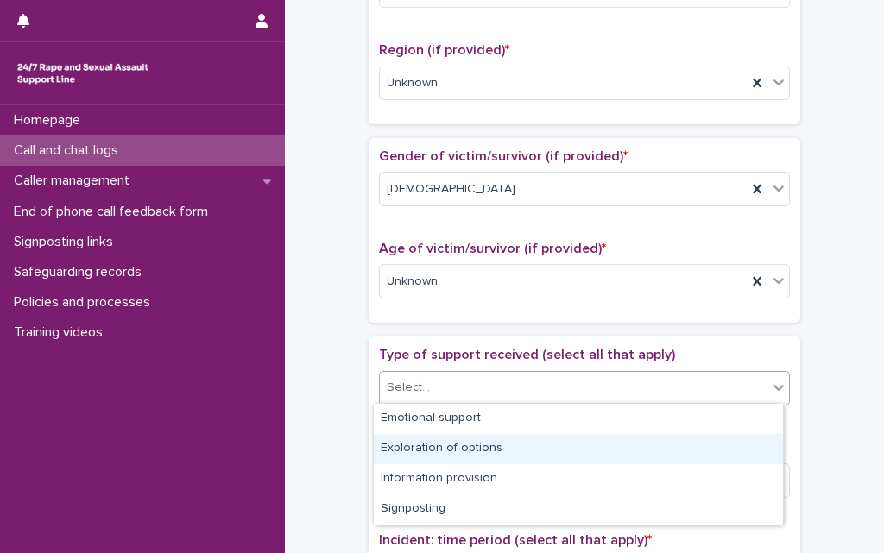
click at [425, 453] on div "Exploration of options" at bounding box center [578, 449] width 409 height 30
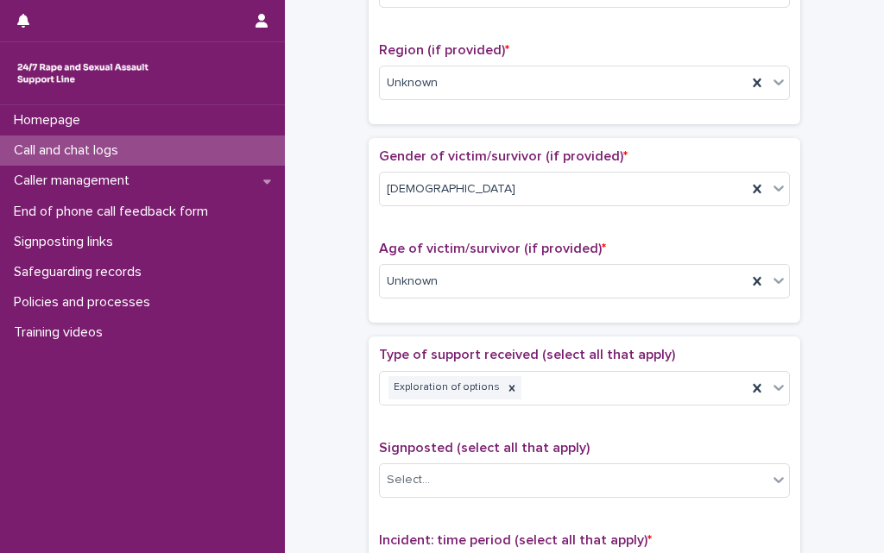
click at [329, 431] on div "**********" at bounding box center [584, 238] width 564 height 1766
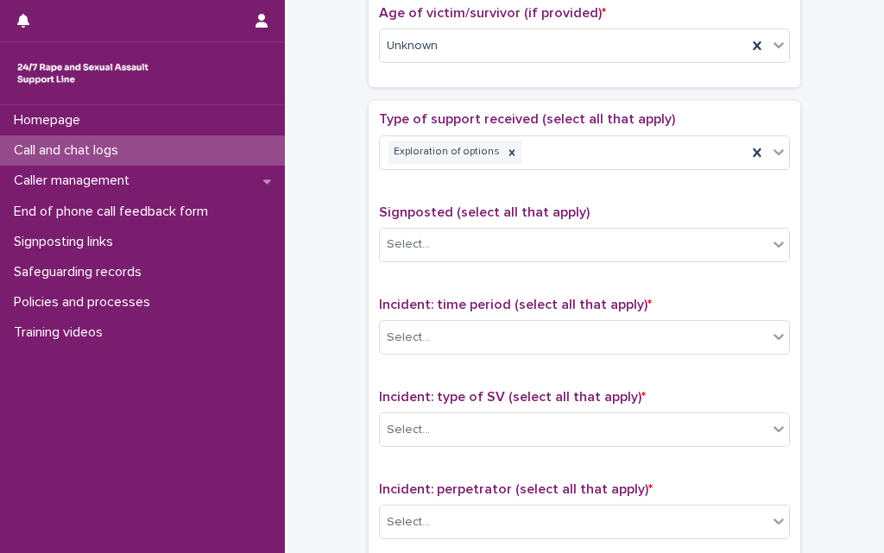
scroll to position [932, 0]
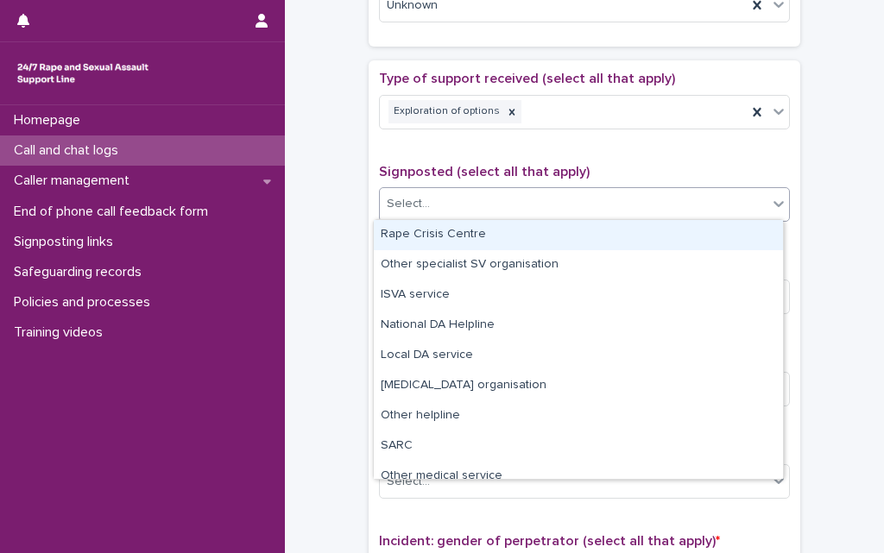
click at [408, 199] on div "Select..." at bounding box center [408, 204] width 43 height 18
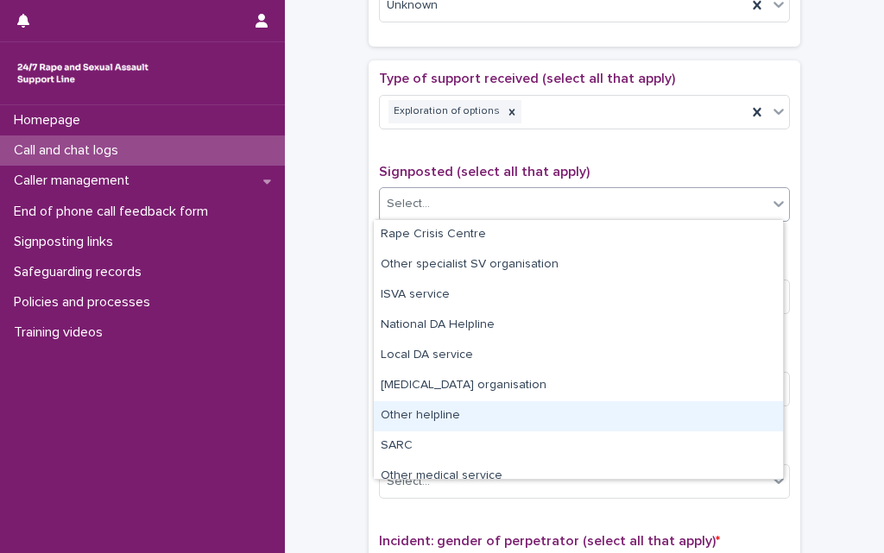
click at [427, 413] on div "Other helpline" at bounding box center [578, 416] width 409 height 30
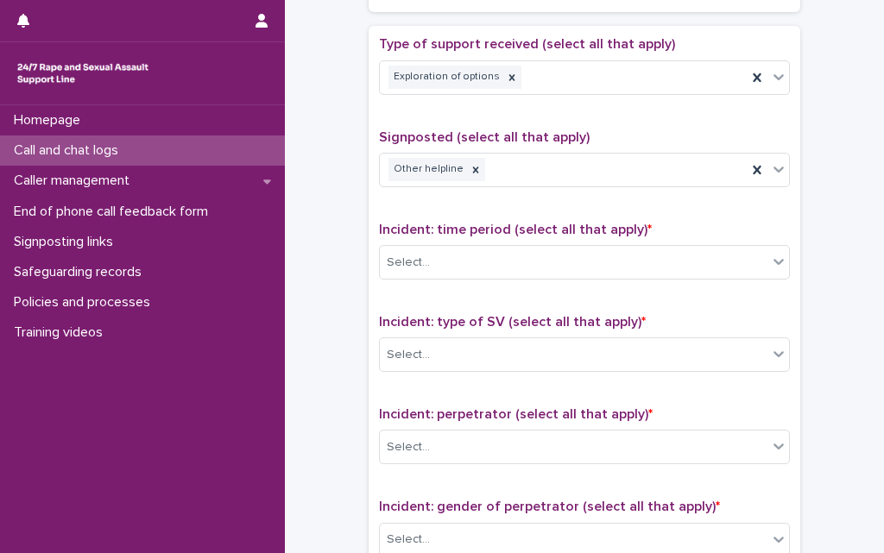
scroll to position [1104, 0]
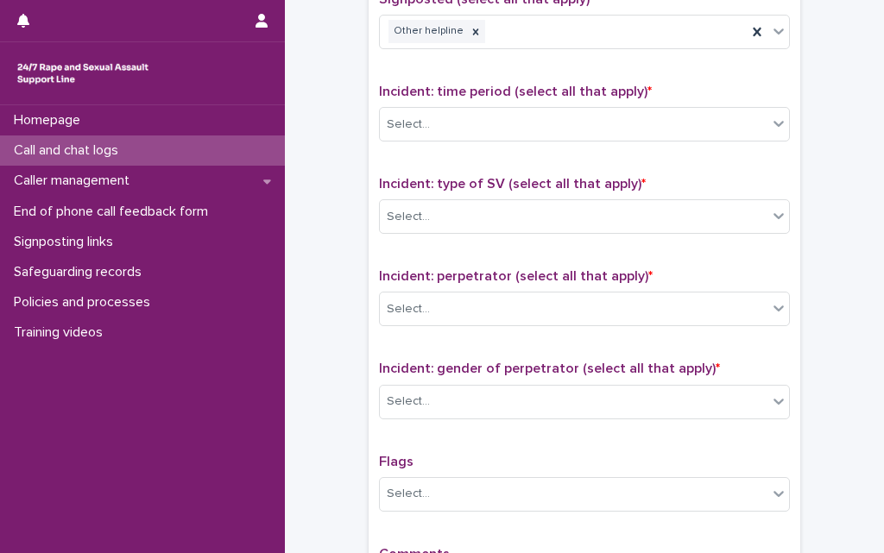
click at [435, 104] on div "Incident: time period (select all that apply) * Select..." at bounding box center [584, 120] width 411 height 72
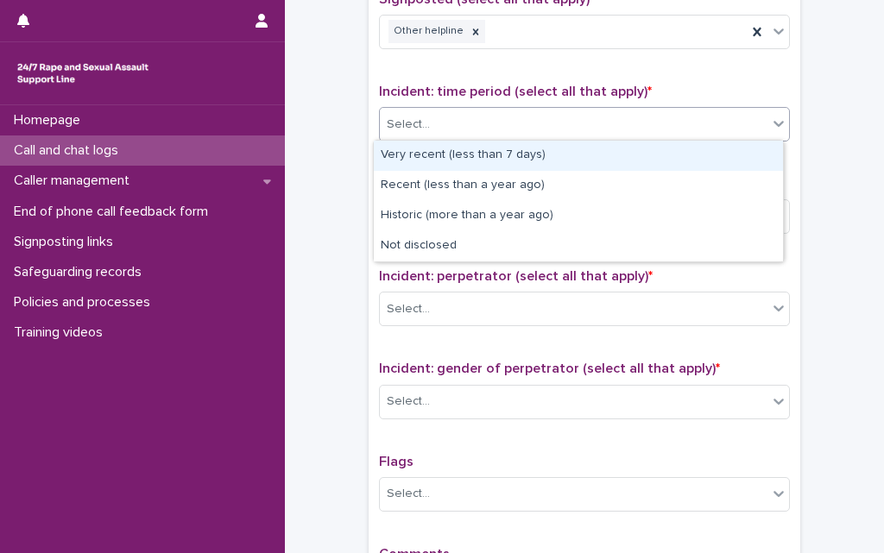
click at [435, 122] on div "Select..." at bounding box center [573, 124] width 387 height 28
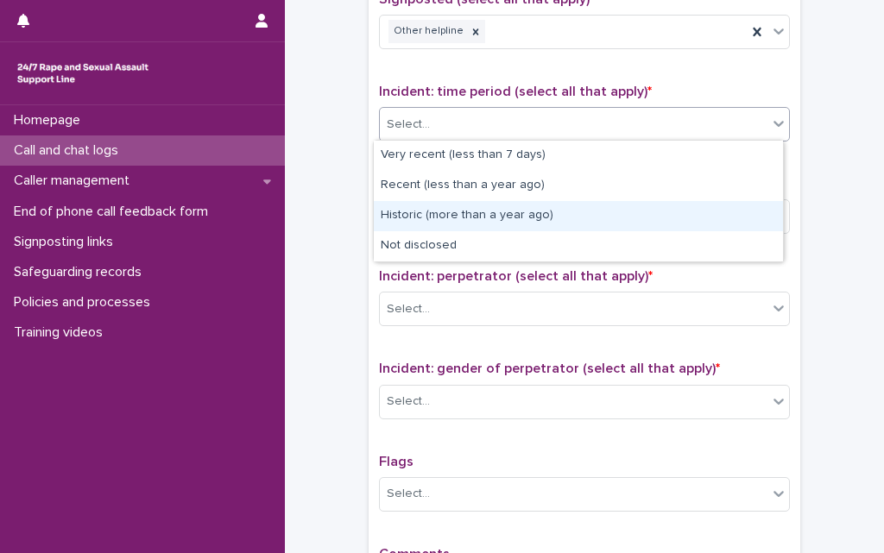
click at [435, 211] on div "Historic (more than a year ago)" at bounding box center [578, 216] width 409 height 30
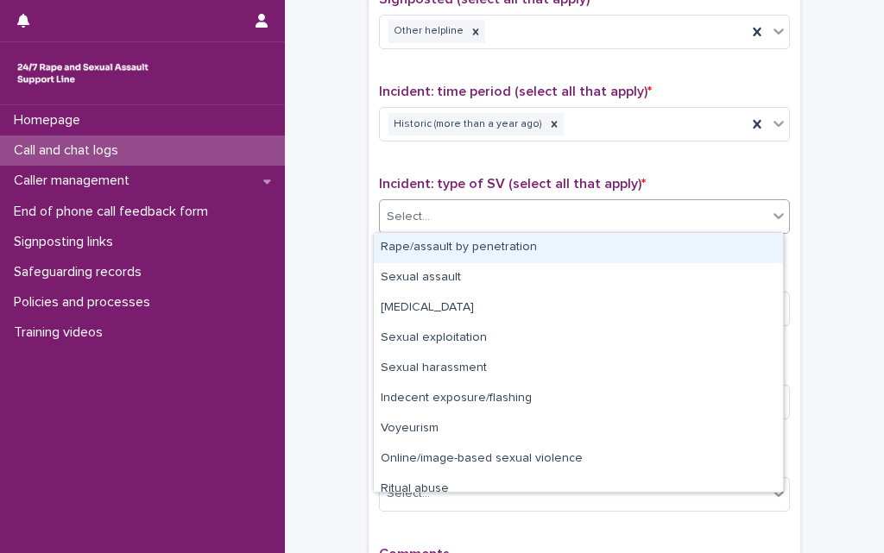
click at [432, 220] on div "Select..." at bounding box center [573, 217] width 387 height 28
click at [429, 243] on div "Rape/assault by penetration" at bounding box center [578, 248] width 409 height 30
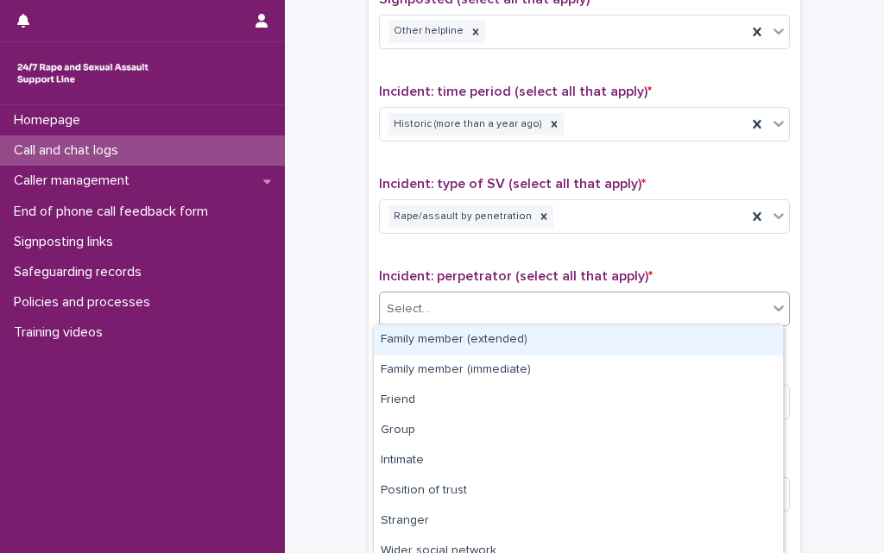
click at [431, 300] on div "Select..." at bounding box center [573, 309] width 387 height 28
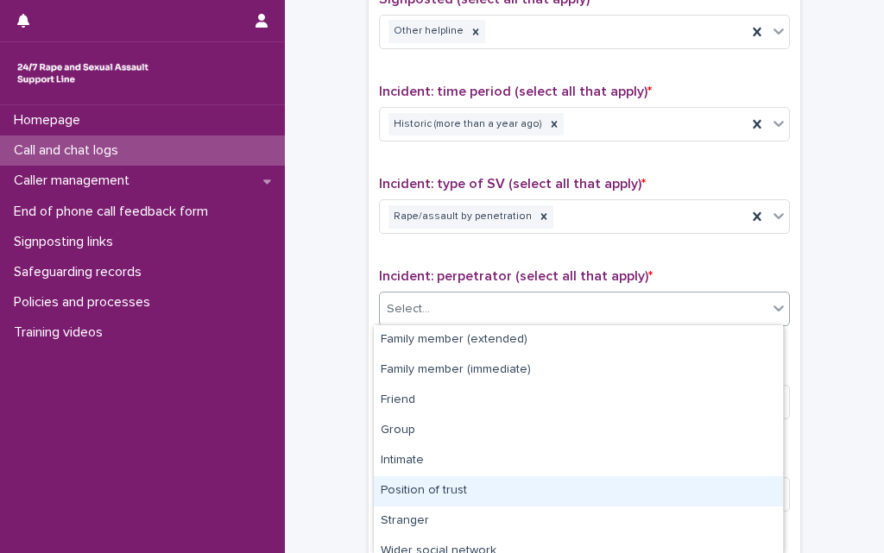
scroll to position [104, 0]
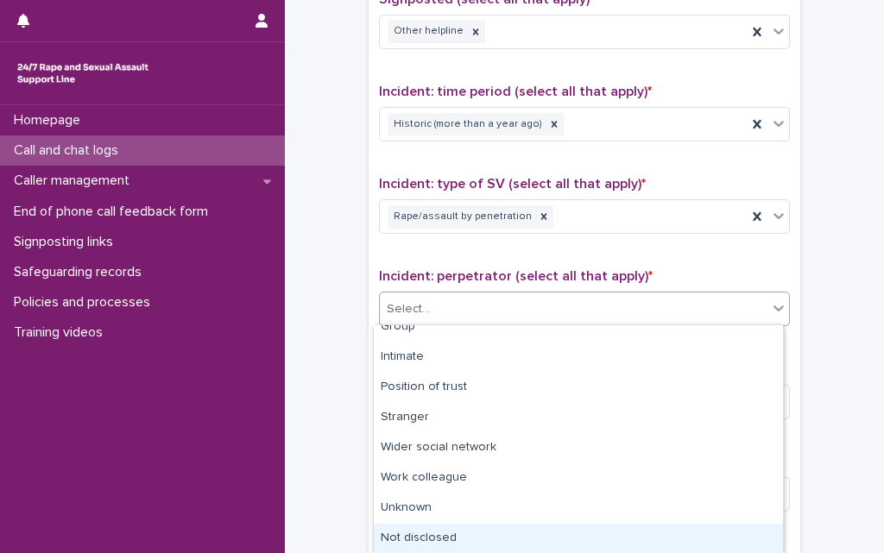
click at [443, 531] on div "Not disclosed" at bounding box center [578, 539] width 409 height 30
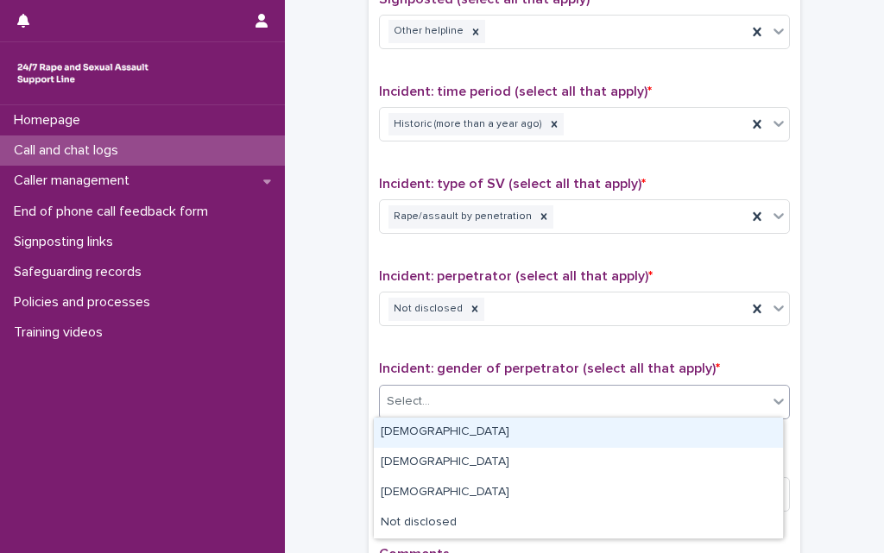
click at [422, 400] on div "Select..." at bounding box center [573, 401] width 387 height 28
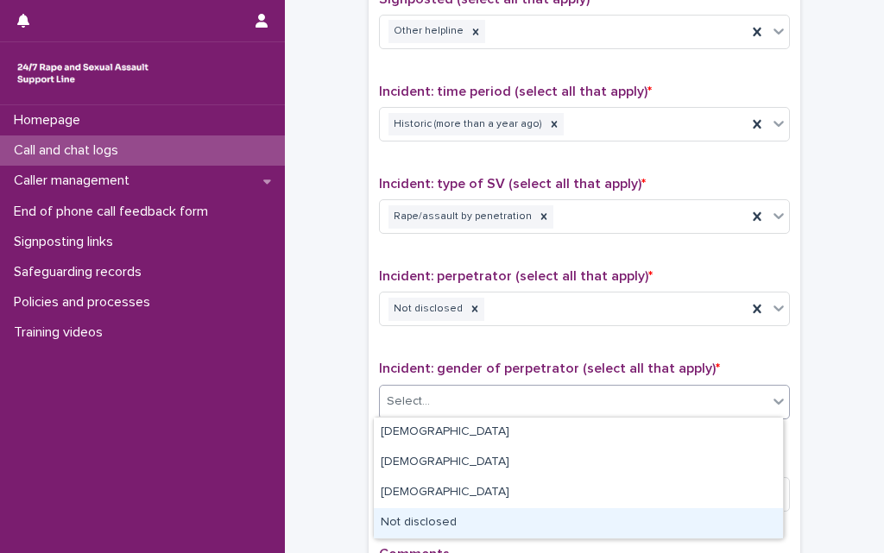
click at [415, 528] on div "Not disclosed" at bounding box center [578, 523] width 409 height 30
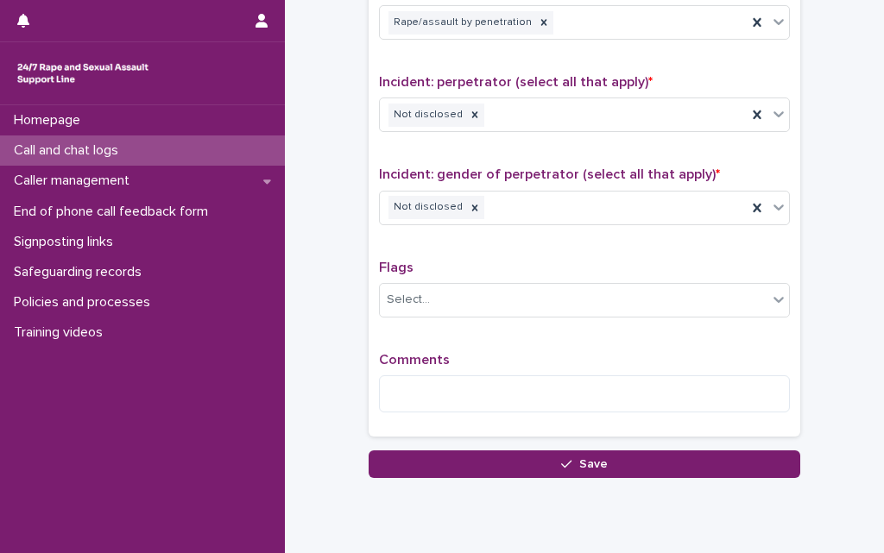
scroll to position [1311, 0]
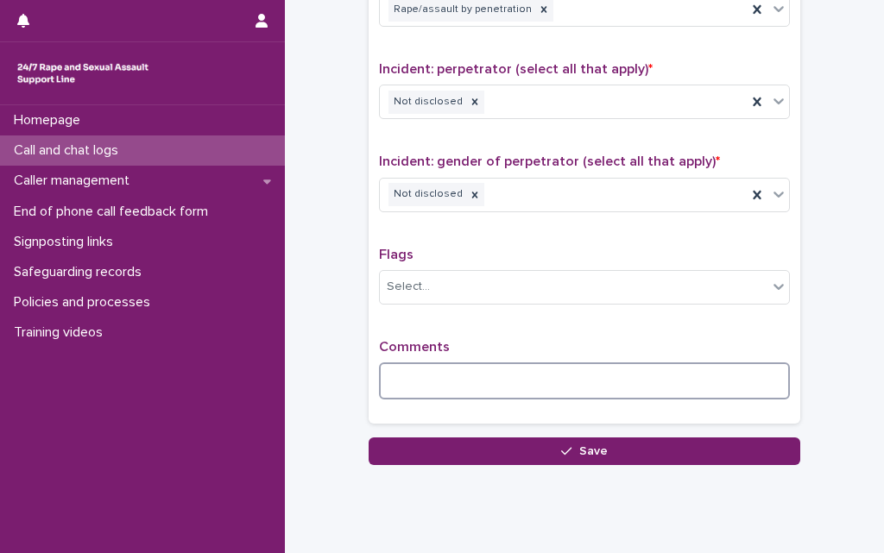
click at [403, 386] on textarea at bounding box center [584, 380] width 411 height 37
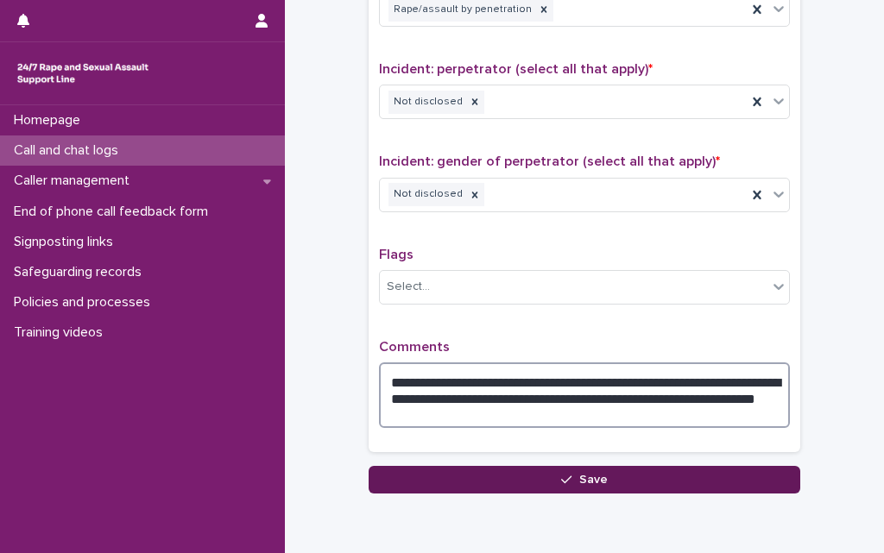
type textarea "**********"
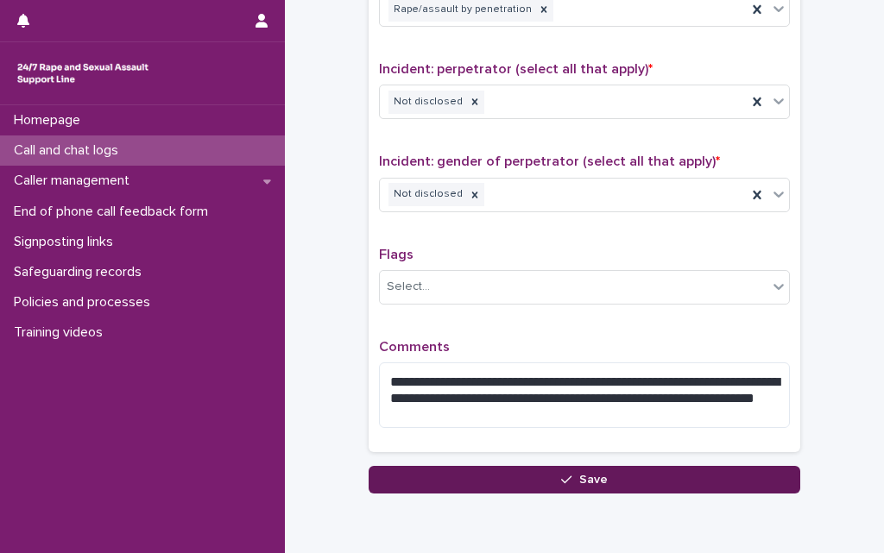
click at [551, 471] on button "Save" at bounding box center [583, 480] width 431 height 28
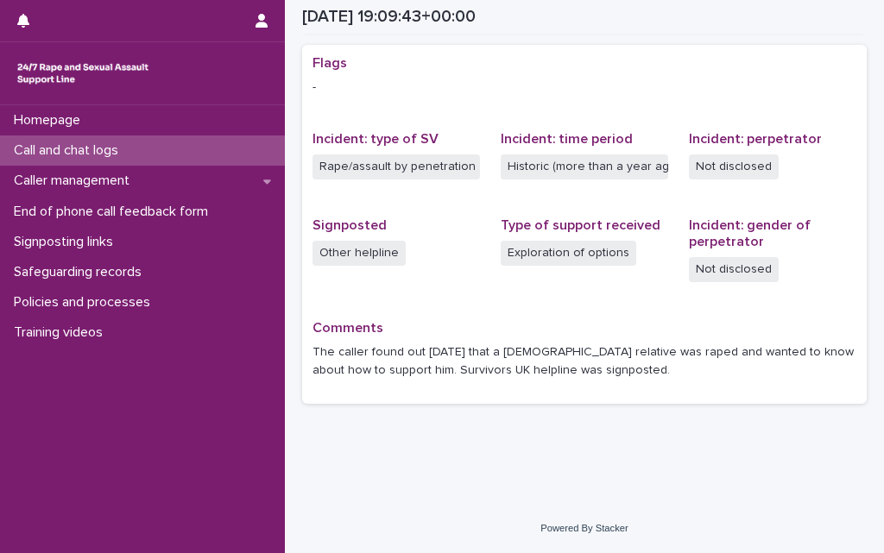
scroll to position [347, 0]
click at [142, 150] on div "Call and chat logs" at bounding box center [142, 150] width 285 height 30
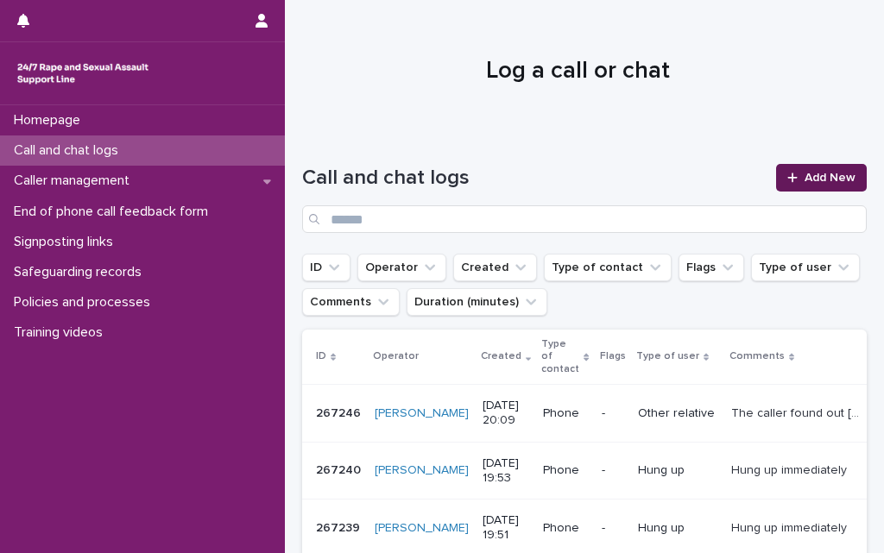
click at [812, 171] on link "Add New" at bounding box center [821, 178] width 91 height 28
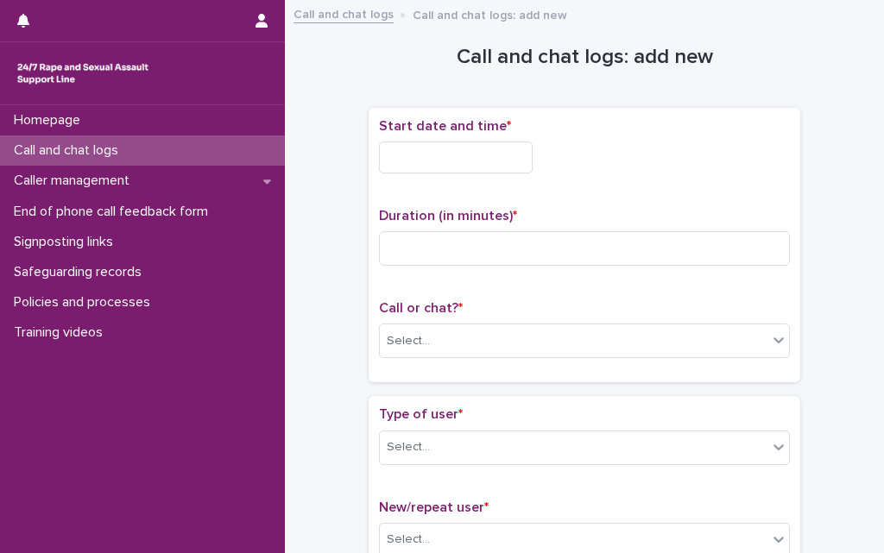
click at [475, 160] on input "text" at bounding box center [456, 158] width 154 height 32
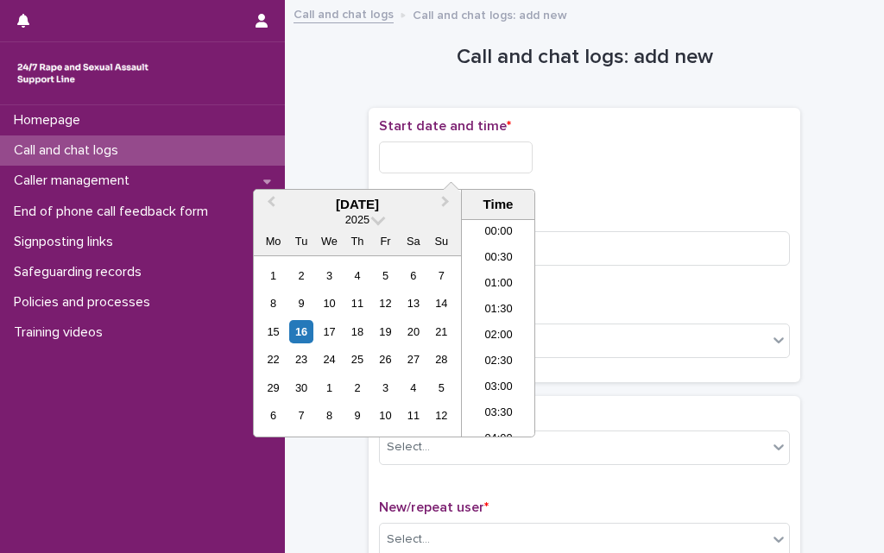
scroll to position [940, 0]
click at [487, 329] on li "20:00" at bounding box center [498, 328] width 73 height 26
type input "**********"
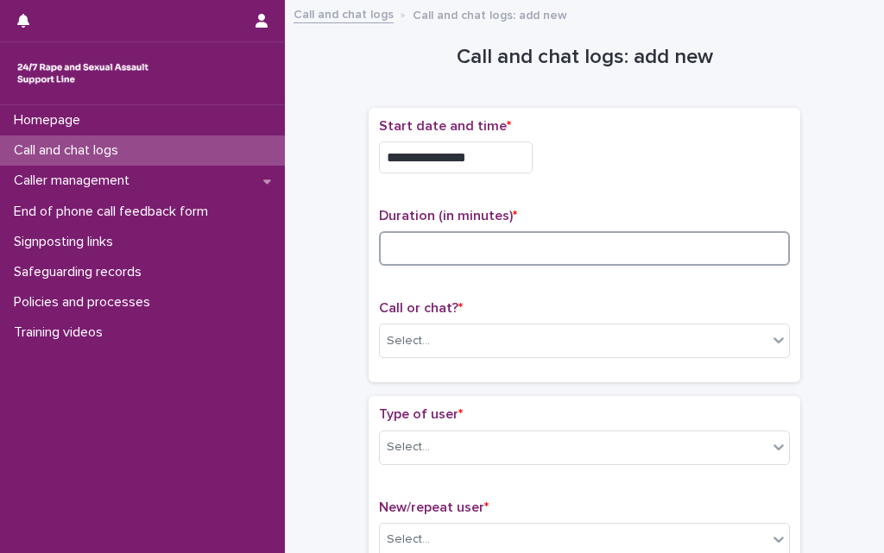
click at [450, 242] on input at bounding box center [584, 248] width 411 height 35
type input "*"
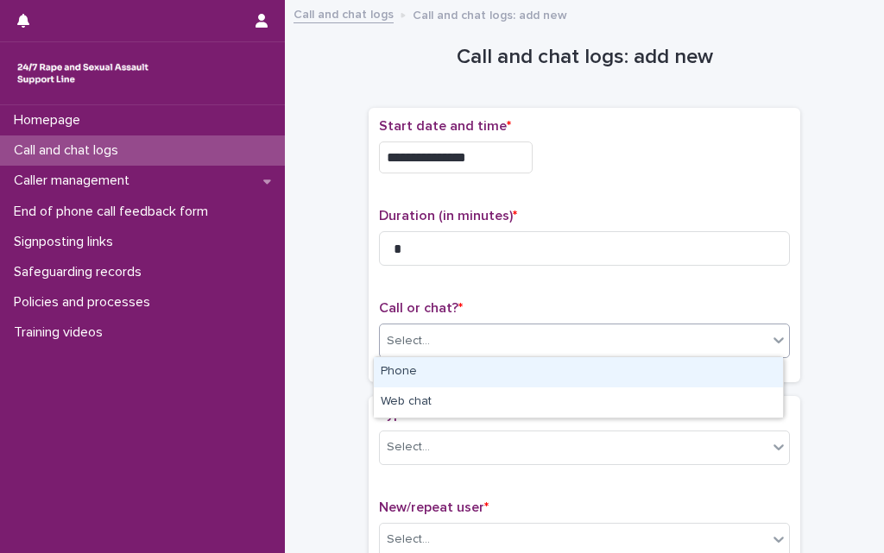
click at [444, 330] on div "Select..." at bounding box center [573, 341] width 387 height 28
click at [429, 367] on div "Phone" at bounding box center [578, 372] width 409 height 30
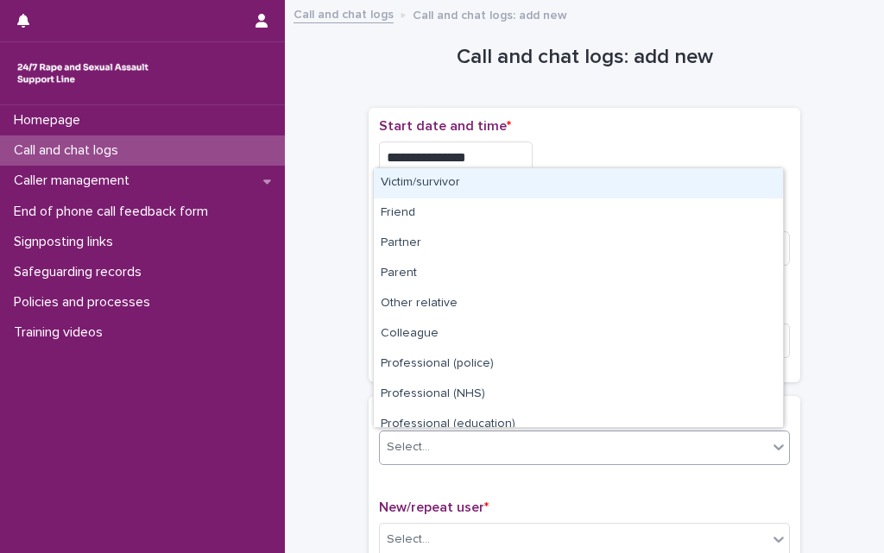
click at [437, 454] on div "Select..." at bounding box center [573, 447] width 387 height 28
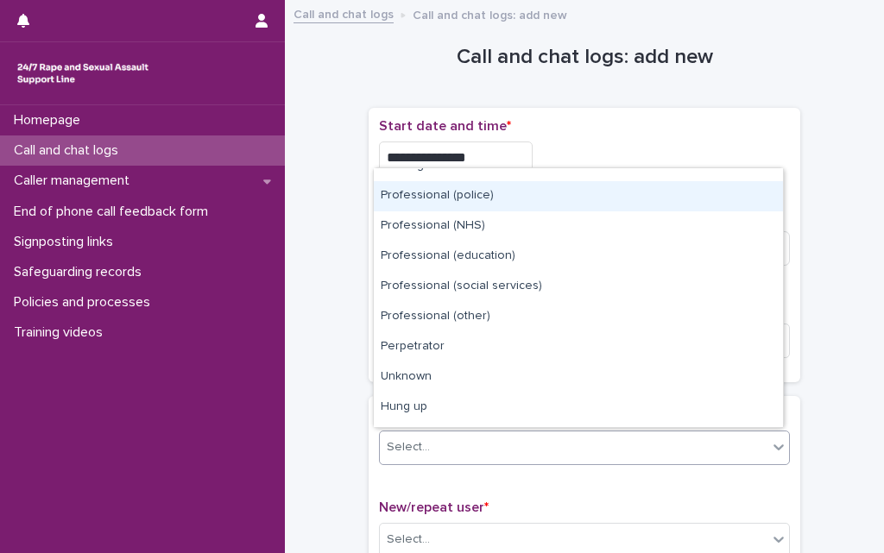
scroll to position [194, 0]
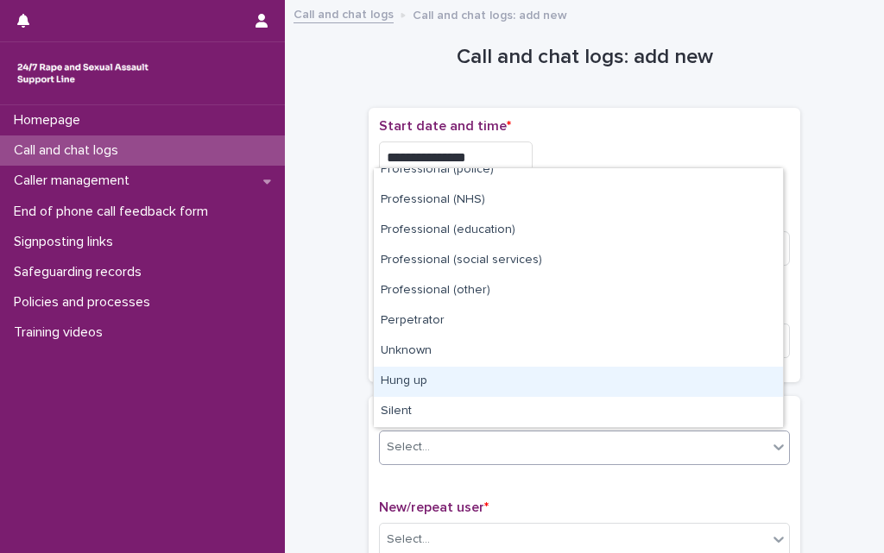
click at [397, 385] on div "Hung up" at bounding box center [578, 382] width 409 height 30
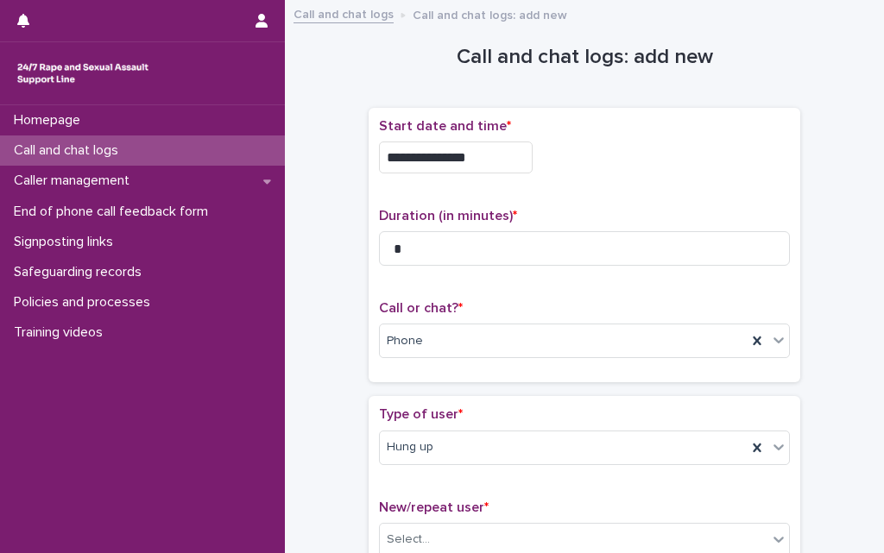
click at [326, 423] on div "**********" at bounding box center [584, 365] width 564 height 711
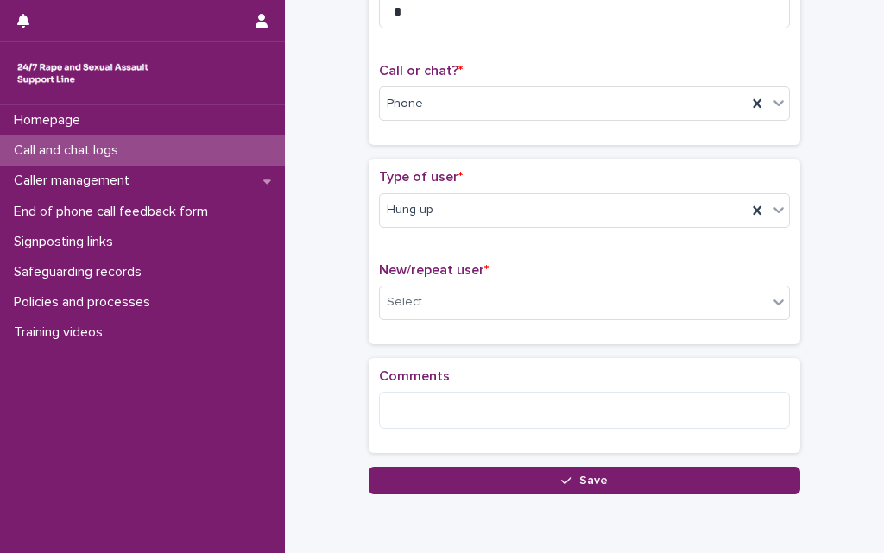
scroll to position [311, 0]
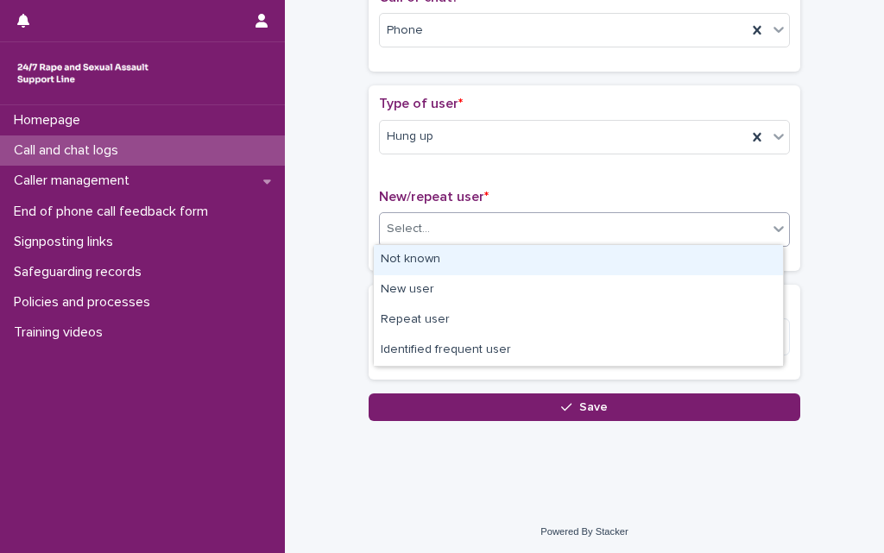
click at [400, 220] on div "Select..." at bounding box center [408, 229] width 43 height 18
click at [407, 256] on div "Not known" at bounding box center [578, 260] width 409 height 30
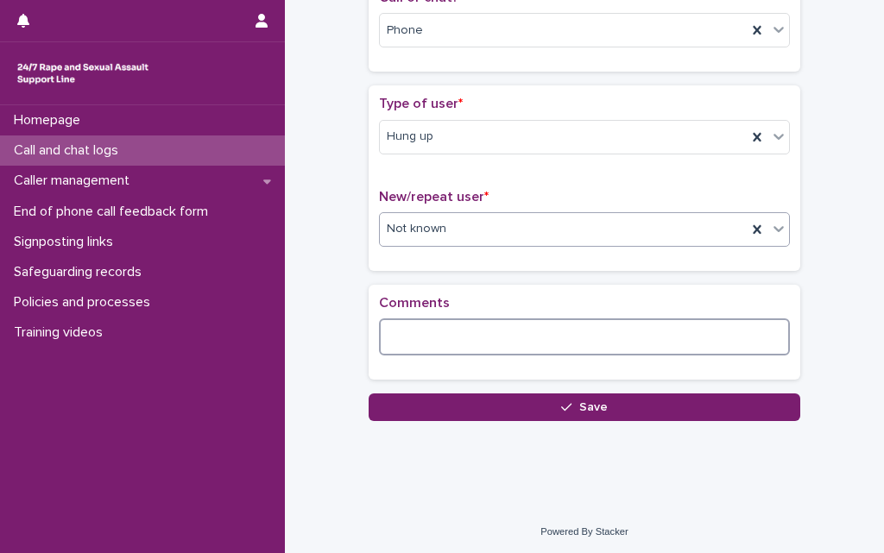
click at [429, 325] on textarea at bounding box center [584, 336] width 411 height 37
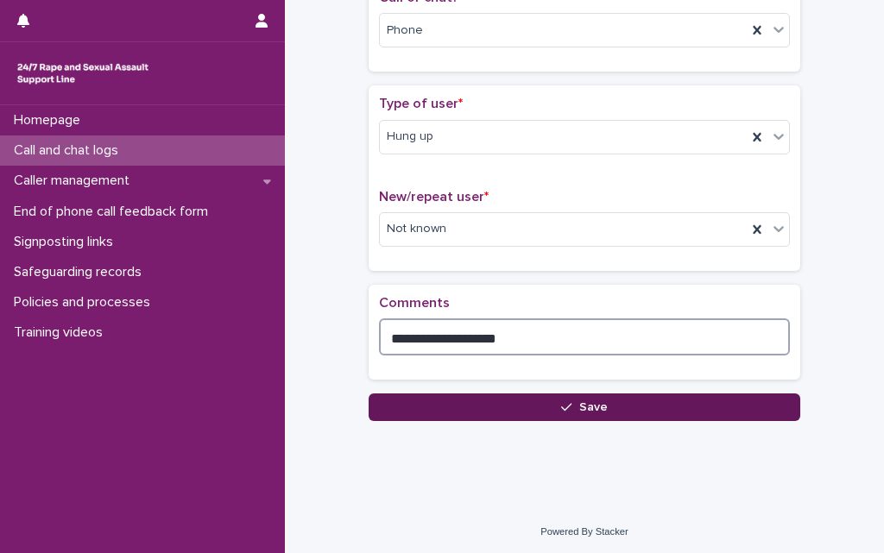
type textarea "**********"
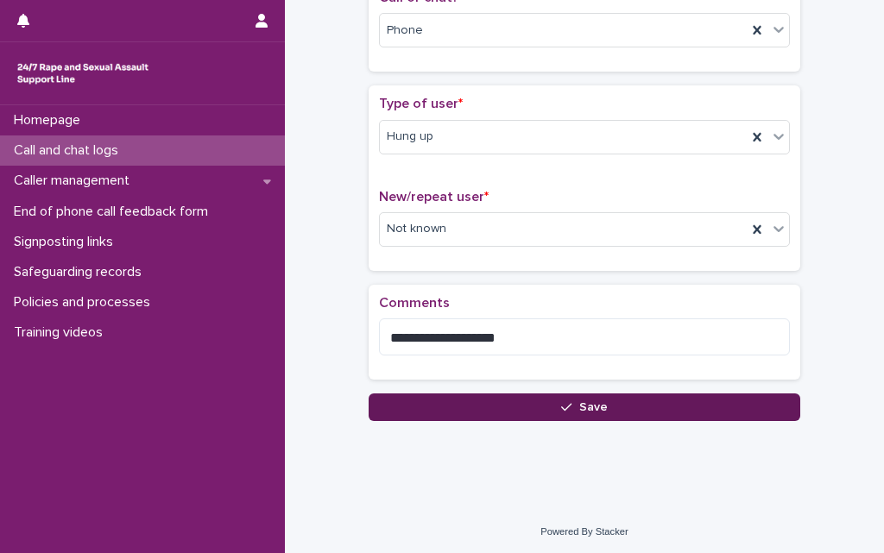
click at [449, 401] on button "Save" at bounding box center [583, 407] width 431 height 28
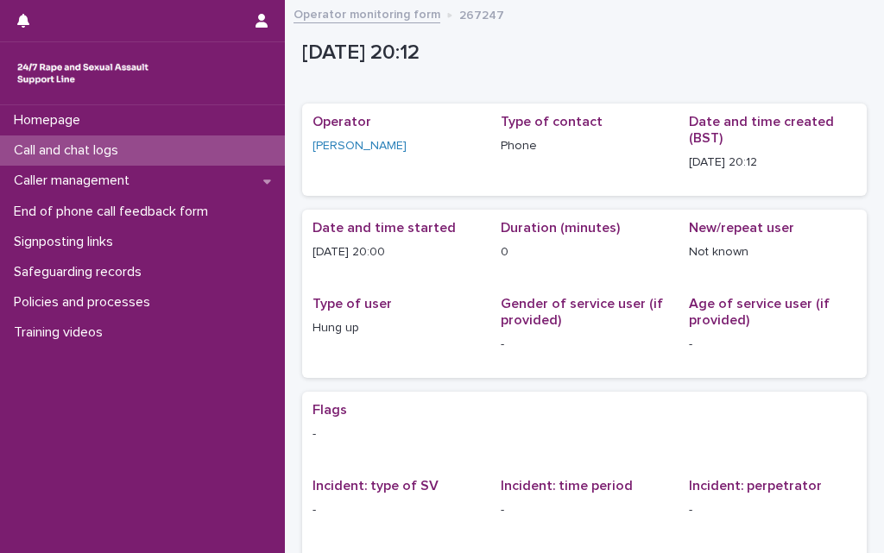
click at [108, 145] on p "Call and chat logs" at bounding box center [69, 150] width 125 height 16
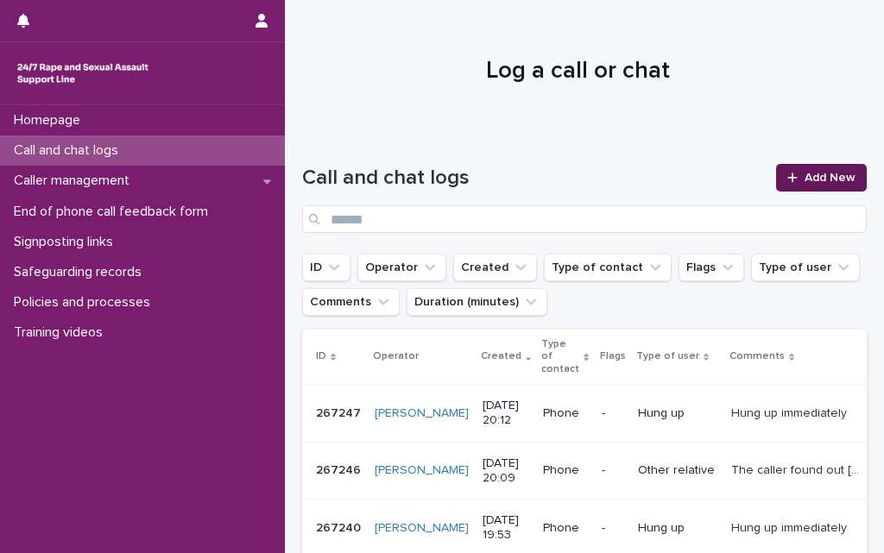
click at [804, 175] on span "Add New" at bounding box center [829, 178] width 51 height 12
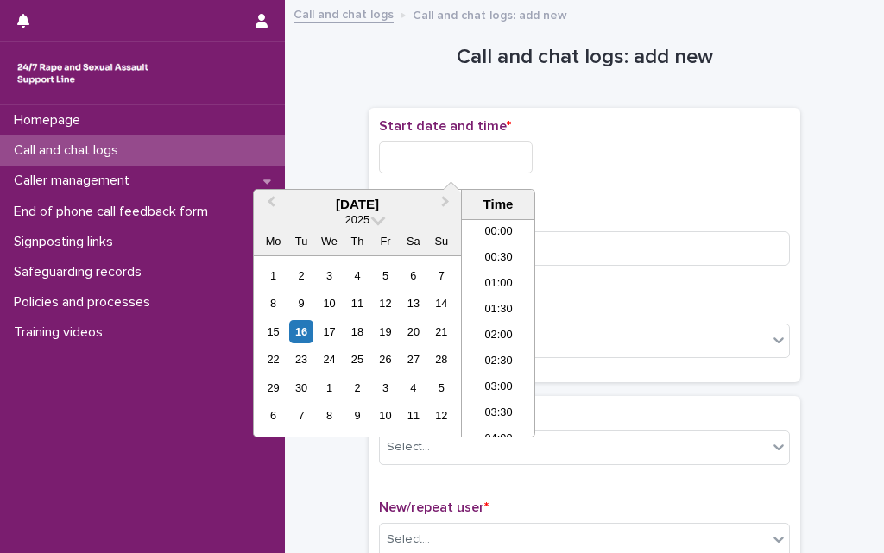
click at [463, 143] on input "text" at bounding box center [456, 158] width 154 height 32
click at [485, 322] on li "20:00" at bounding box center [498, 328] width 73 height 26
type input "**********"
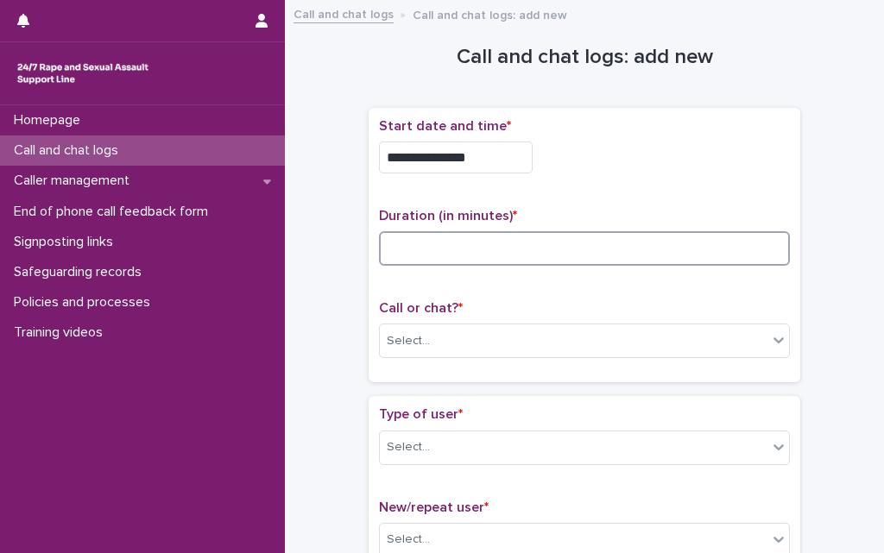
click at [437, 248] on input at bounding box center [584, 248] width 411 height 35
type input "*"
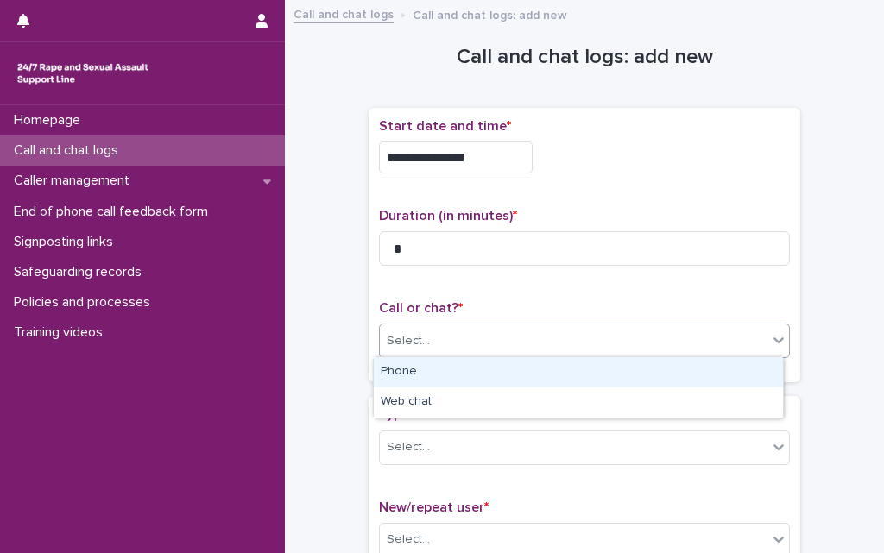
click at [433, 349] on div "Select..." at bounding box center [573, 341] width 387 height 28
click at [425, 370] on div "Phone" at bounding box center [578, 372] width 409 height 30
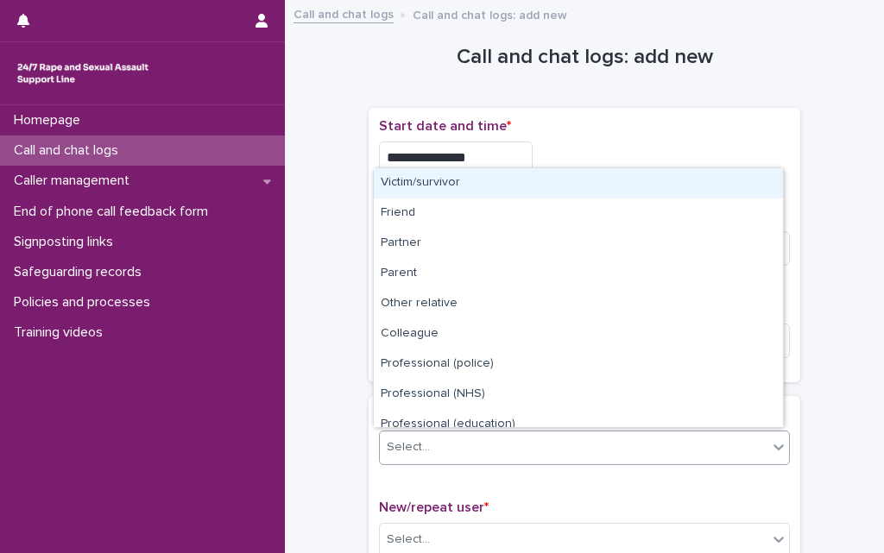
click at [425, 450] on div "Select..." at bounding box center [573, 447] width 387 height 28
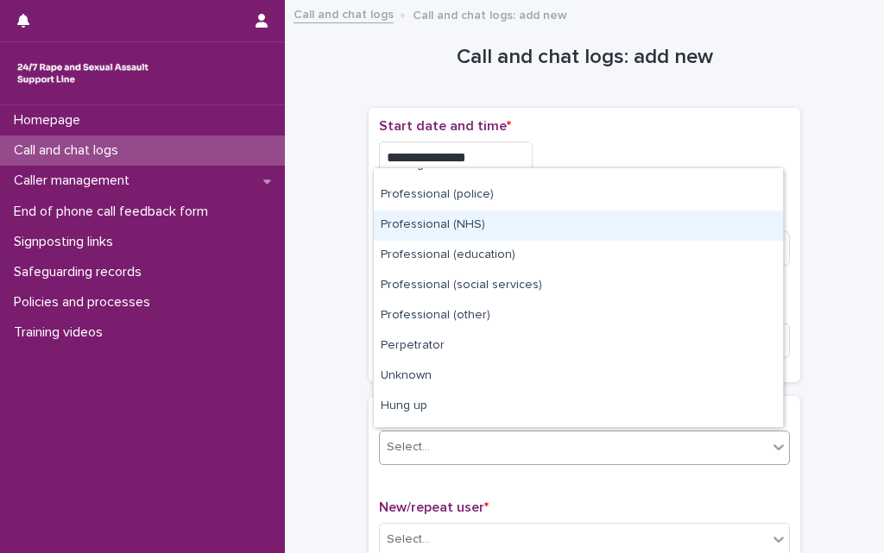
scroll to position [194, 0]
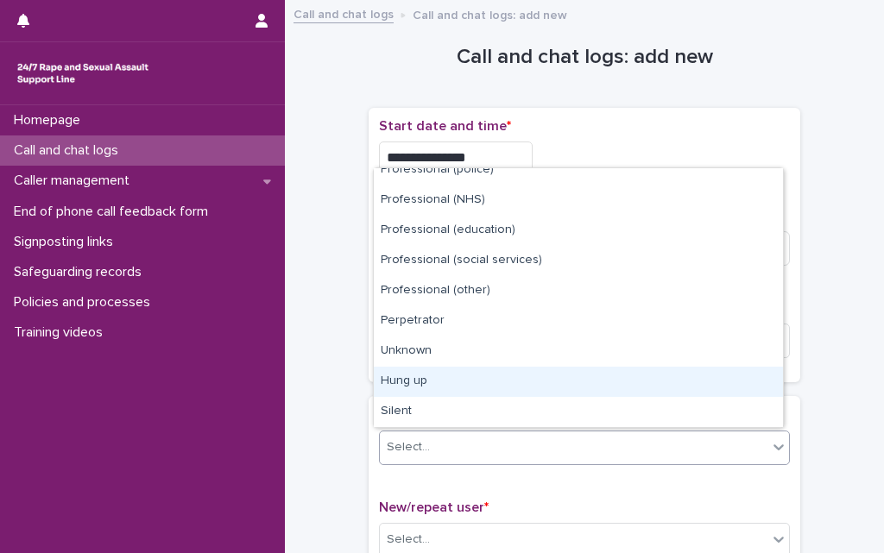
click at [500, 383] on div "Hung up" at bounding box center [578, 382] width 409 height 30
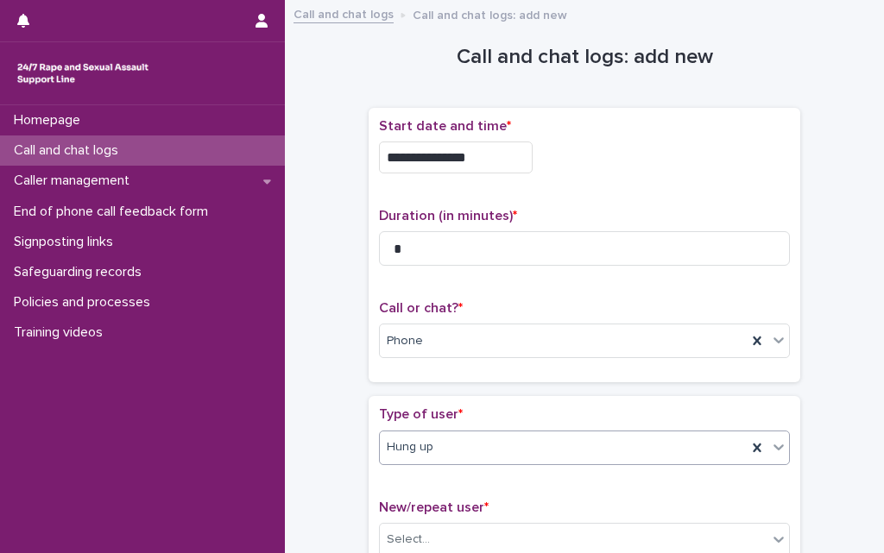
click at [345, 450] on div "**********" at bounding box center [584, 368] width 564 height 716
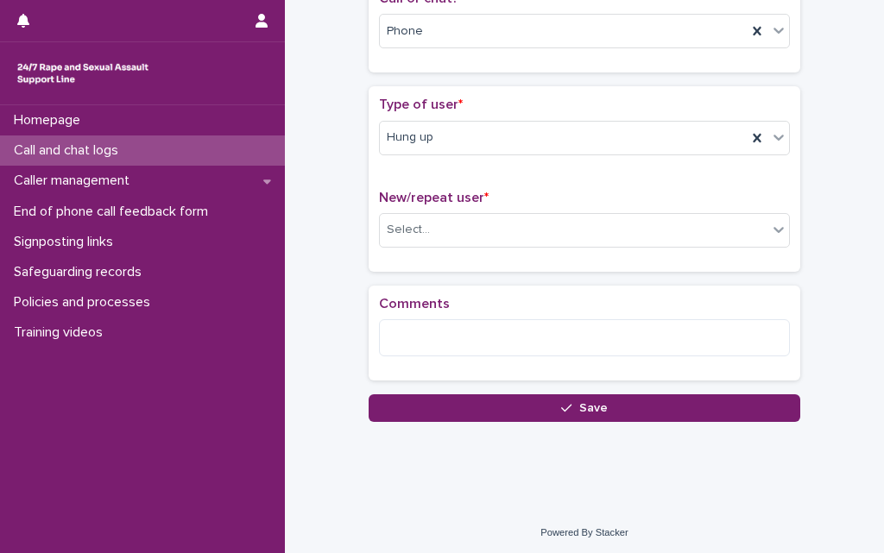
scroll to position [311, 0]
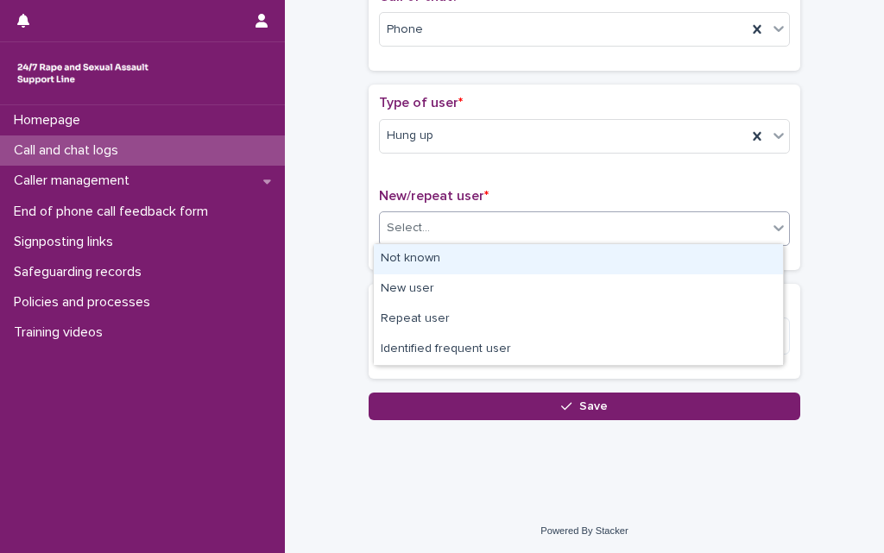
click at [436, 219] on div "Select..." at bounding box center [573, 228] width 387 height 28
click at [429, 272] on div "Not known" at bounding box center [578, 259] width 409 height 30
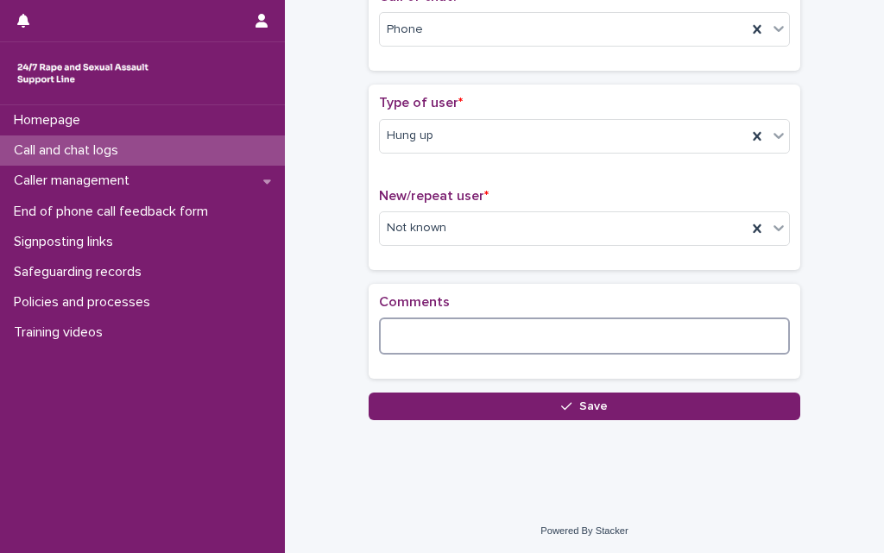
click at [424, 318] on textarea at bounding box center [584, 336] width 411 height 37
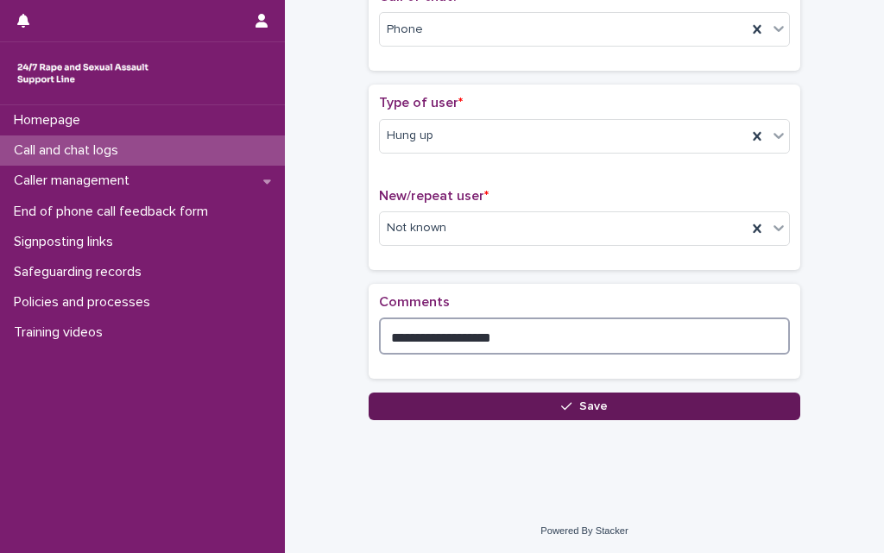
type textarea "**********"
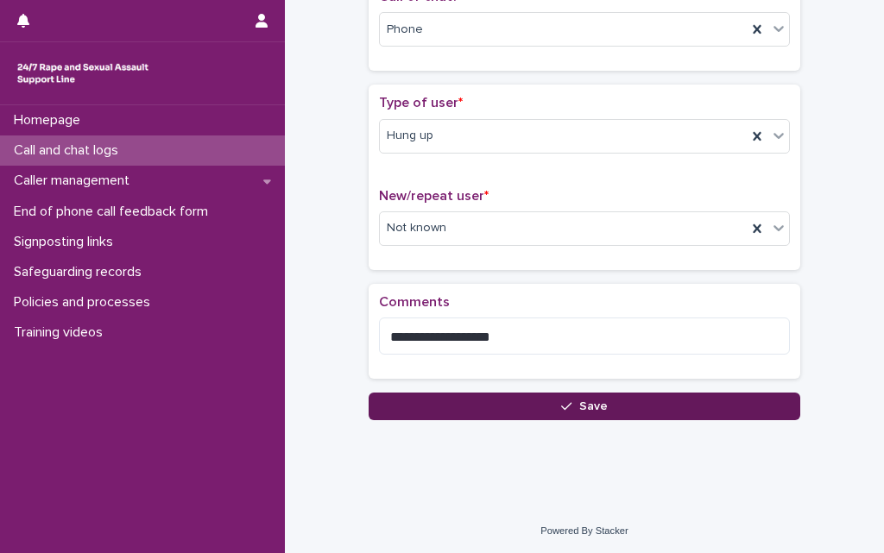
click at [494, 405] on button "Save" at bounding box center [583, 407] width 431 height 28
